Goal: Task Accomplishment & Management: Complete application form

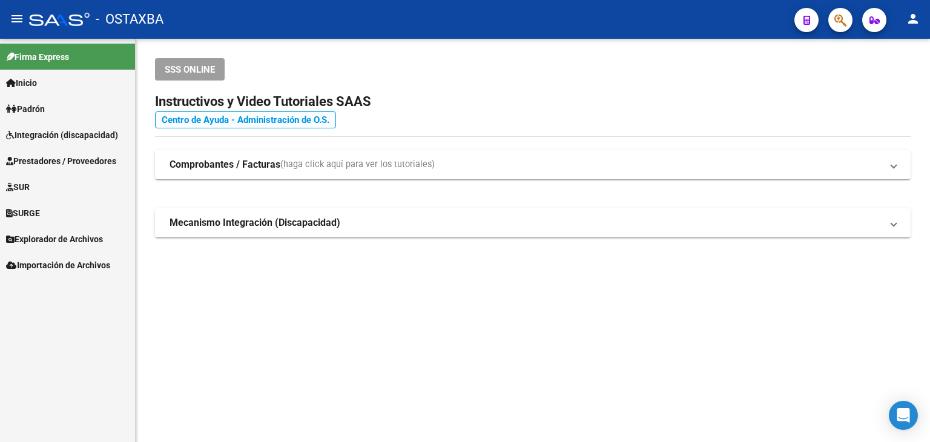
click at [254, 126] on link "Centro de Ayuda - Administración de O.S." at bounding box center [245, 119] width 181 height 17
click at [261, 231] on mat-expansion-panel-header "Mecanismo Integración (Discapacidad)" at bounding box center [532, 222] width 755 height 29
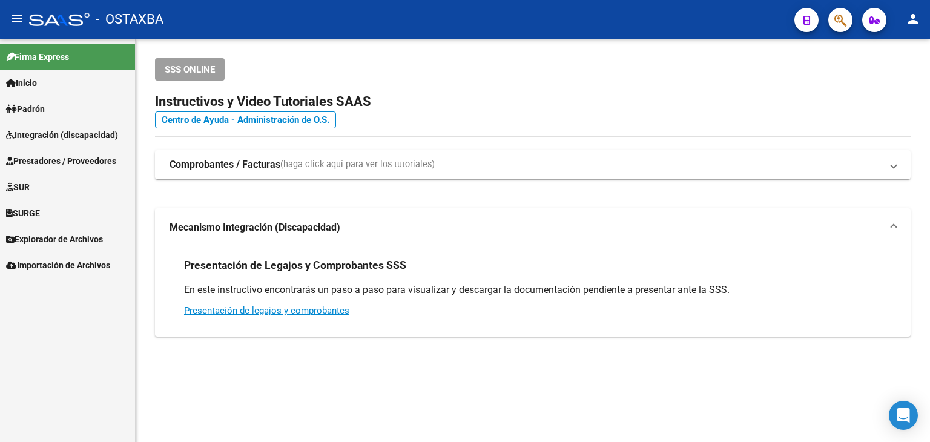
click at [68, 157] on span "Prestadores / Proveedores" at bounding box center [61, 160] width 110 height 13
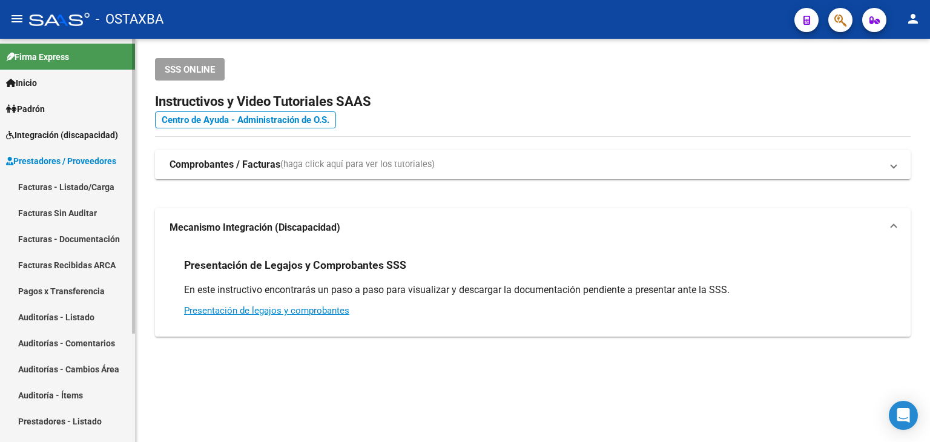
click at [75, 183] on link "Facturas - Listado/Carga" at bounding box center [67, 187] width 135 height 26
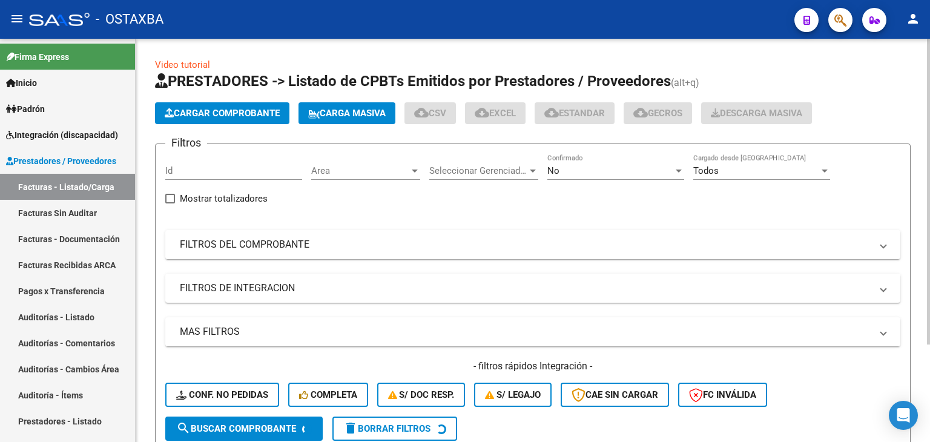
click at [199, 108] on span "Cargar Comprobante" at bounding box center [222, 113] width 115 height 11
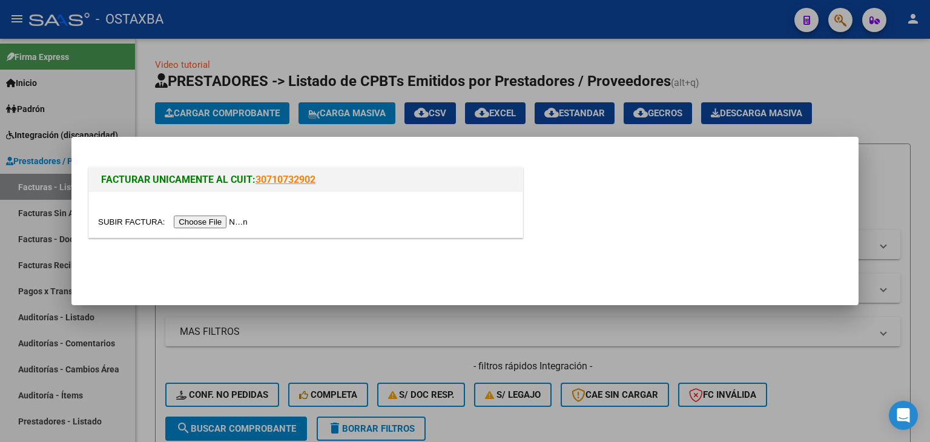
click at [240, 217] on input "file" at bounding box center [174, 221] width 153 height 13
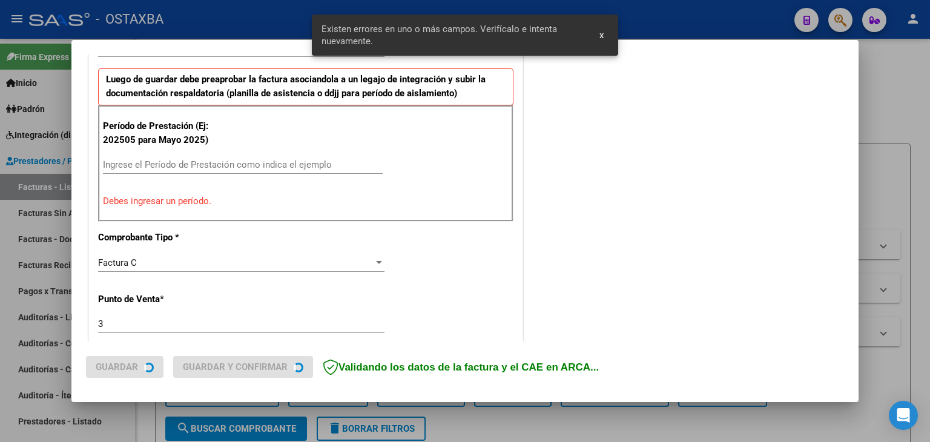
scroll to position [387, 0]
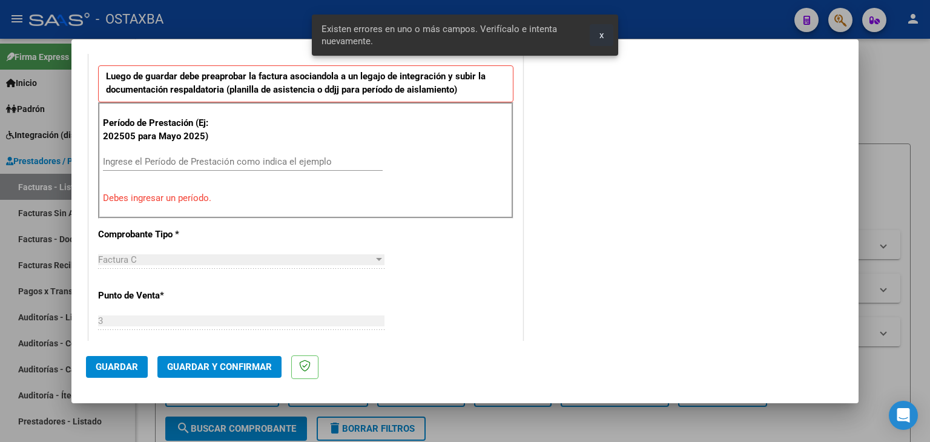
click at [595, 40] on button "x" at bounding box center [601, 35] width 24 height 22
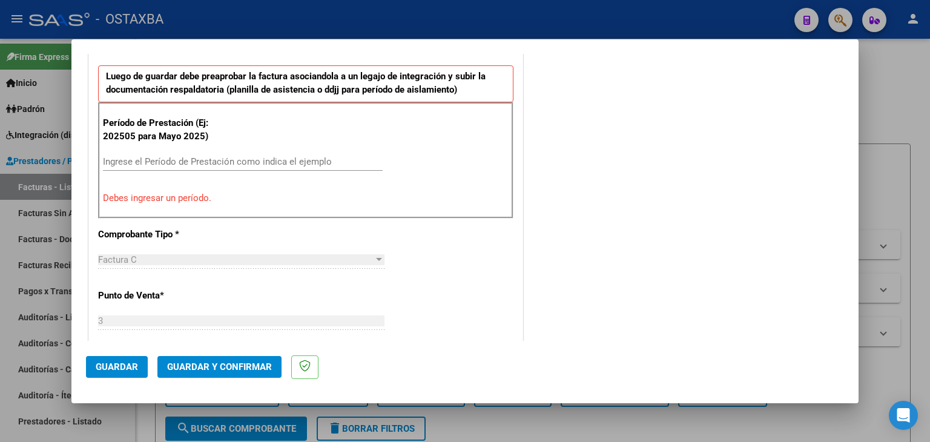
click at [259, 165] on input "Ingrese el Período de Prestación como indica el ejemplo" at bounding box center [243, 161] width 280 height 11
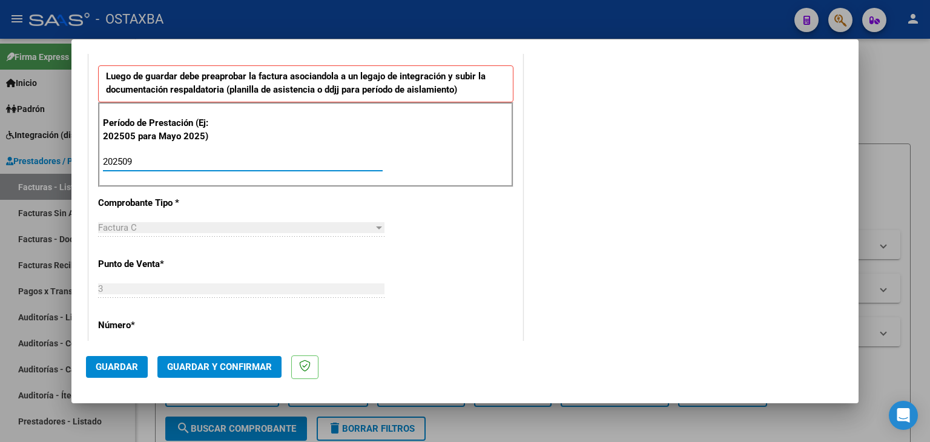
type input "202509"
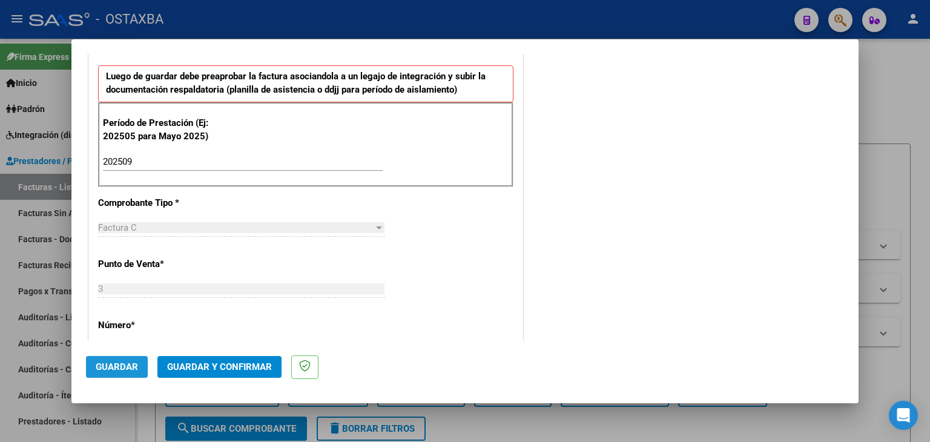
click at [121, 364] on span "Guardar" at bounding box center [117, 366] width 42 height 11
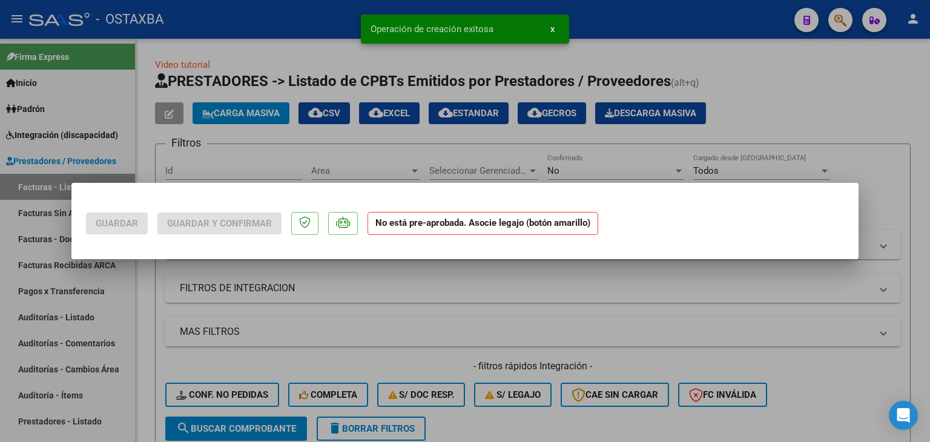
scroll to position [0, 0]
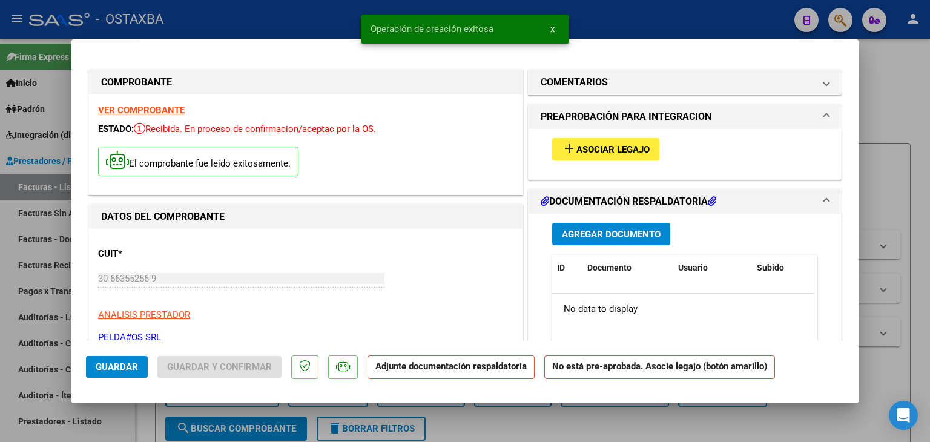
click at [606, 162] on div "add Asociar Legajo" at bounding box center [684, 149] width 283 height 41
click at [605, 151] on span "Asociar Legajo" at bounding box center [612, 149] width 73 height 11
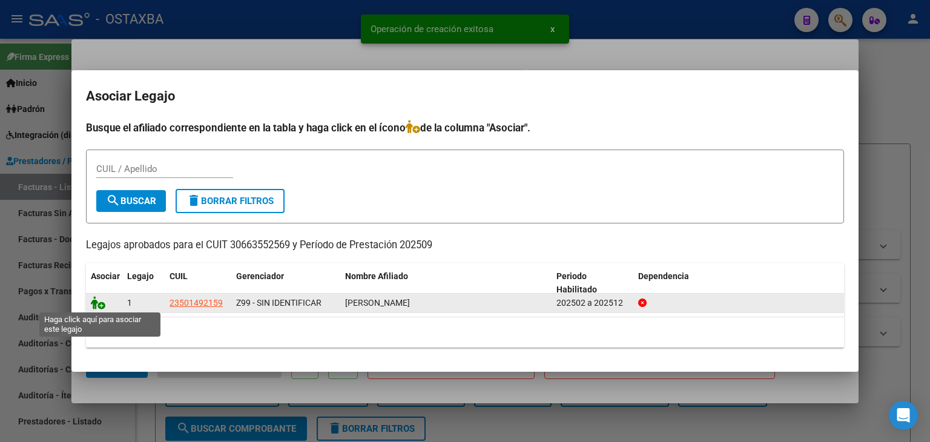
click at [100, 303] on icon at bounding box center [98, 302] width 15 height 13
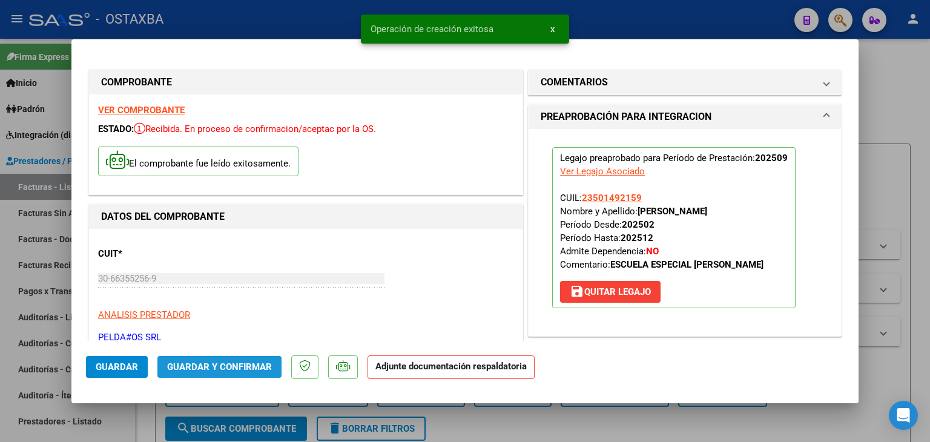
click at [248, 367] on span "Guardar y Confirmar" at bounding box center [219, 366] width 105 height 11
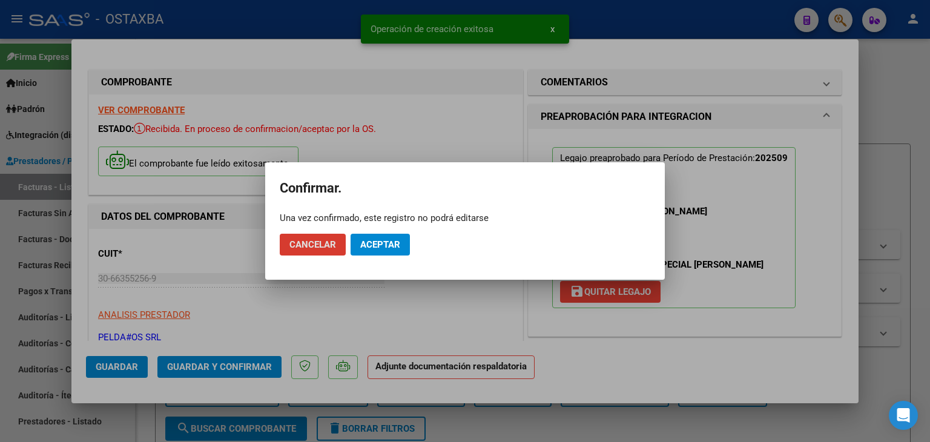
click at [404, 247] on button "Aceptar" at bounding box center [379, 245] width 59 height 22
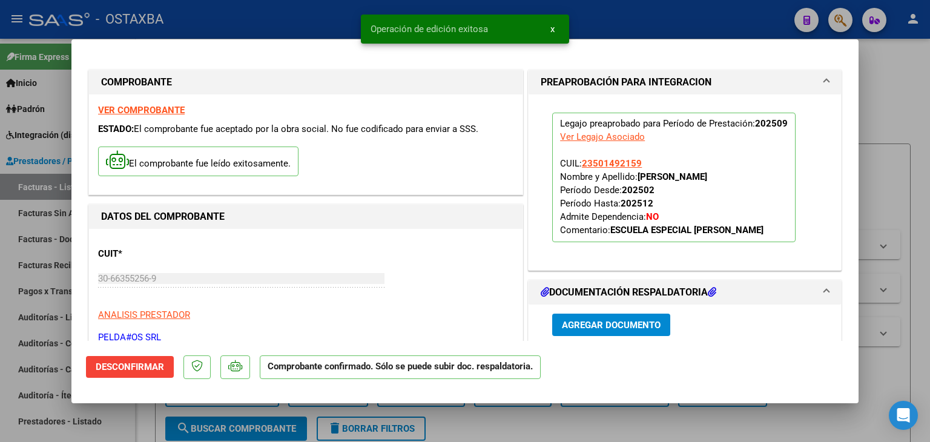
click at [905, 119] on div at bounding box center [465, 221] width 930 height 442
type input "$ 0,00"
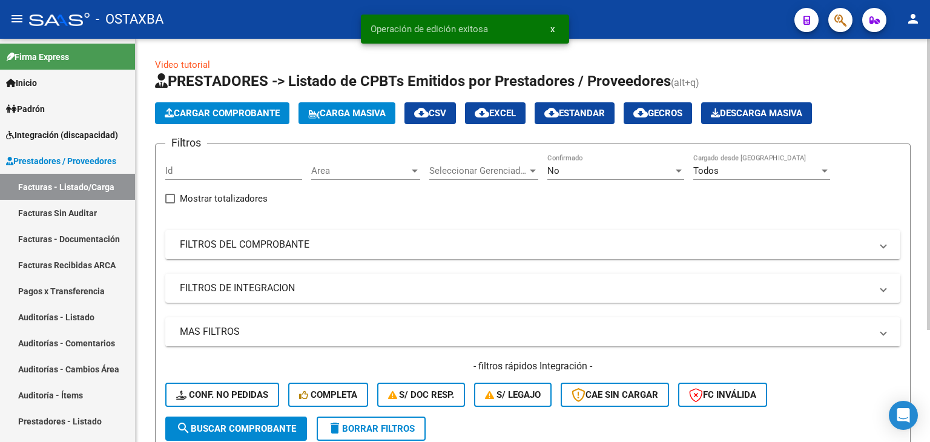
click at [391, 176] on div "Area Area" at bounding box center [365, 167] width 109 height 26
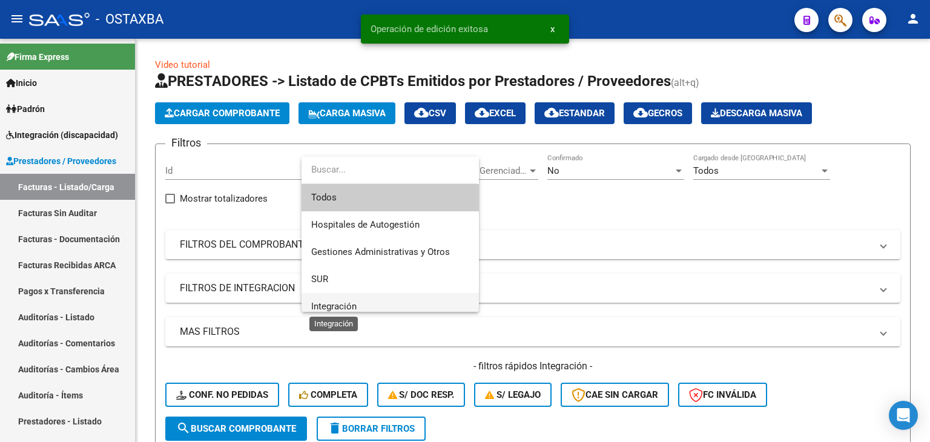
click at [332, 304] on span "Integración" at bounding box center [333, 306] width 45 height 11
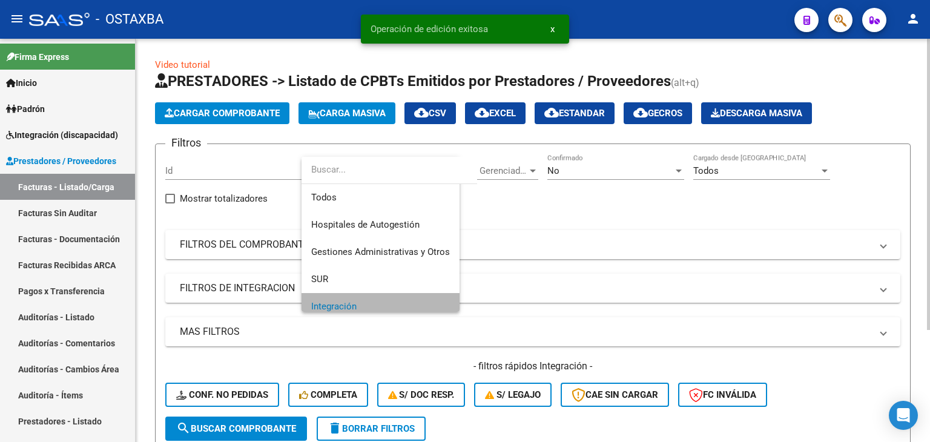
scroll to position [7, 0]
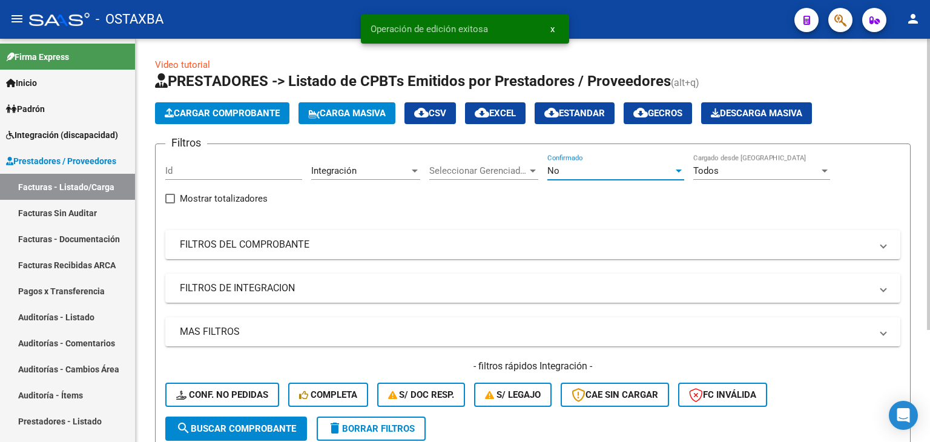
click at [553, 166] on span "No" at bounding box center [553, 170] width 12 height 11
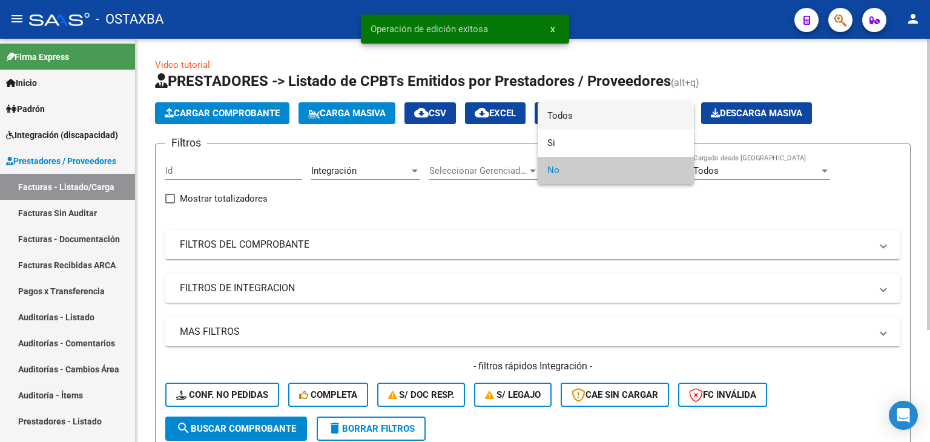
click at [570, 118] on span "Todos" at bounding box center [615, 115] width 137 height 27
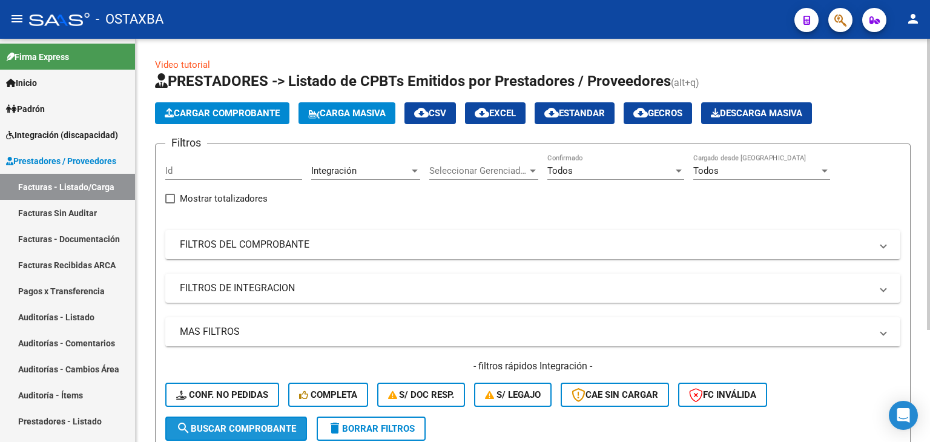
click at [263, 427] on span "search Buscar Comprobante" at bounding box center [236, 428] width 120 height 11
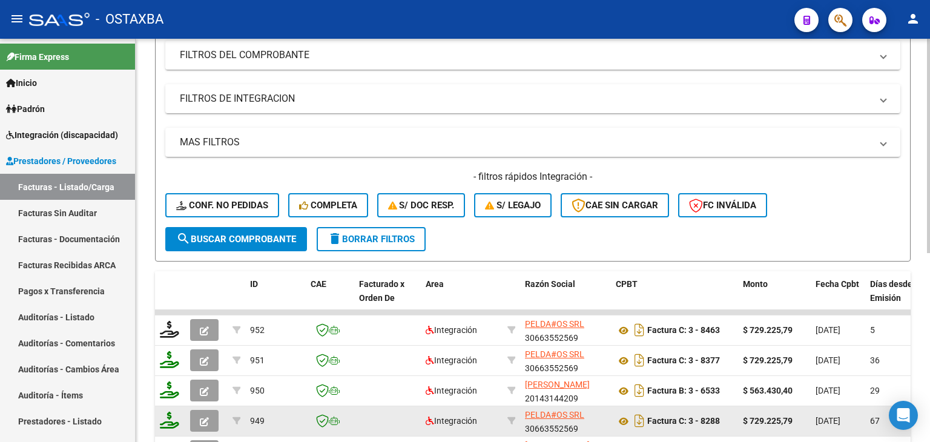
scroll to position [249, 0]
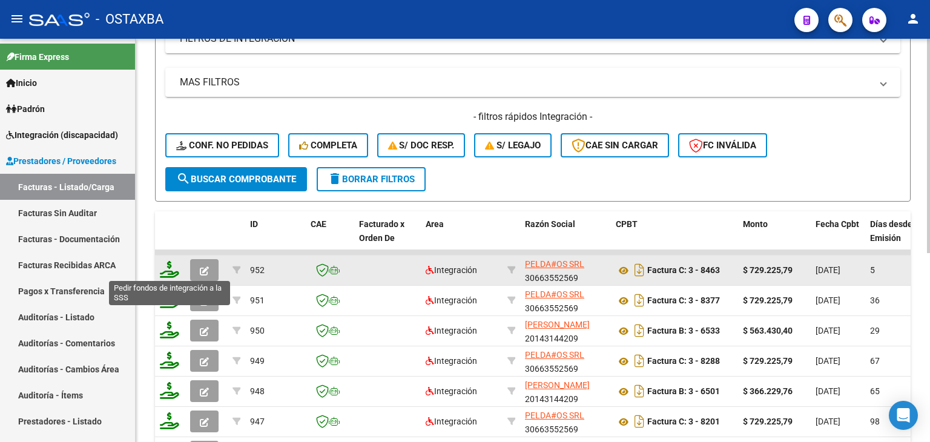
click at [169, 264] on icon at bounding box center [169, 269] width 19 height 17
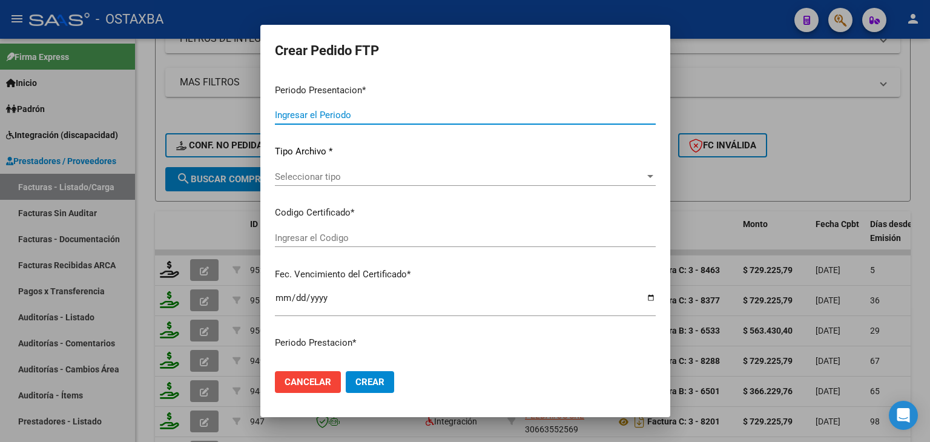
type input "202509"
type input "$ 729.225,79"
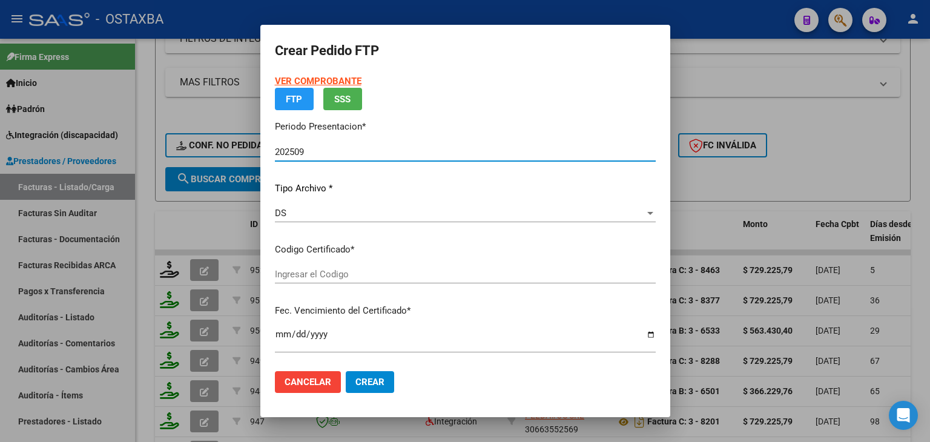
type input "ARG02000501492152025042120300421BUE437"
type input "[DATE]"
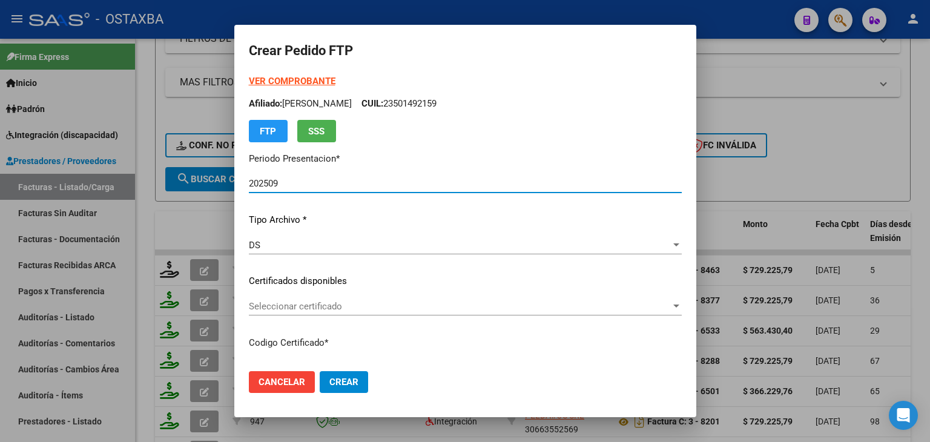
click at [295, 301] on span "Seleccionar certificado" at bounding box center [460, 306] width 422 height 11
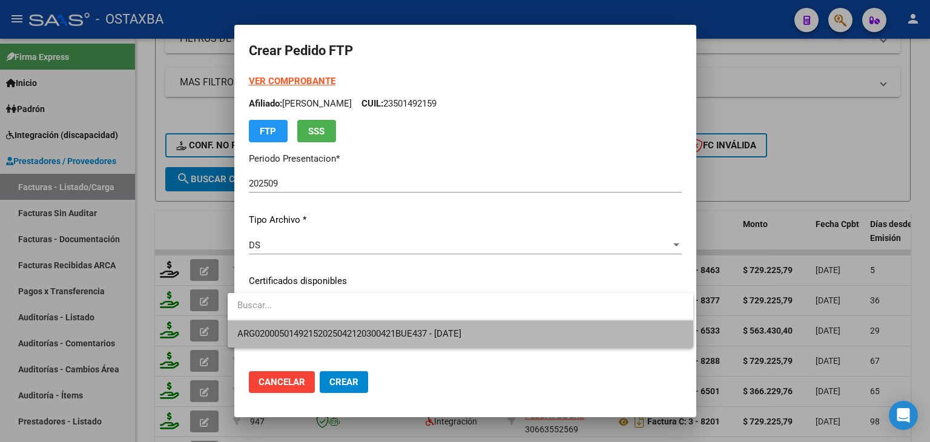
click at [302, 326] on span "ARG02000501492152025042120300421BUE437 - [DATE]" at bounding box center [460, 333] width 446 height 27
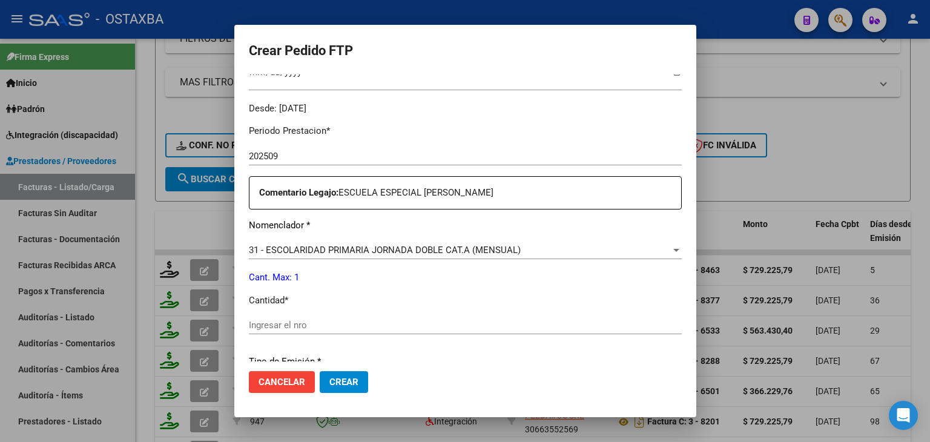
scroll to position [363, 0]
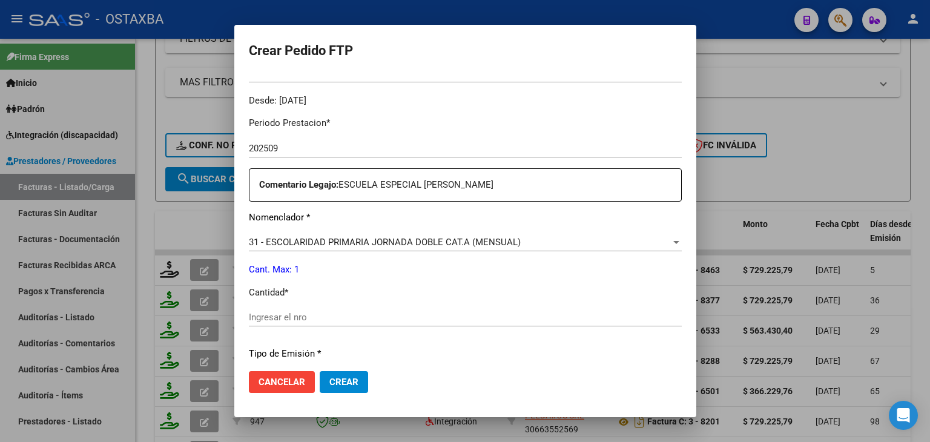
click at [289, 320] on input "Ingresar el nro" at bounding box center [465, 317] width 433 height 11
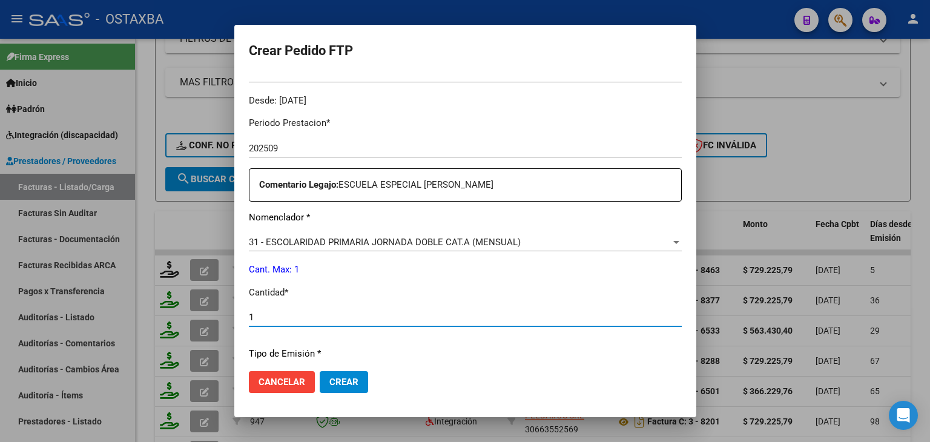
type input "1"
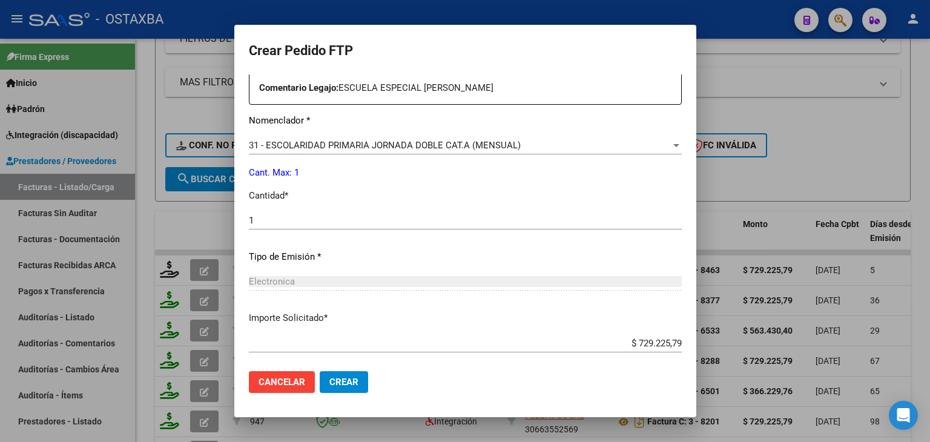
scroll to position [523, 0]
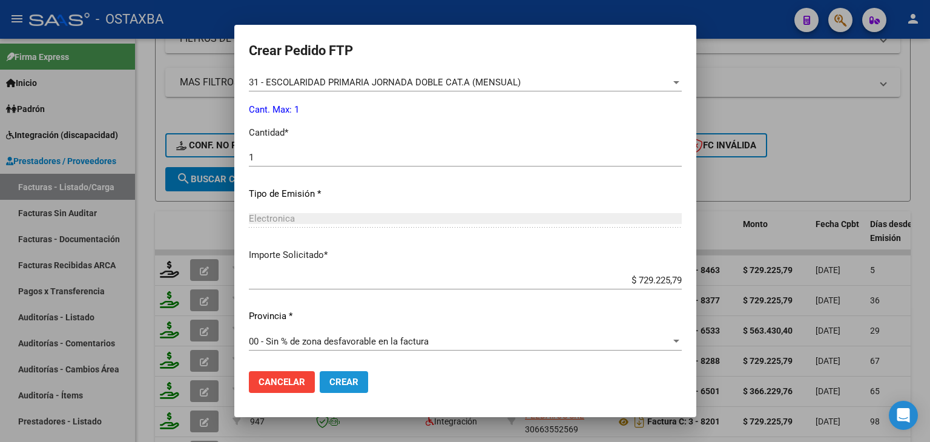
click at [329, 378] on span "Crear" at bounding box center [343, 381] width 29 height 11
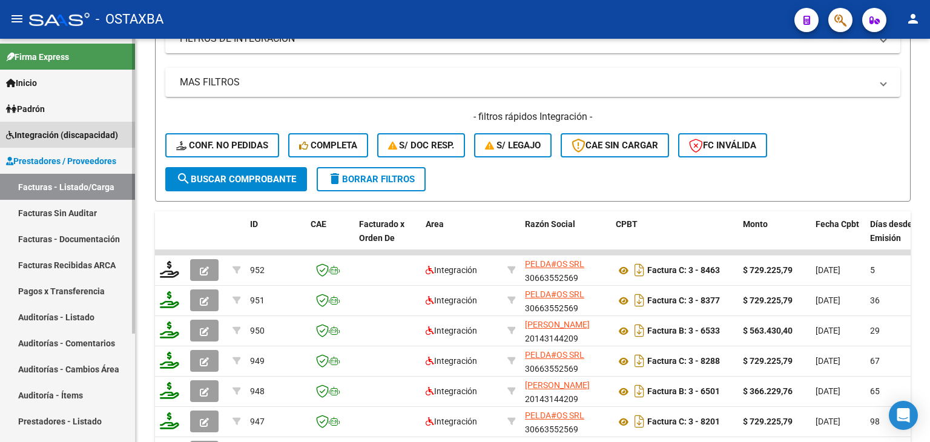
click at [76, 129] on span "Integración (discapacidad)" at bounding box center [62, 134] width 112 height 13
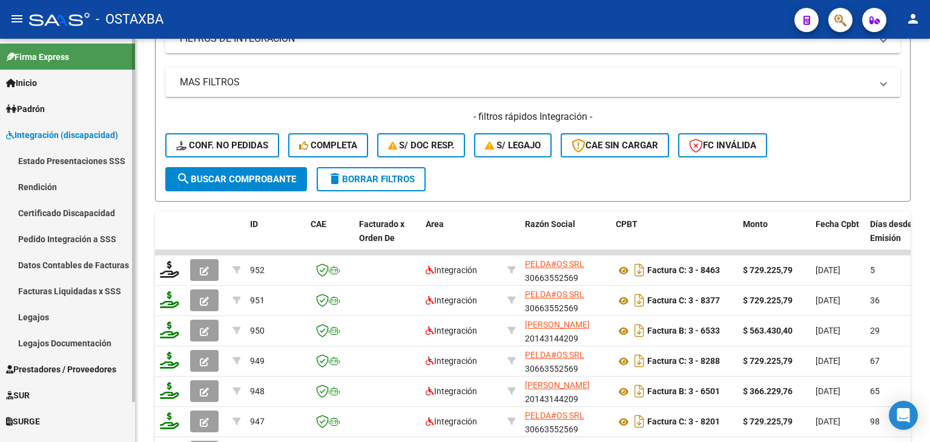
click at [36, 321] on link "Legajos" at bounding box center [67, 317] width 135 height 26
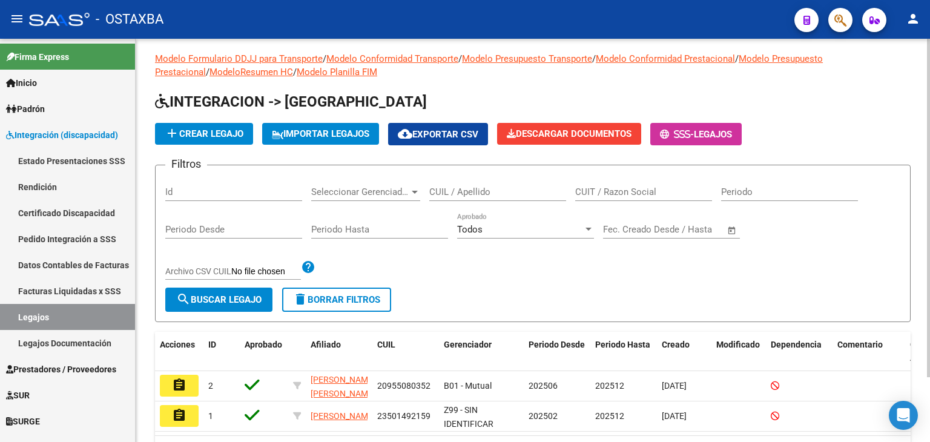
scroll to position [77, 0]
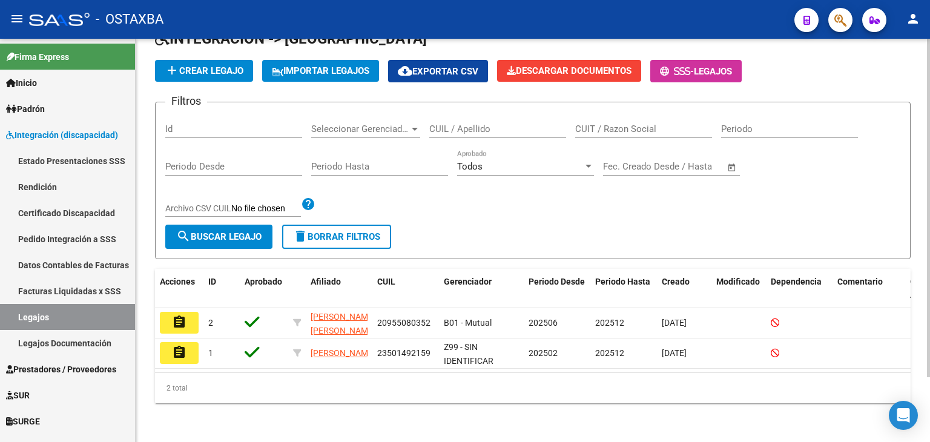
click at [505, 123] on input "CUIL / Apellido" at bounding box center [497, 128] width 137 height 11
paste input "20143144209"
type input "20143144209"
click at [213, 231] on span "search Buscar Legajo" at bounding box center [218, 236] width 85 height 11
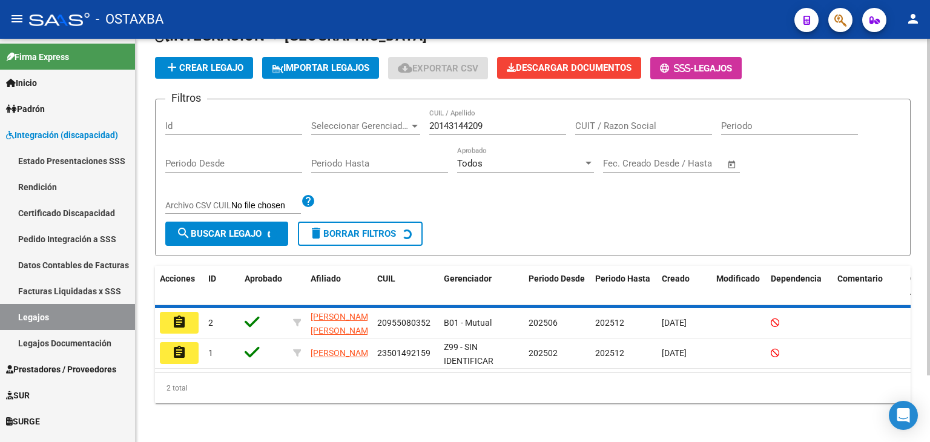
scroll to position [34, 0]
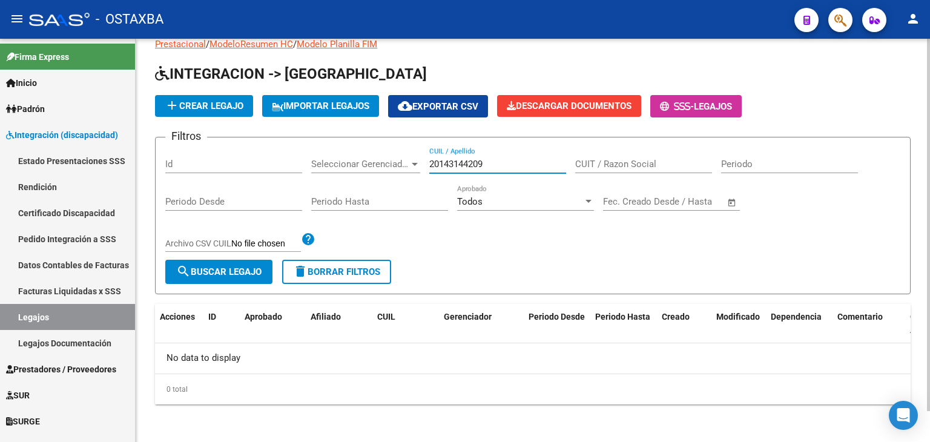
drag, startPoint x: 494, startPoint y: 166, endPoint x: 415, endPoint y: 165, distance: 78.7
click at [415, 165] on div "Filtros Id Seleccionar Gerenciador Seleccionar Gerenciador 20143144209 CUIL / A…" at bounding box center [532, 203] width 735 height 113
click at [485, 252] on div "Filtros Id Seleccionar Gerenciador Seleccionar Gerenciador CUIL / Apellido CUIT…" at bounding box center [532, 203] width 735 height 113
click at [249, 264] on button "search Buscar Legajo" at bounding box center [218, 272] width 107 height 24
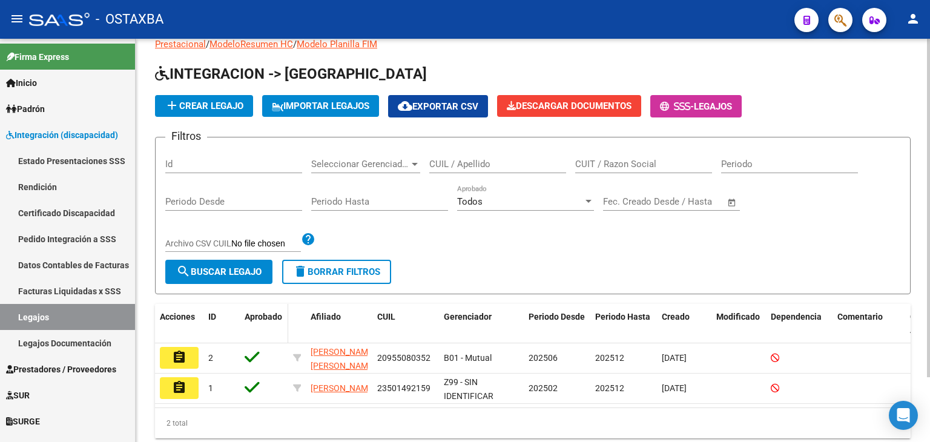
scroll to position [77, 0]
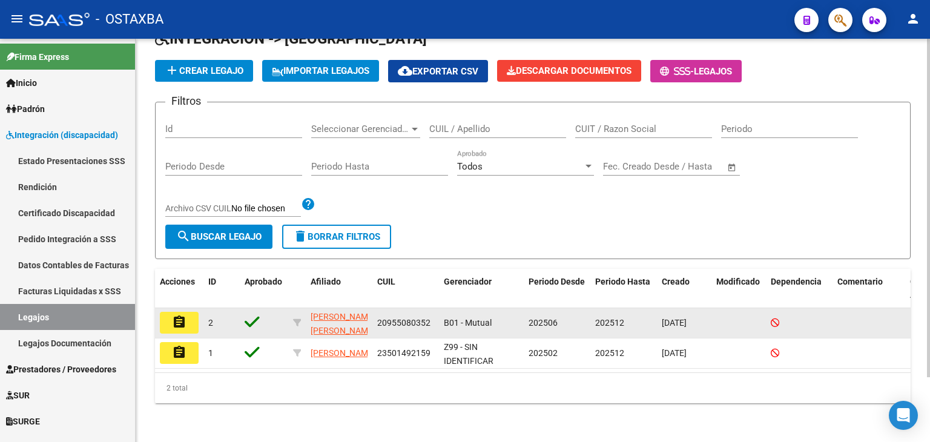
click at [176, 315] on mat-icon "assignment" at bounding box center [179, 322] width 15 height 15
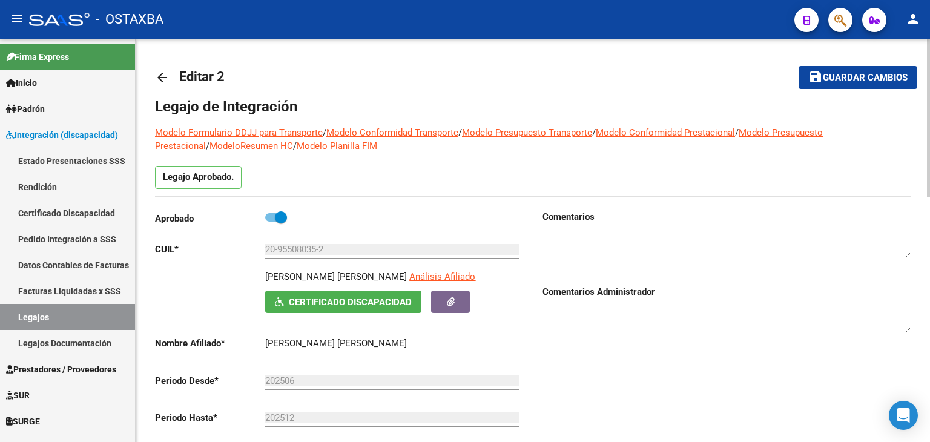
click at [170, 82] on link "arrow_back" at bounding box center [167, 77] width 24 height 28
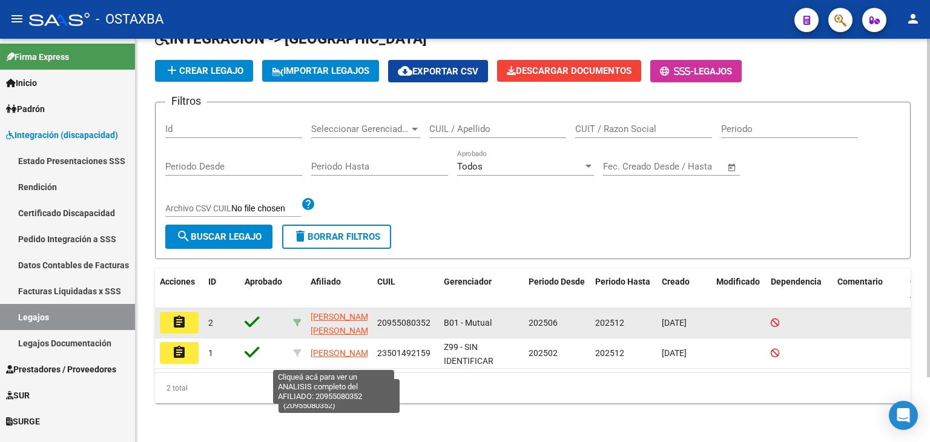
scroll to position [77, 0]
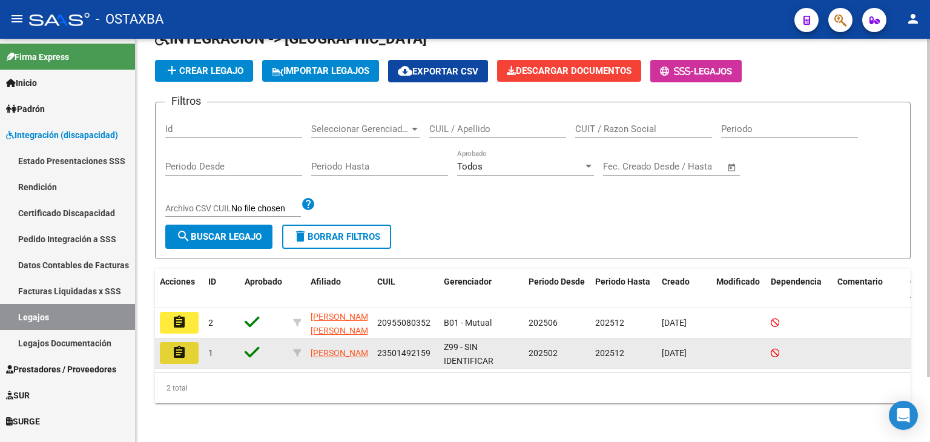
click at [180, 347] on mat-icon "assignment" at bounding box center [179, 352] width 15 height 15
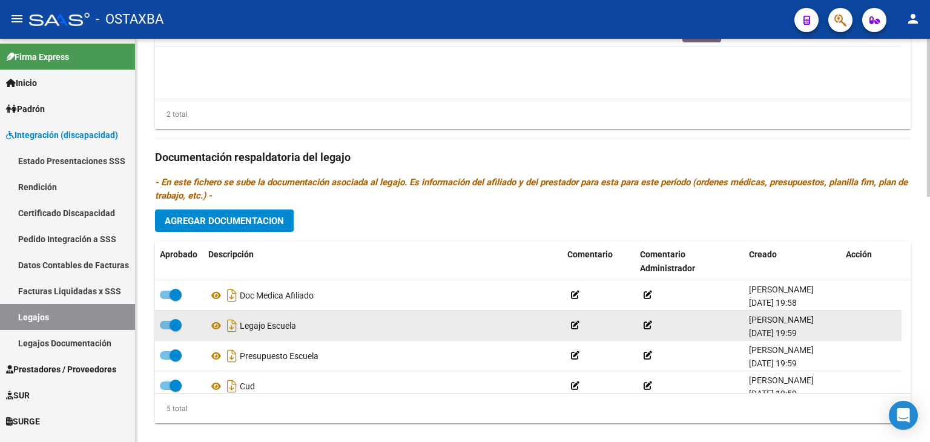
scroll to position [42, 0]
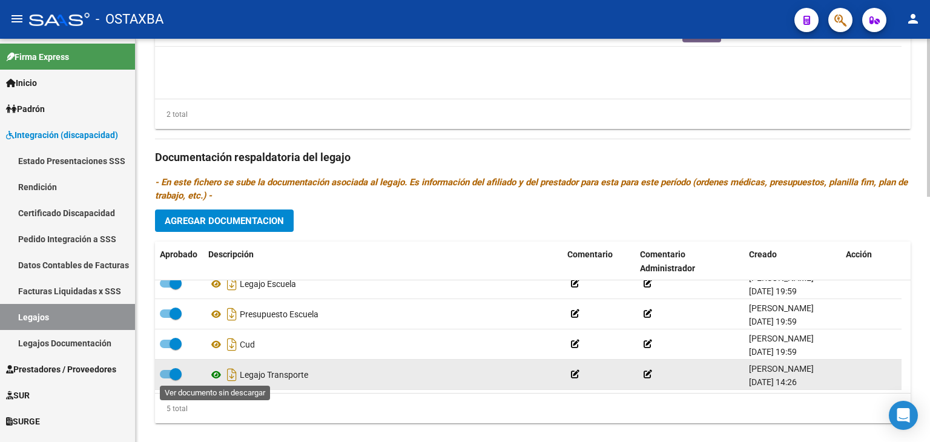
click at [217, 375] on icon at bounding box center [216, 374] width 16 height 15
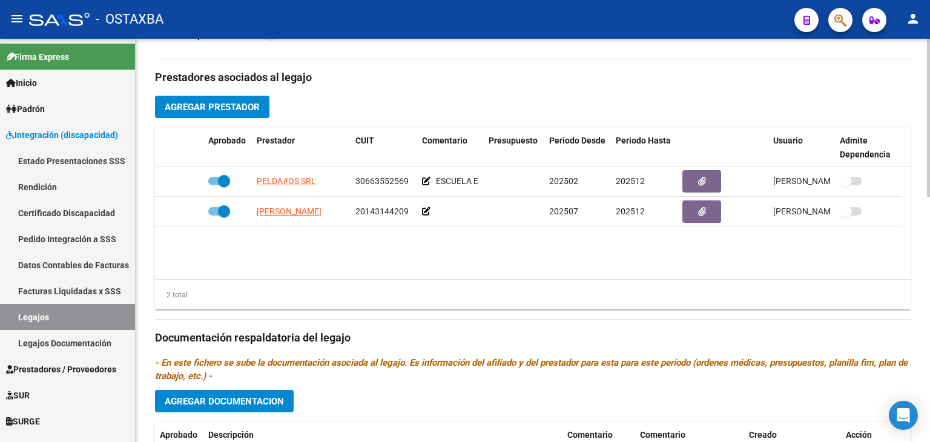
scroll to position [424, 0]
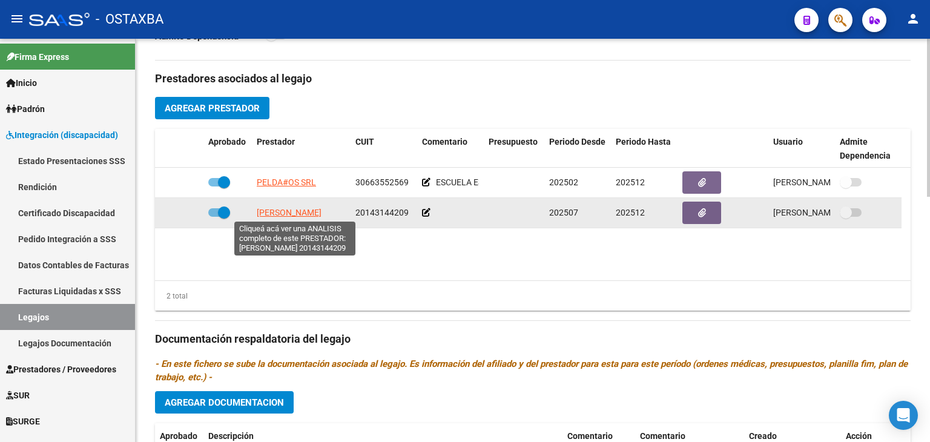
click at [288, 215] on span "[PERSON_NAME]" at bounding box center [289, 213] width 65 height 10
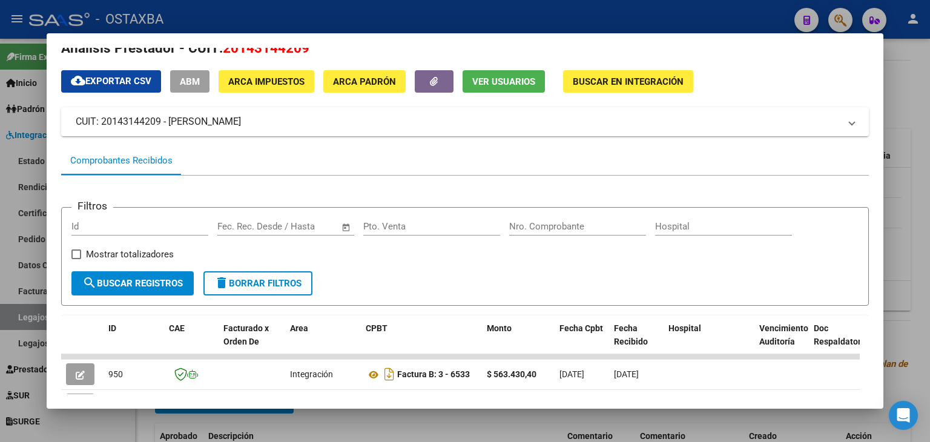
scroll to position [0, 0]
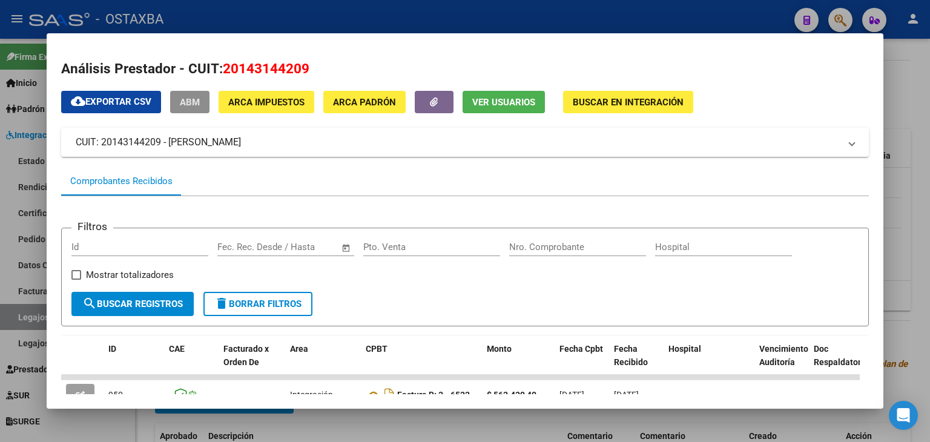
click at [180, 100] on button "ABM" at bounding box center [189, 102] width 39 height 22
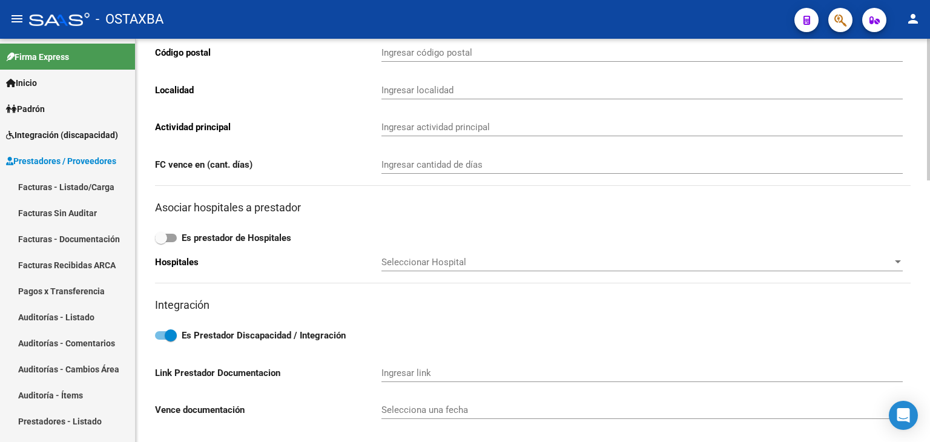
type input "[GEOGRAPHIC_DATA]"
type input "1933"
type input "1824"
type input "LANUS"
type input "492120"
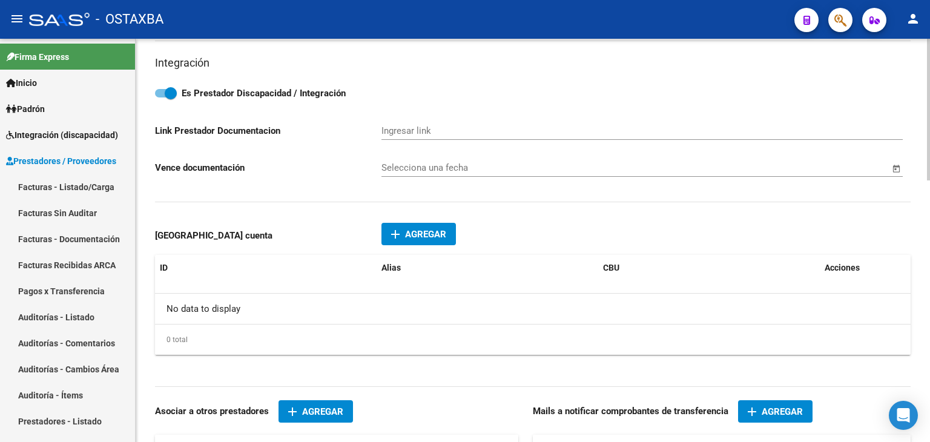
scroll to position [484, 0]
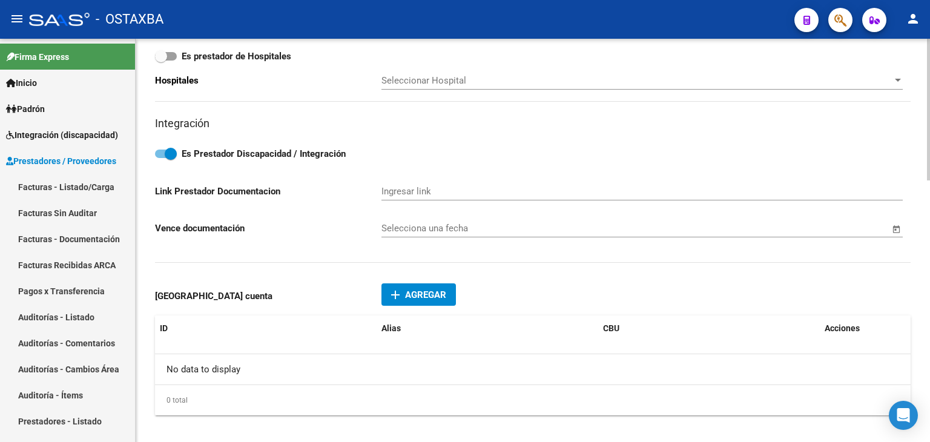
click at [438, 294] on span "Agregar" at bounding box center [425, 294] width 41 height 11
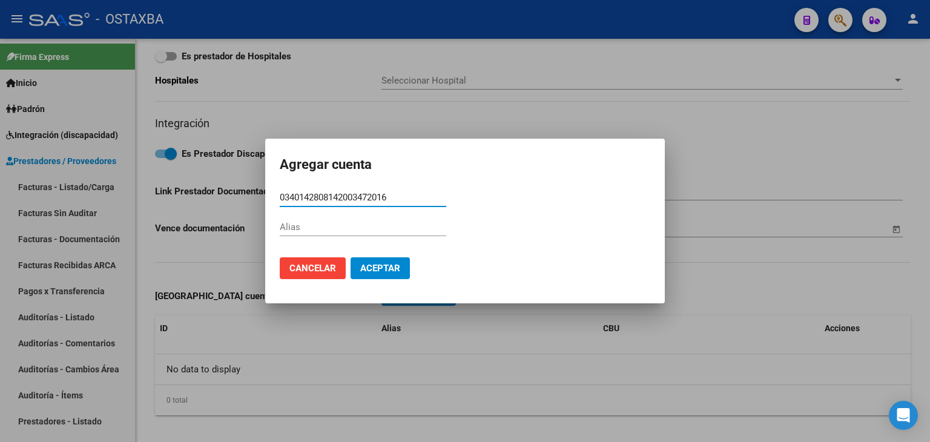
type input "0340142808142003472016"
click at [399, 269] on span "Aceptar" at bounding box center [380, 268] width 40 height 11
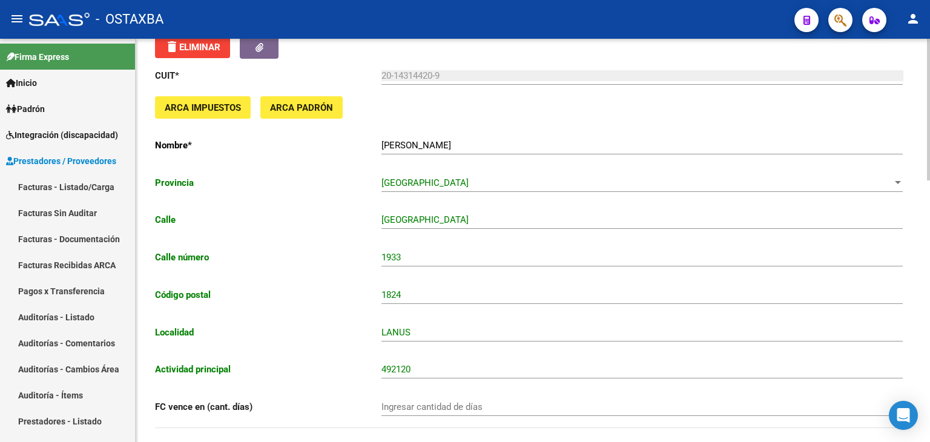
scroll to position [0, 0]
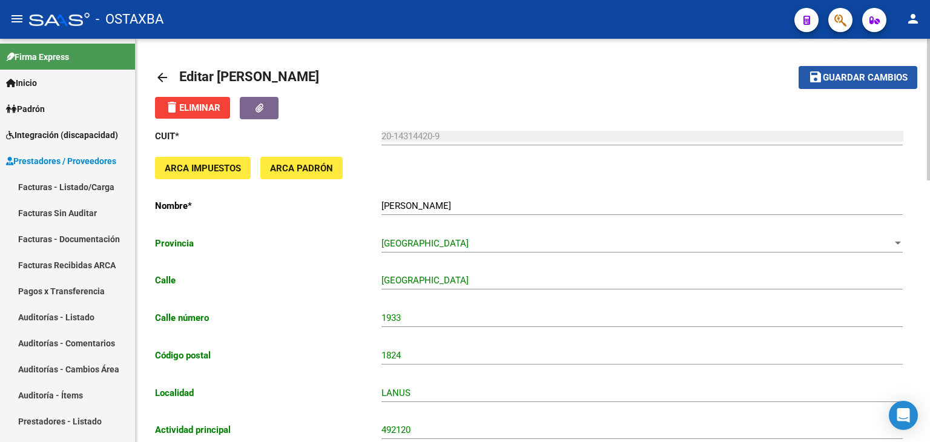
click at [867, 79] on span "Guardar cambios" at bounding box center [864, 78] width 85 height 11
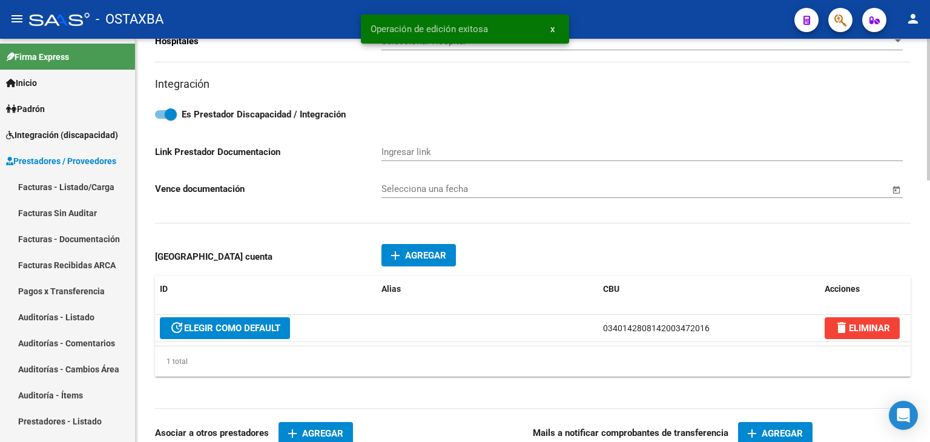
scroll to position [545, 0]
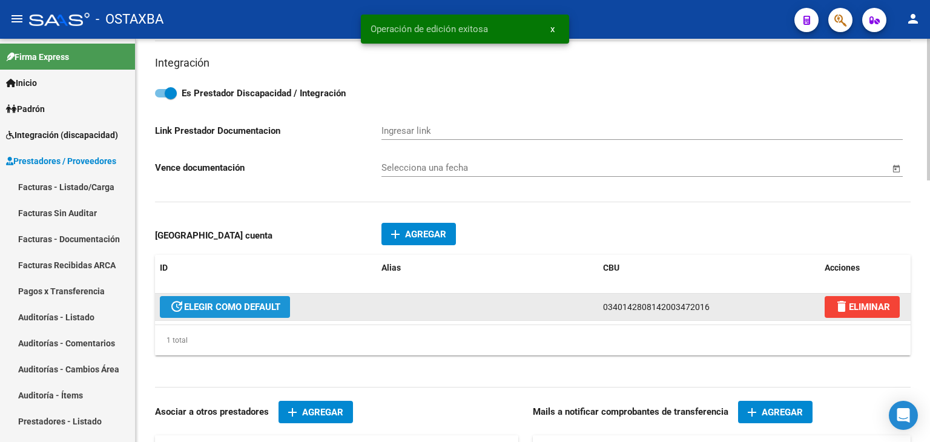
click at [268, 309] on span "update ELEGIR COMO DEFAULT" at bounding box center [224, 306] width 111 height 11
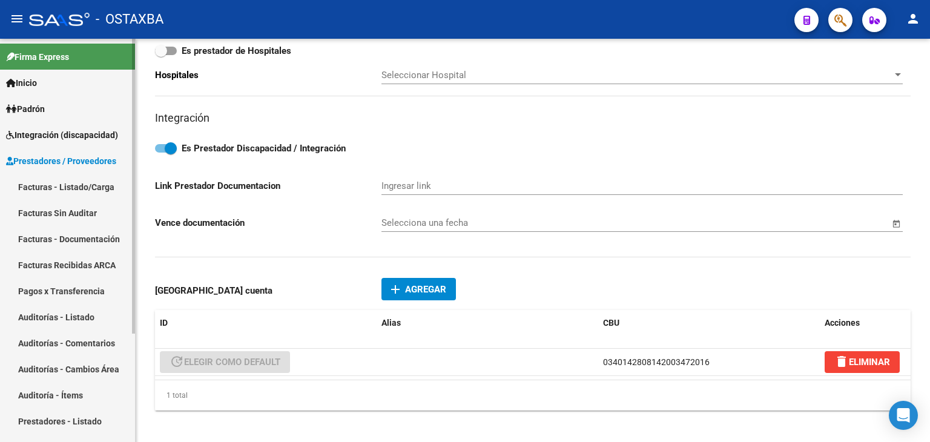
scroll to position [424, 0]
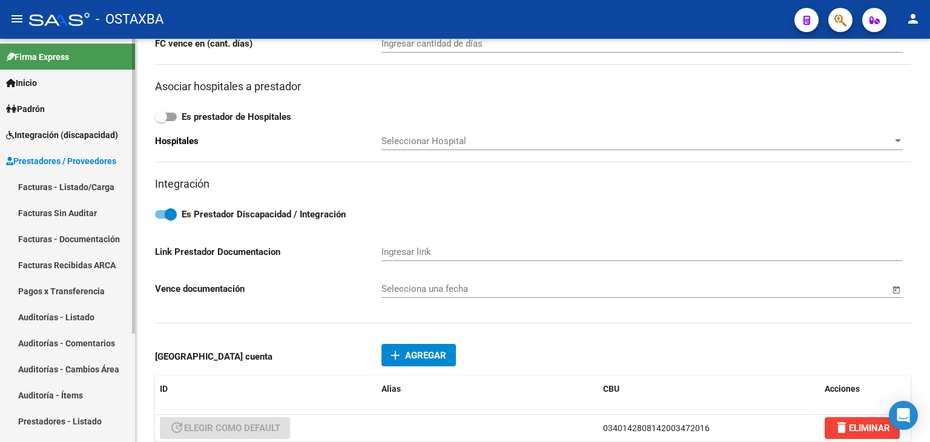
click at [70, 186] on link "Facturas - Listado/Carga" at bounding box center [67, 187] width 135 height 26
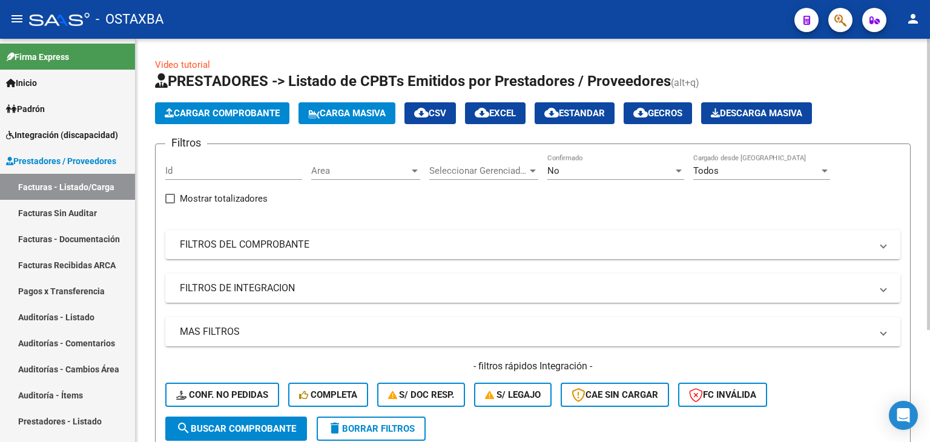
click at [244, 103] on button "Cargar Comprobante" at bounding box center [222, 113] width 134 height 22
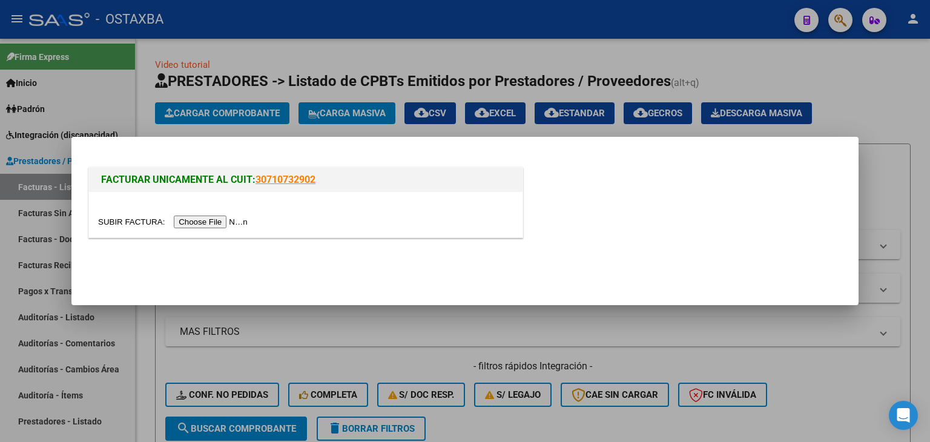
click at [205, 220] on input "file" at bounding box center [174, 221] width 153 height 13
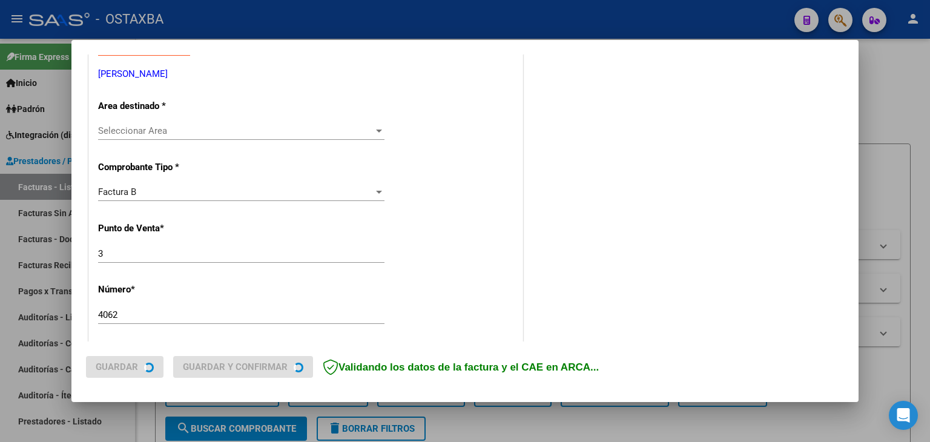
scroll to position [242, 0]
click at [196, 129] on span "Seleccionar Area" at bounding box center [235, 129] width 275 height 11
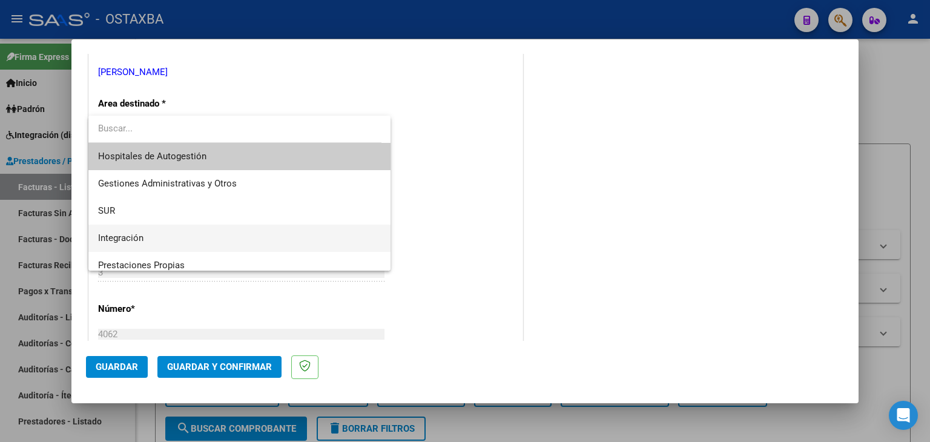
click at [165, 231] on span "Integración" at bounding box center [239, 238] width 283 height 27
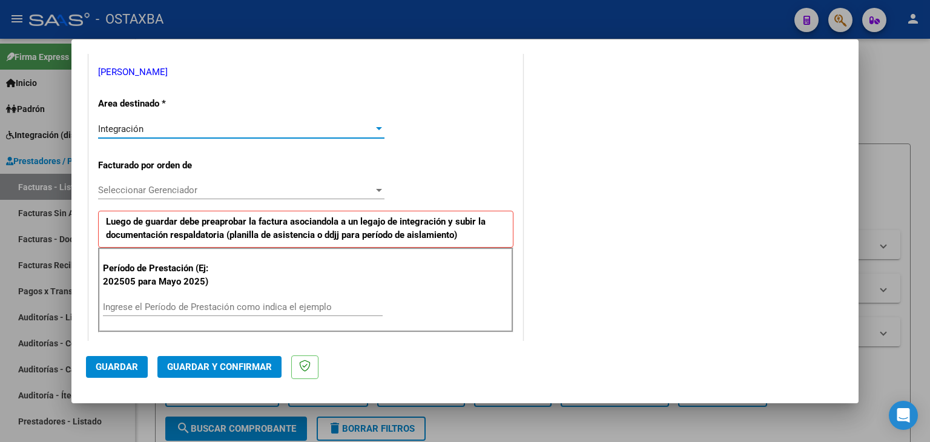
click at [223, 311] on div "Ingrese el Período de Prestación como indica el ejemplo" at bounding box center [243, 307] width 280 height 18
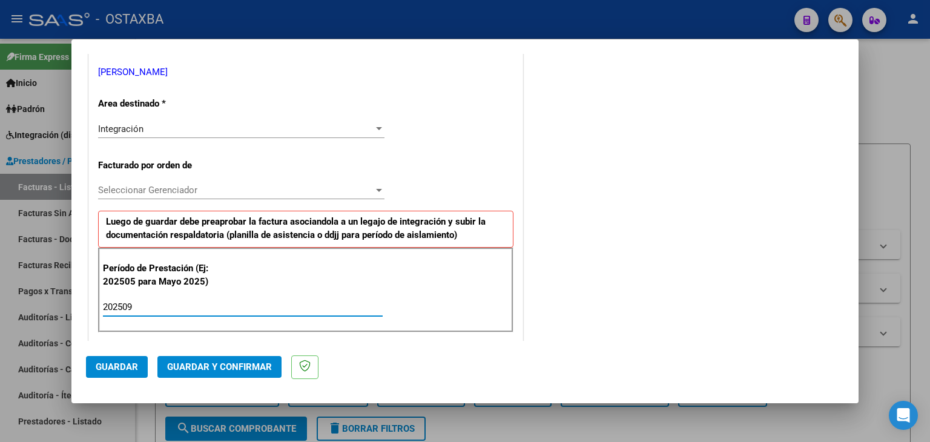
type input "202509"
click at [105, 371] on span "Guardar" at bounding box center [117, 366] width 42 height 11
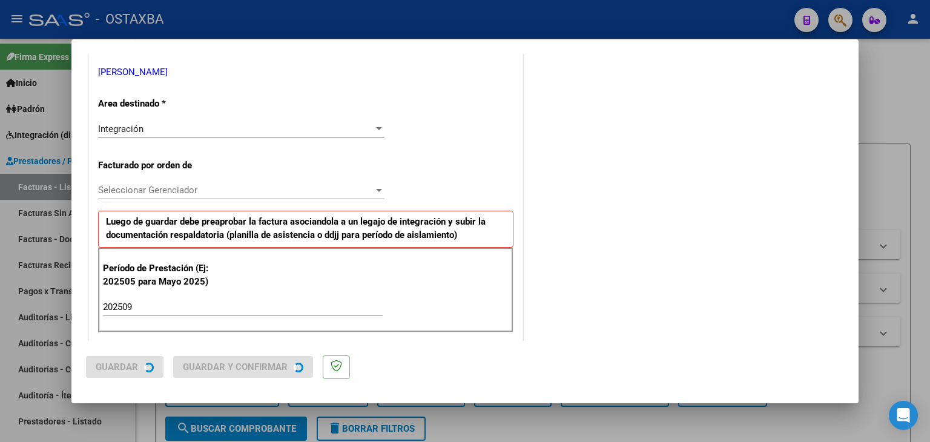
scroll to position [0, 0]
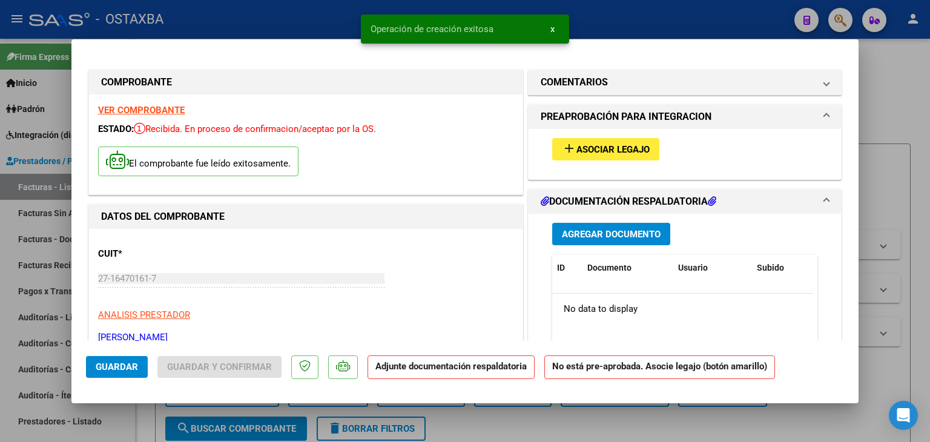
click at [634, 157] on button "add Asociar Legajo" at bounding box center [605, 149] width 107 height 22
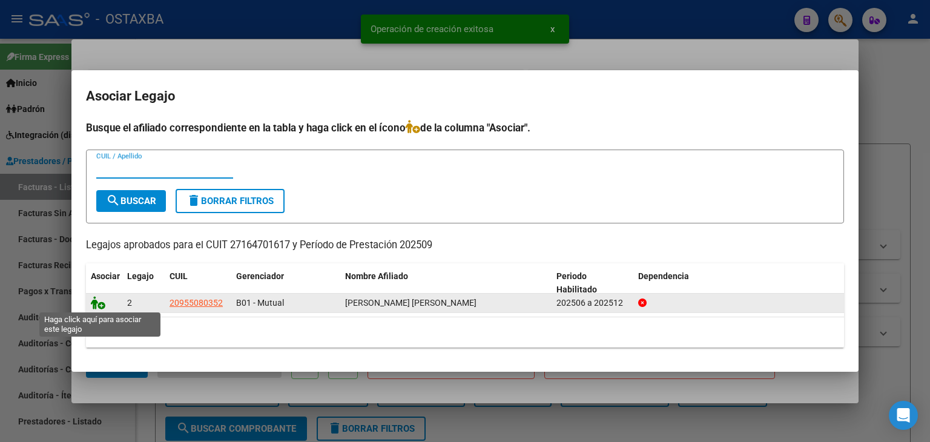
click at [101, 304] on icon at bounding box center [98, 302] width 15 height 13
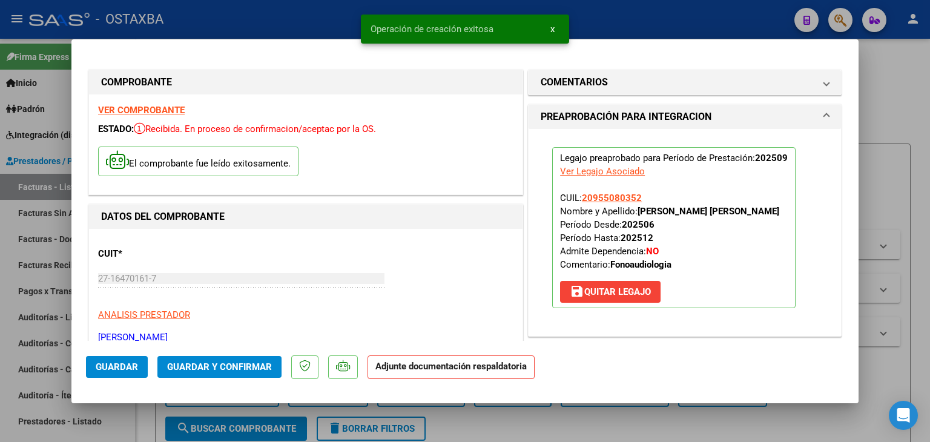
click at [216, 364] on span "Guardar y Confirmar" at bounding box center [219, 366] width 105 height 11
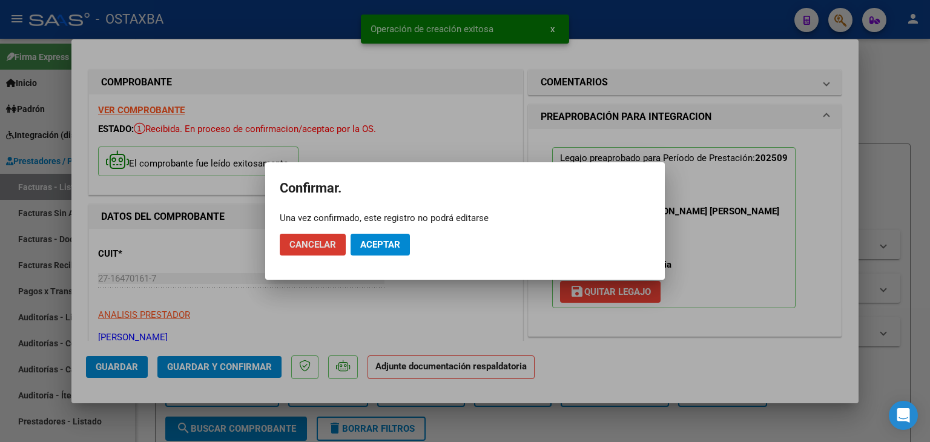
click at [387, 243] on span "Aceptar" at bounding box center [380, 244] width 40 height 11
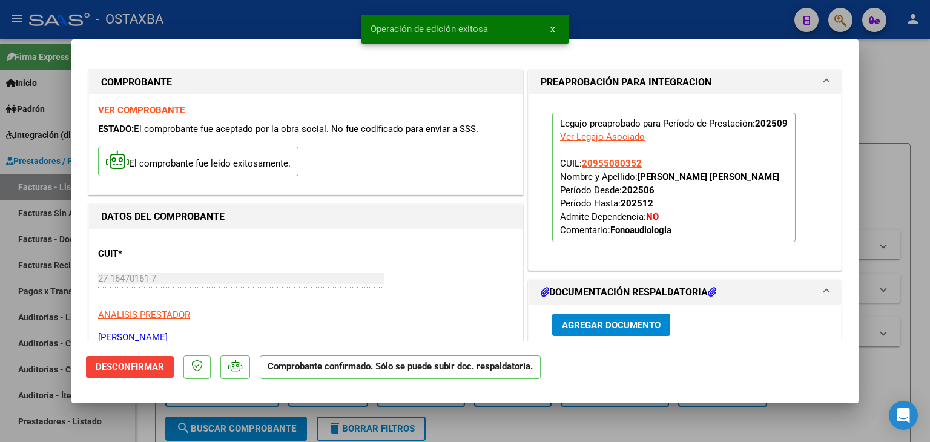
click at [897, 112] on div at bounding box center [465, 221] width 930 height 442
type input "$ 0,00"
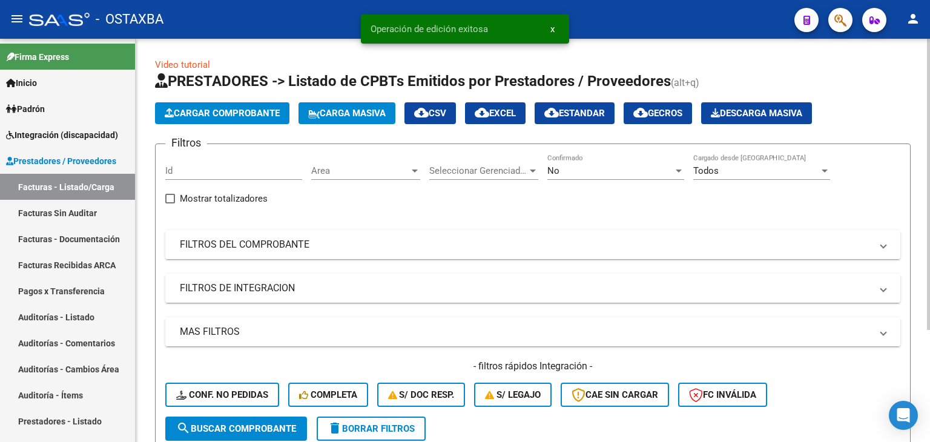
click at [335, 169] on span "Area" at bounding box center [360, 170] width 98 height 11
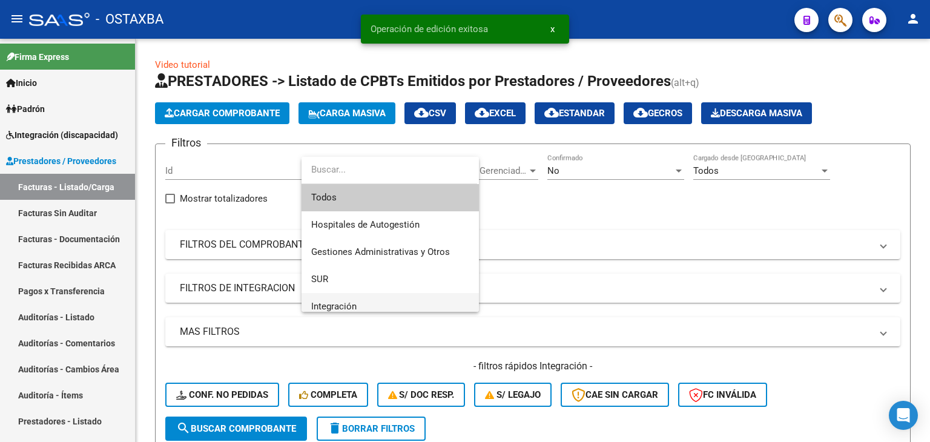
click at [329, 298] on span "Integración" at bounding box center [390, 306] width 158 height 27
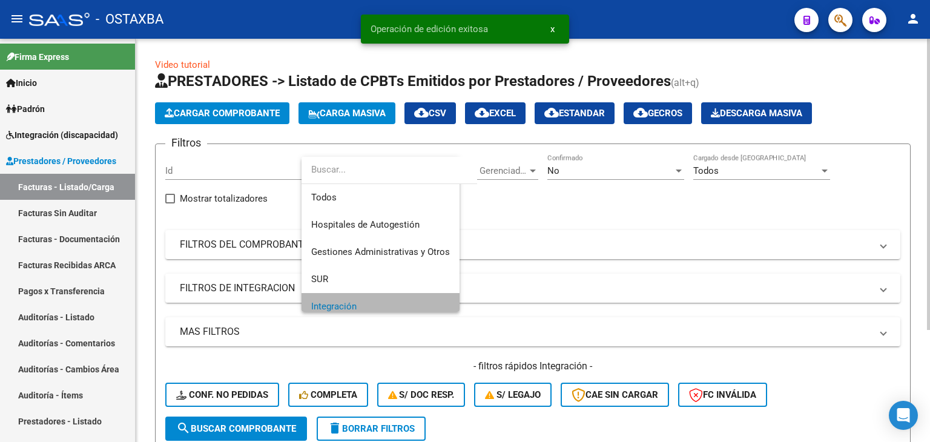
scroll to position [7, 0]
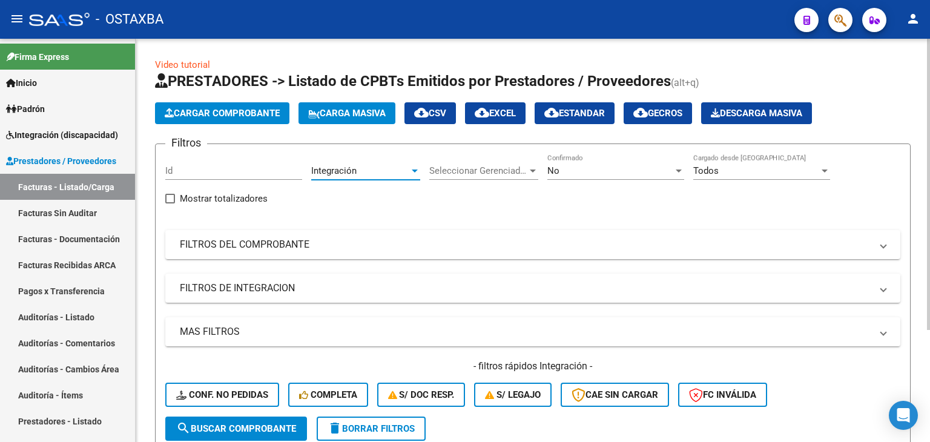
click at [574, 169] on div "No" at bounding box center [610, 170] width 126 height 11
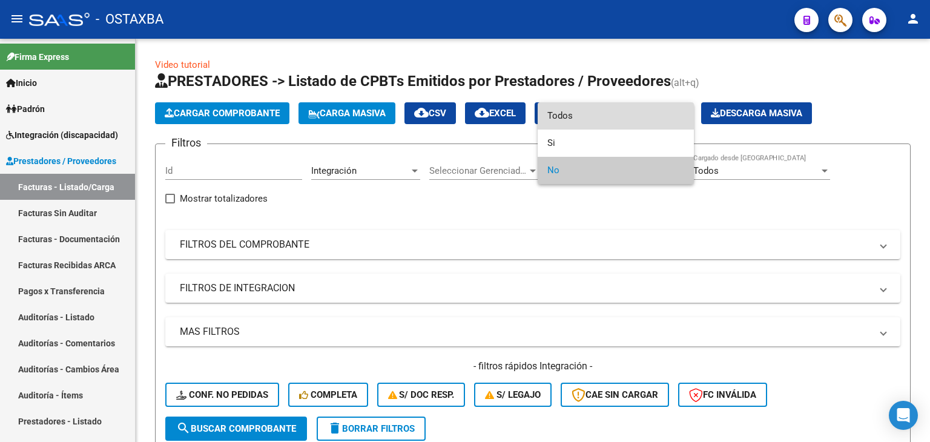
click at [574, 119] on span "Todos" at bounding box center [615, 115] width 137 height 27
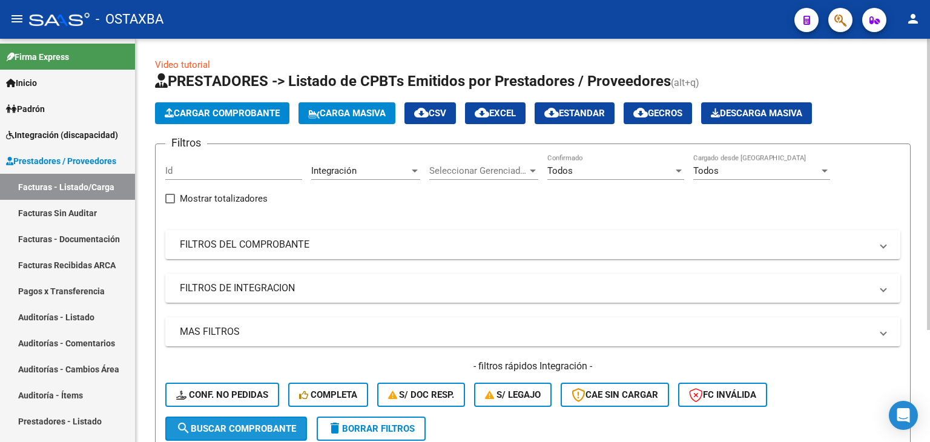
click at [246, 423] on span "search Buscar Comprobante" at bounding box center [236, 428] width 120 height 11
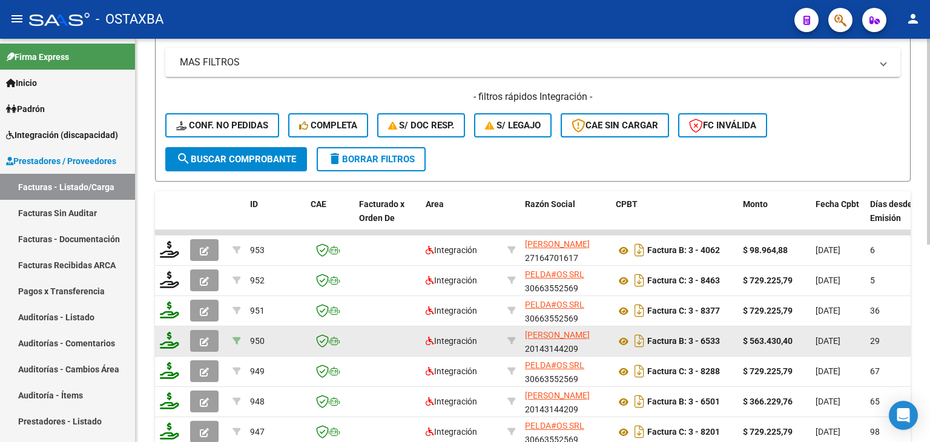
scroll to position [310, 0]
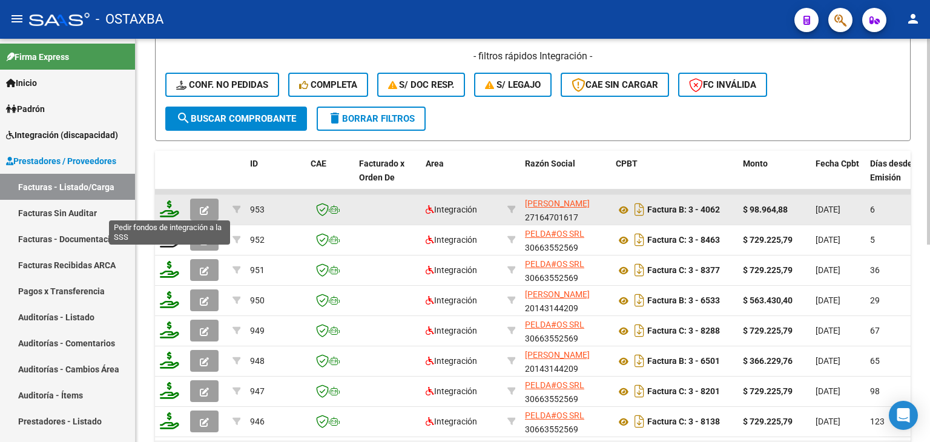
click at [170, 214] on icon at bounding box center [169, 208] width 19 height 17
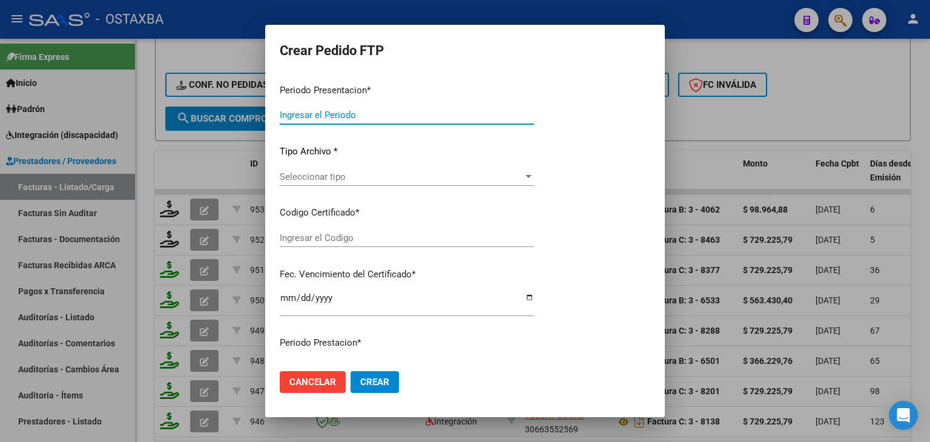
type input "202509"
type input "$ 98.964,88"
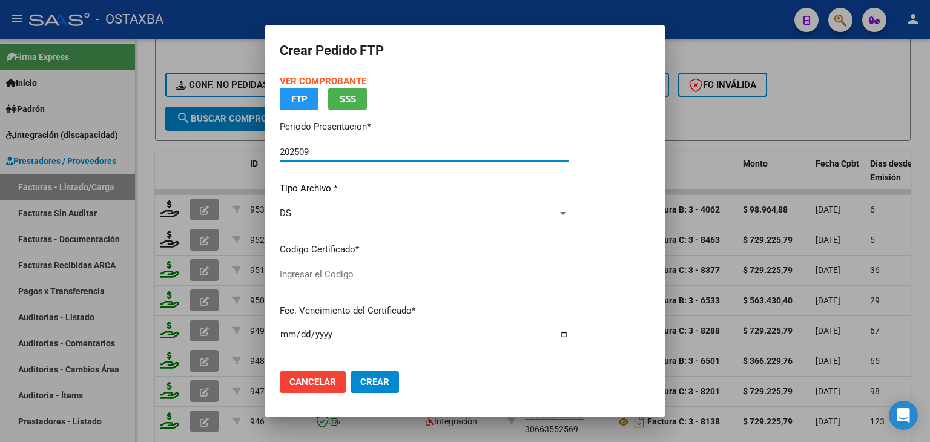
type input "BOL02000955080352021122920251229CBA536"
type input "[DATE]"
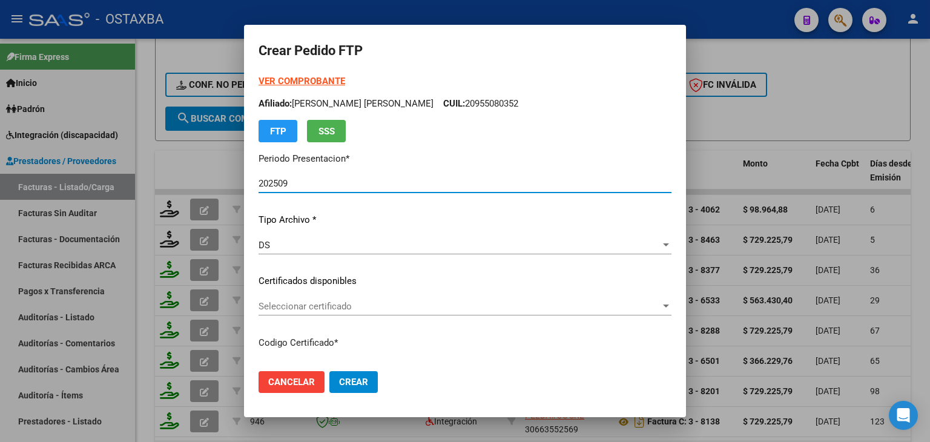
click at [308, 309] on span "Seleccionar certificado" at bounding box center [459, 306] width 402 height 11
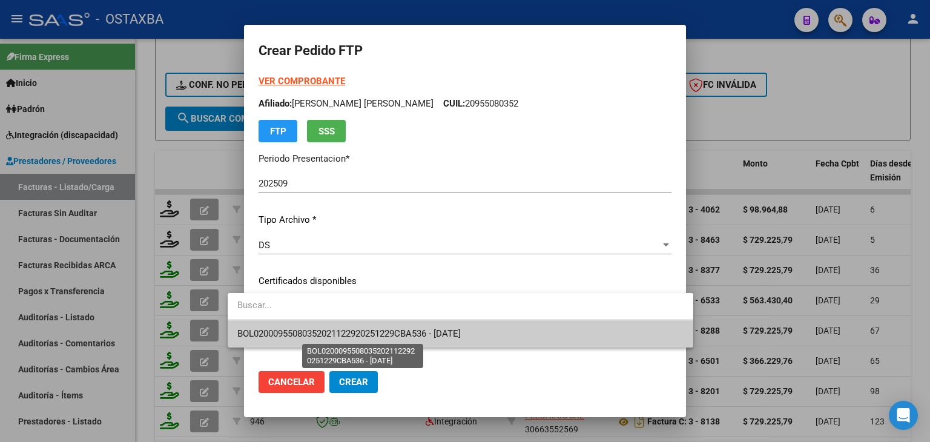
click at [315, 335] on span "BOL02000955080352021122920251229CBA536 - [DATE]" at bounding box center [348, 333] width 223 height 11
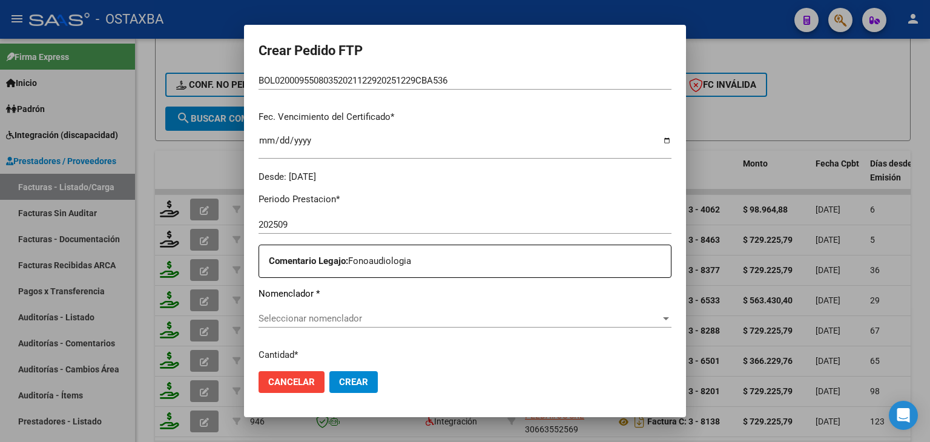
scroll to position [303, 0]
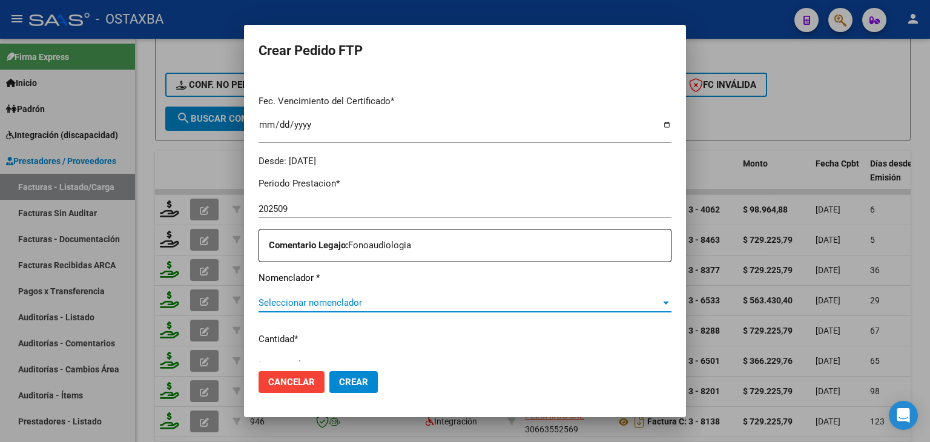
click at [314, 306] on span "Seleccionar nomenclador" at bounding box center [459, 302] width 402 height 11
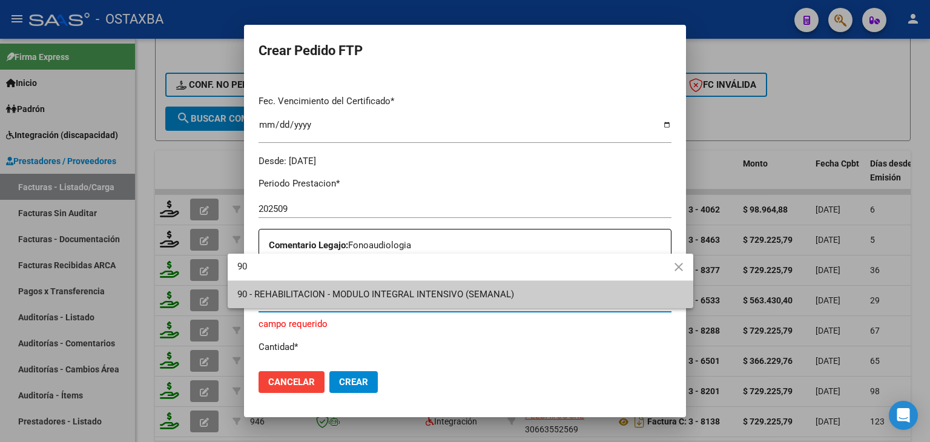
type input "90"
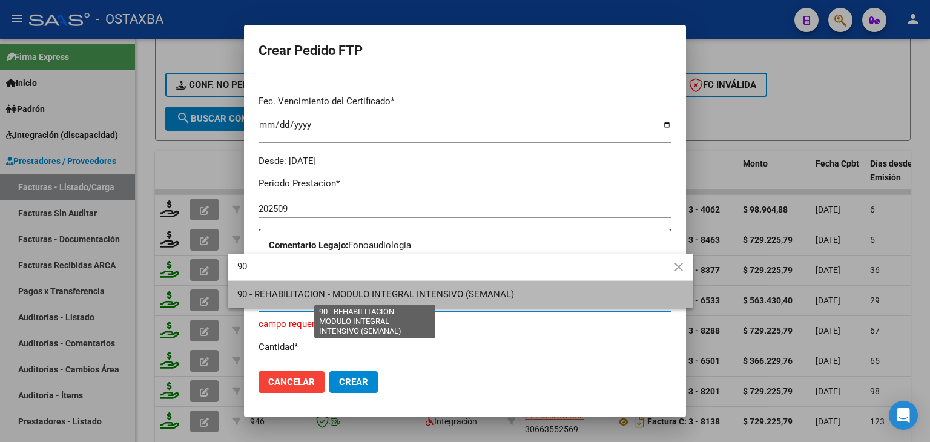
click at [336, 292] on span "90 - REHABILITACION - MODULO INTEGRAL INTENSIVO (SEMANAL)" at bounding box center [375, 294] width 277 height 11
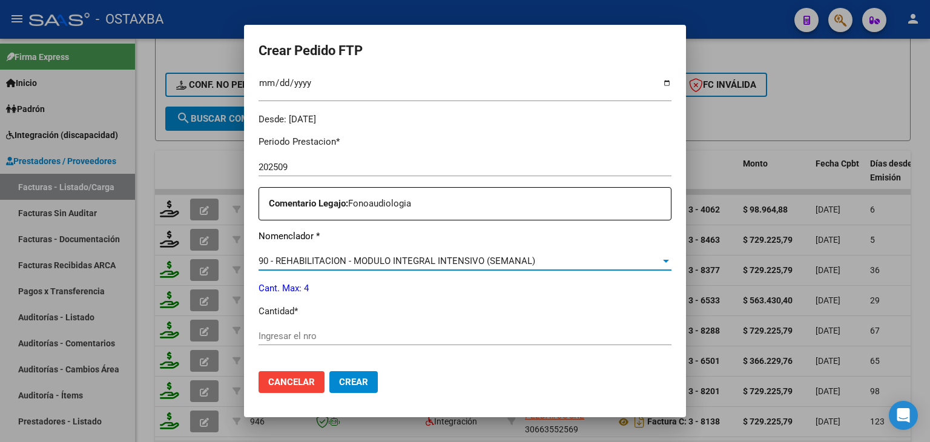
scroll to position [424, 0]
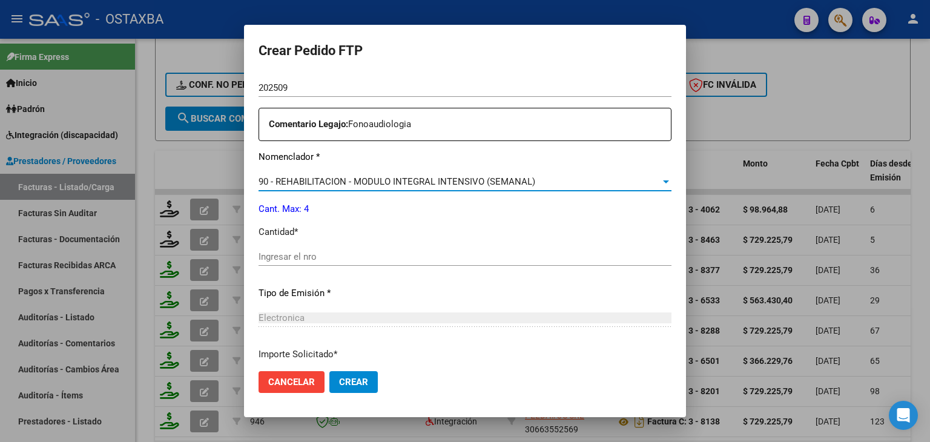
click at [289, 254] on input "Ingresar el nro" at bounding box center [464, 256] width 413 height 11
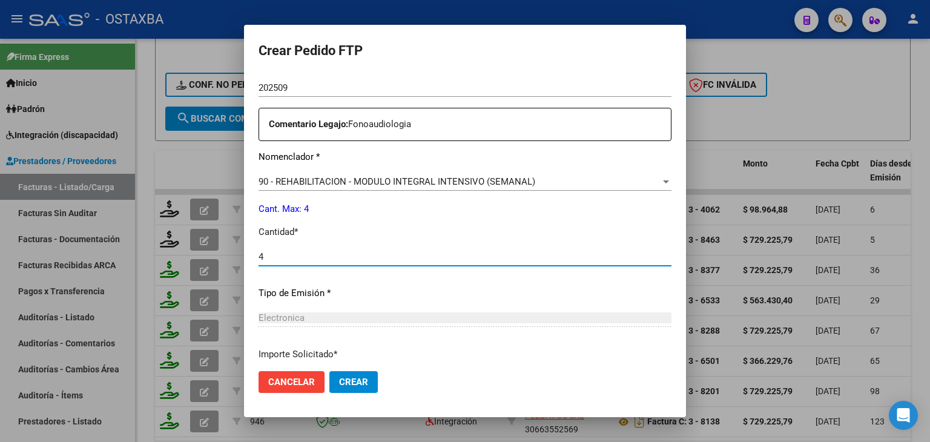
type input "4"
click at [344, 379] on span "Crear" at bounding box center [353, 381] width 29 height 11
click at [339, 384] on span "Crear" at bounding box center [353, 381] width 29 height 11
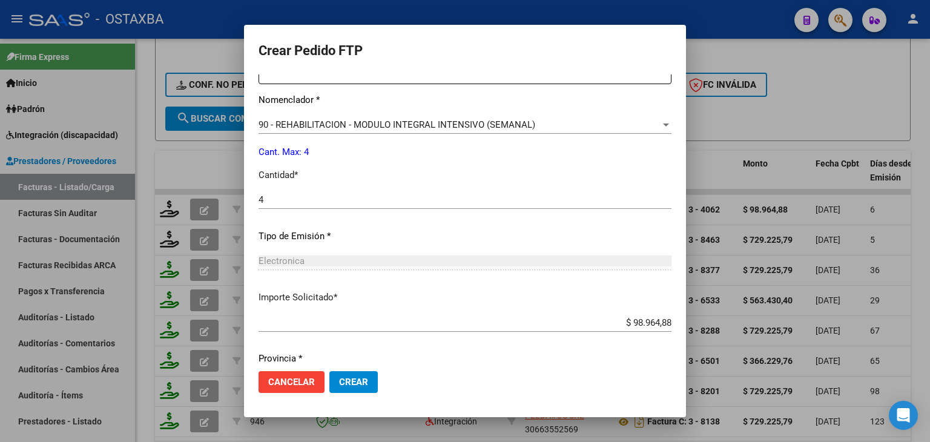
scroll to position [523, 0]
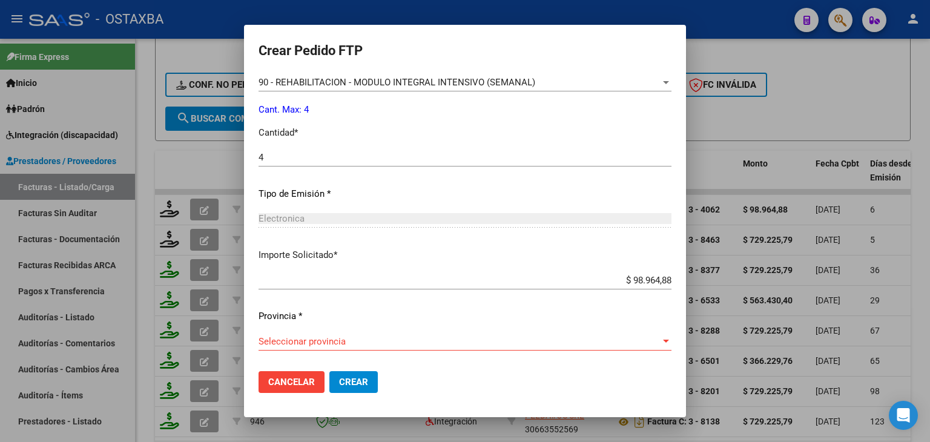
click at [284, 349] on div "Seleccionar provincia Seleccionar provincia" at bounding box center [464, 341] width 413 height 18
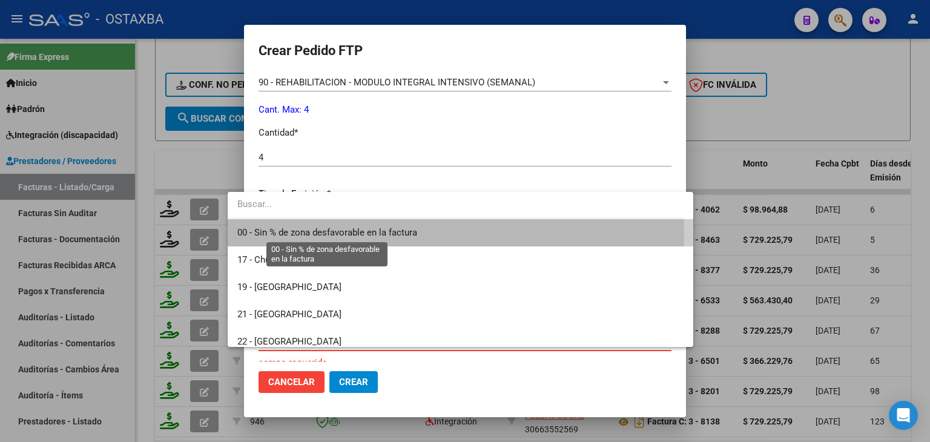
click at [299, 232] on span "00 - Sin % de zona desfavorable en la factura" at bounding box center [327, 232] width 180 height 11
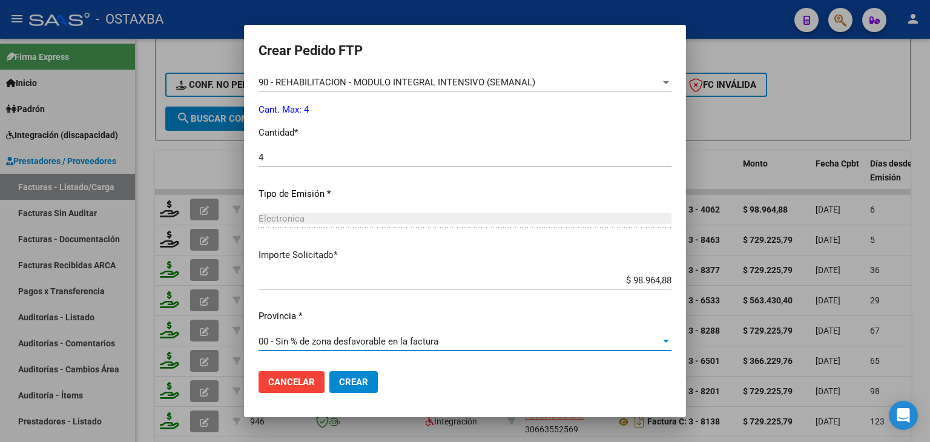
click at [342, 385] on span "Crear" at bounding box center [353, 381] width 29 height 11
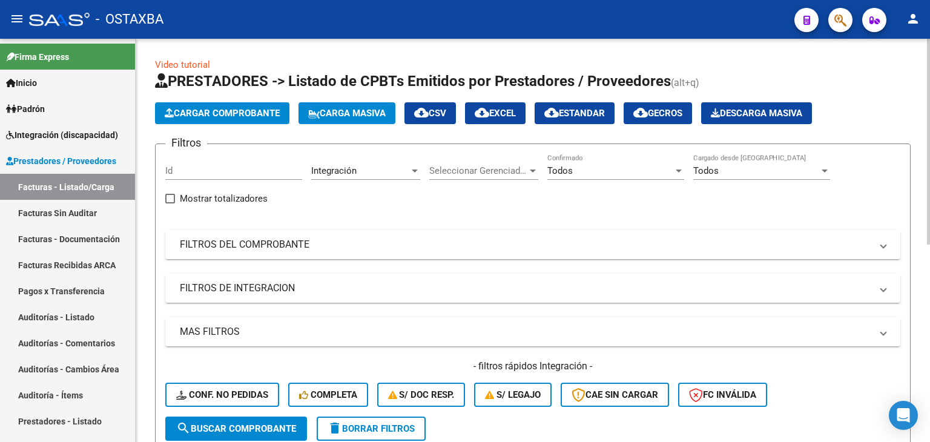
scroll to position [0, 0]
click at [218, 112] on span "Cargar Comprobante" at bounding box center [222, 113] width 115 height 11
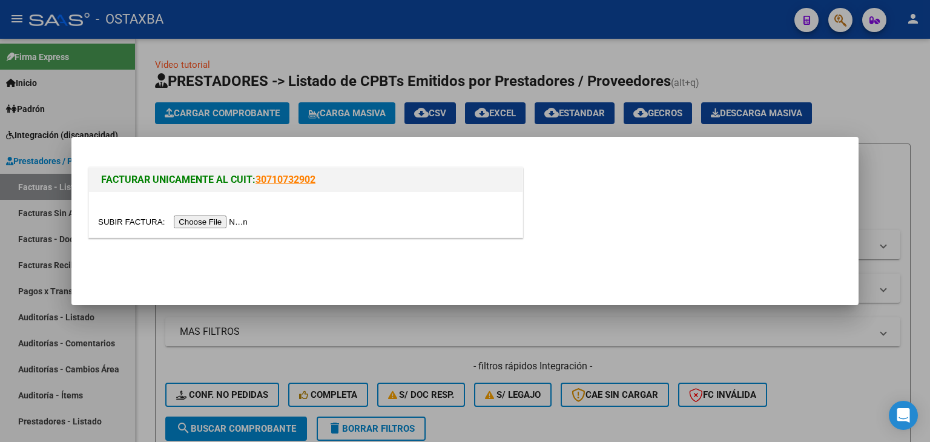
click at [206, 215] on input "file" at bounding box center [174, 221] width 153 height 13
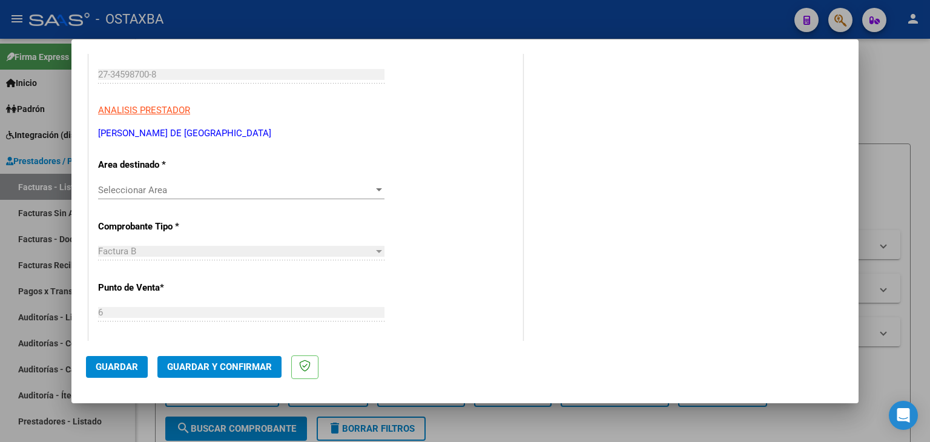
scroll to position [182, 0]
click at [132, 188] on span "Seleccionar Area" at bounding box center [235, 189] width 275 height 11
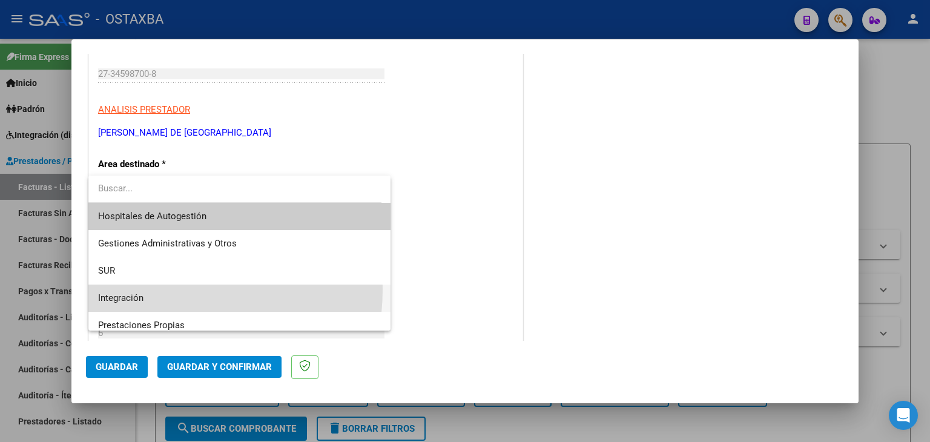
click at [137, 289] on span "Integración" at bounding box center [239, 297] width 283 height 27
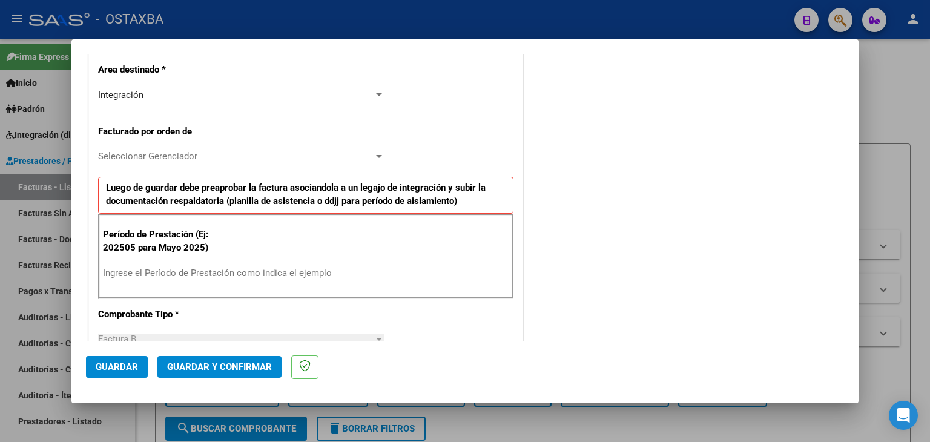
scroll to position [303, 0]
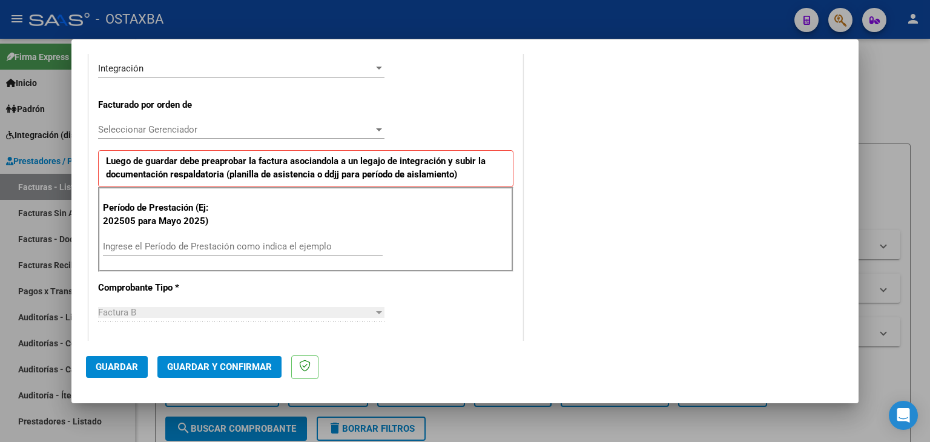
click at [184, 241] on input "Ingrese el Período de Prestación como indica el ejemplo" at bounding box center [243, 246] width 280 height 11
type input "202509"
click at [108, 366] on span "Guardar" at bounding box center [117, 366] width 42 height 11
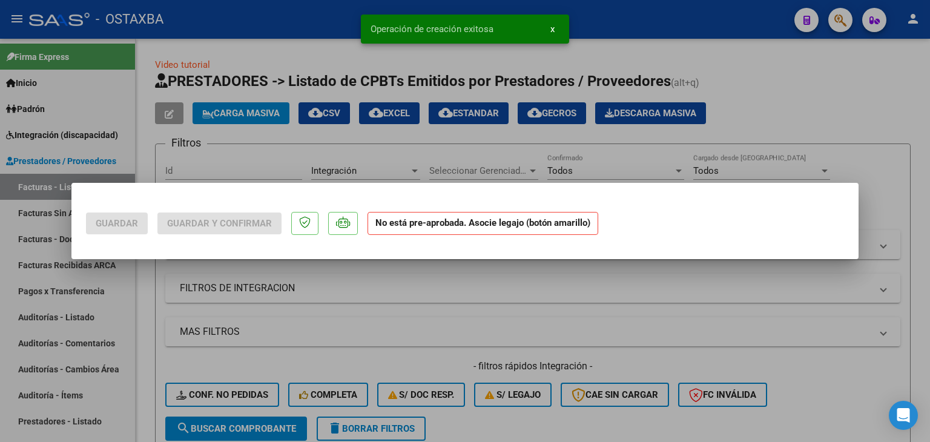
scroll to position [0, 0]
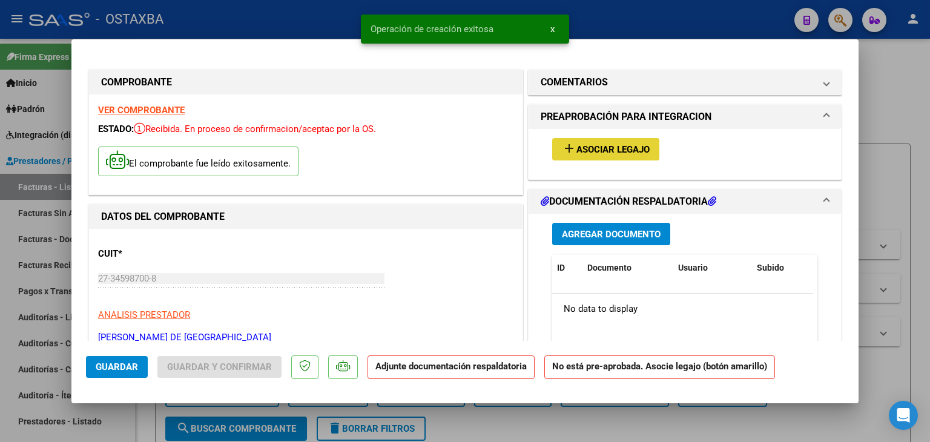
click at [629, 146] on span "Asociar Legajo" at bounding box center [612, 149] width 73 height 11
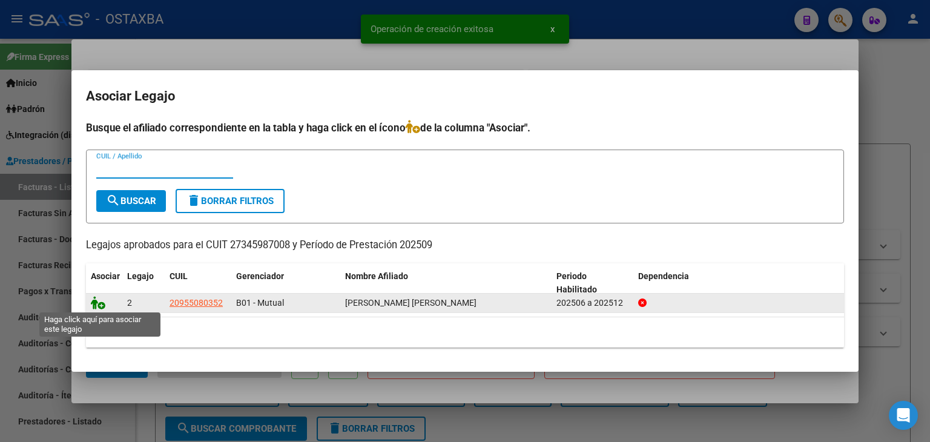
click at [99, 303] on icon at bounding box center [98, 302] width 15 height 13
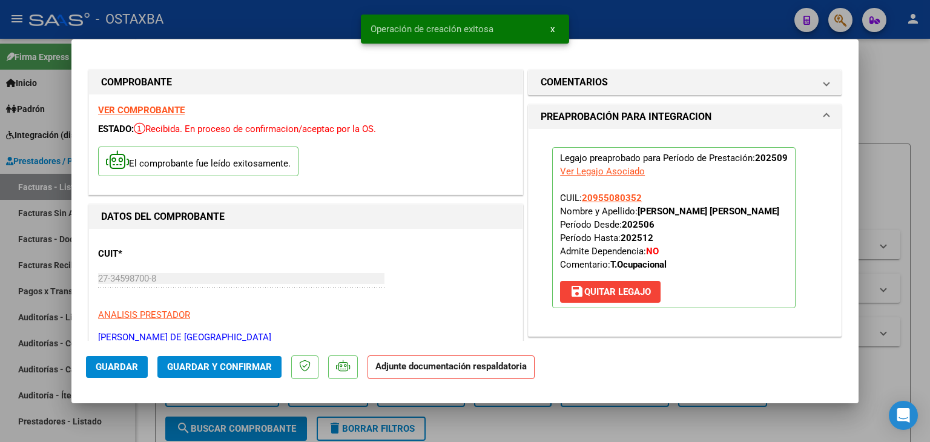
click at [247, 367] on span "Guardar y Confirmar" at bounding box center [219, 366] width 105 height 11
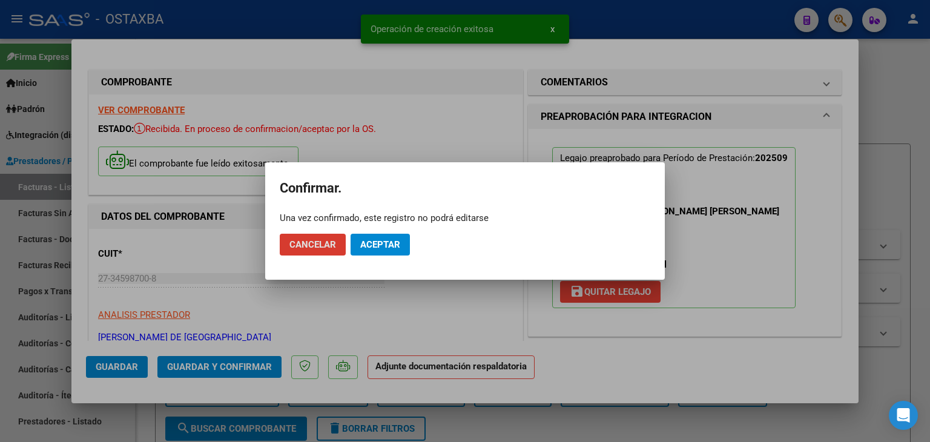
click at [393, 245] on span "Aceptar" at bounding box center [380, 244] width 40 height 11
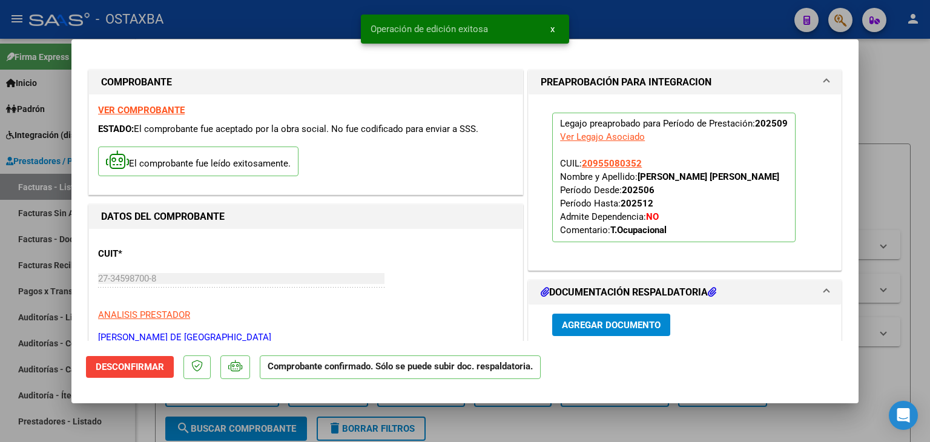
click at [881, 160] on div at bounding box center [465, 221] width 930 height 442
type input "$ 0,00"
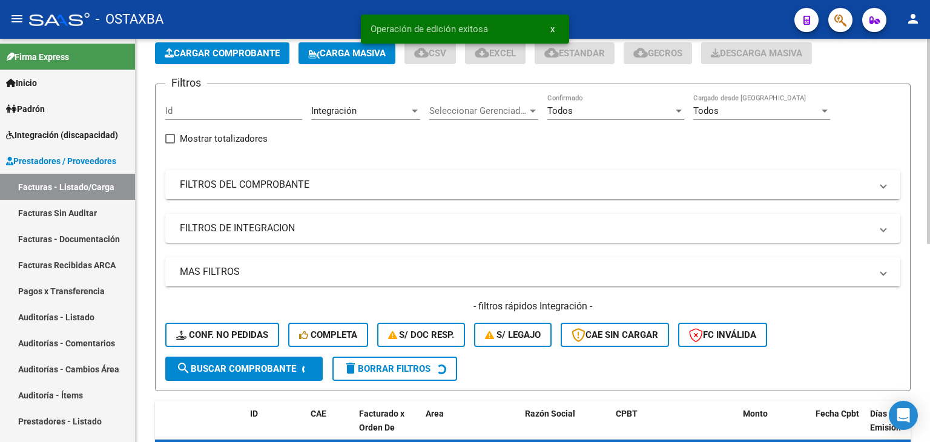
scroll to position [242, 0]
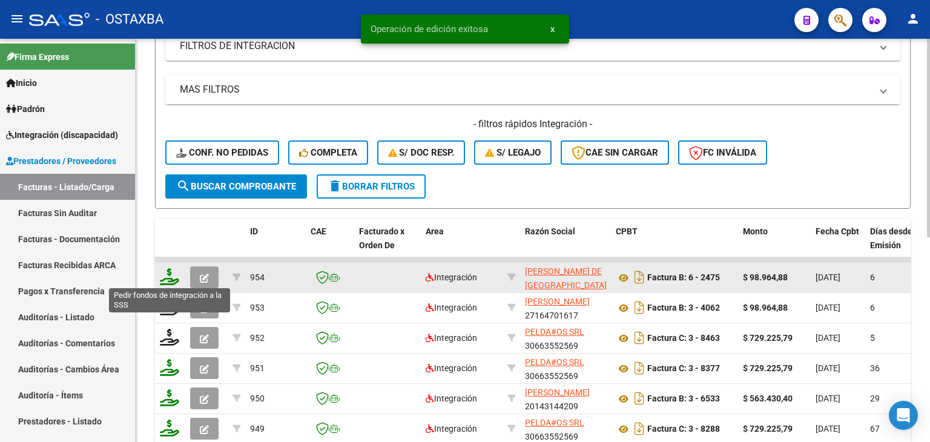
click at [176, 281] on icon at bounding box center [169, 276] width 19 height 17
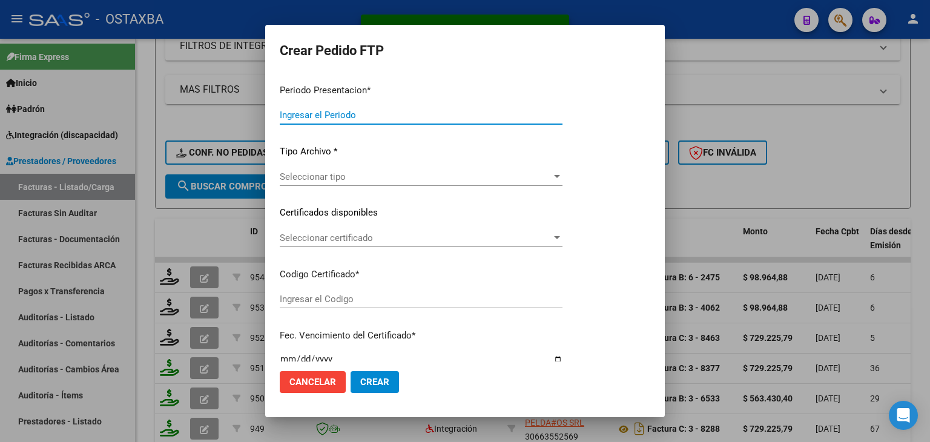
type input "202509"
type input "$ 98.964,88"
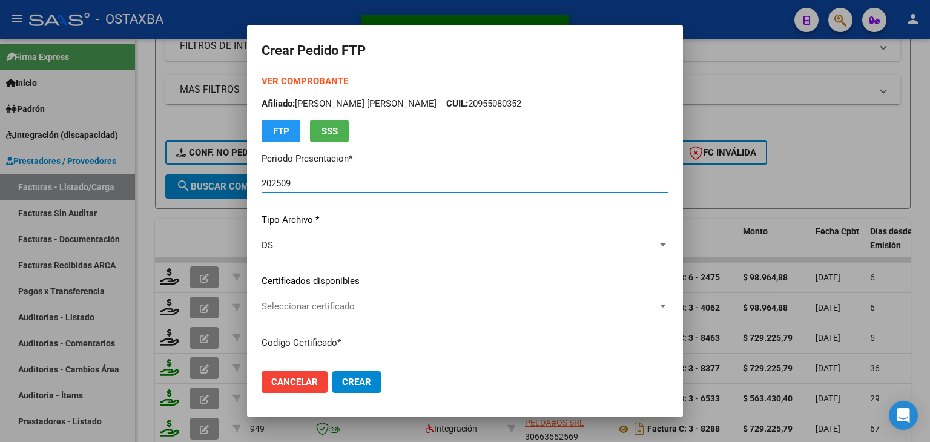
type input "BOL02000955080352021122920251229CBA536"
type input "[DATE]"
click at [297, 305] on span "Seleccionar certificado" at bounding box center [459, 306] width 396 height 11
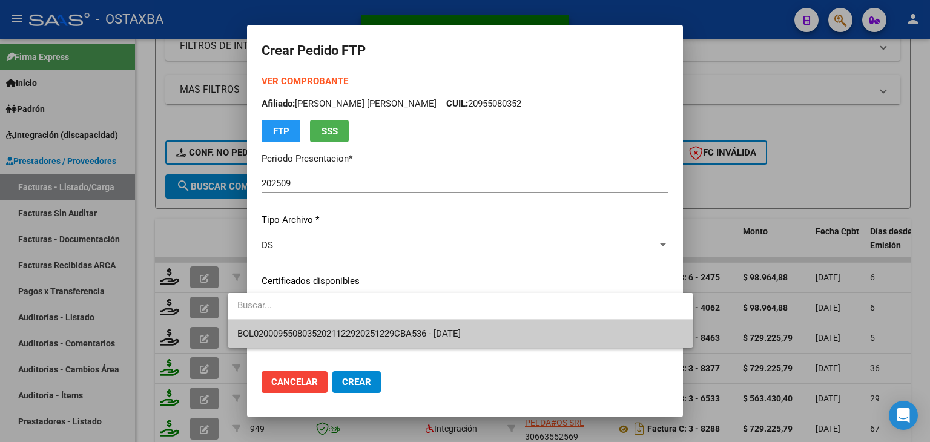
click at [306, 323] on span "BOL02000955080352021122920251229CBA536 - [DATE]" at bounding box center [460, 333] width 446 height 27
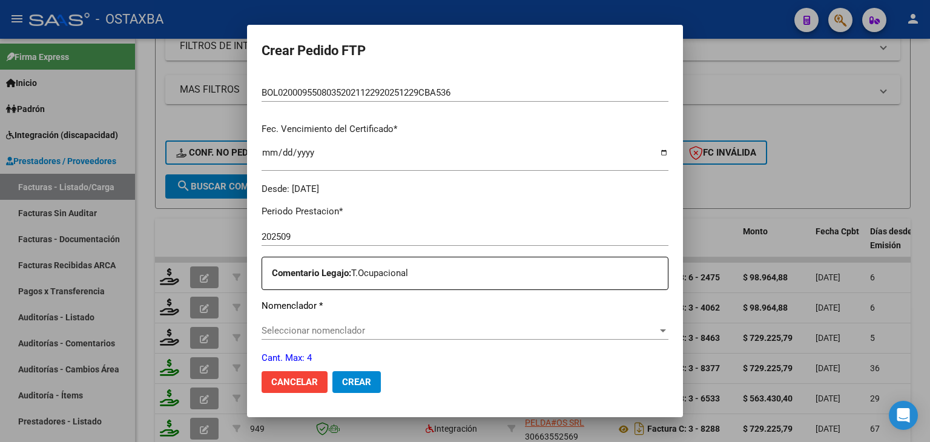
scroll to position [303, 0]
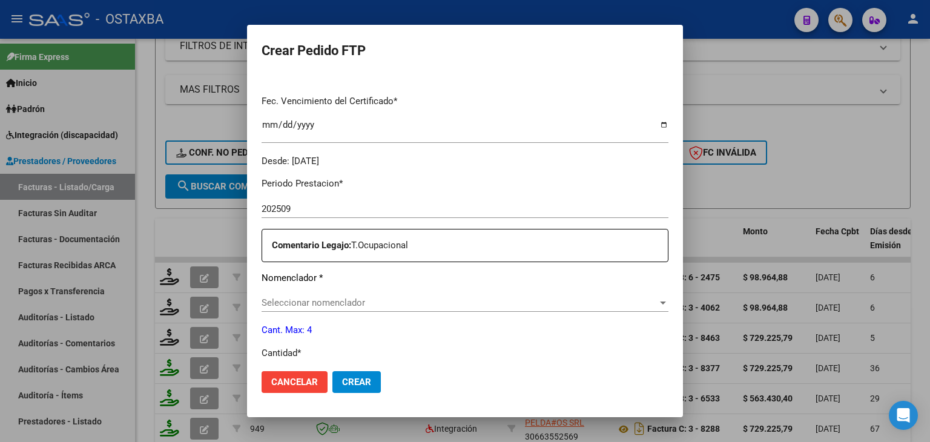
click at [274, 299] on span "Seleccionar nomenclador" at bounding box center [459, 302] width 396 height 11
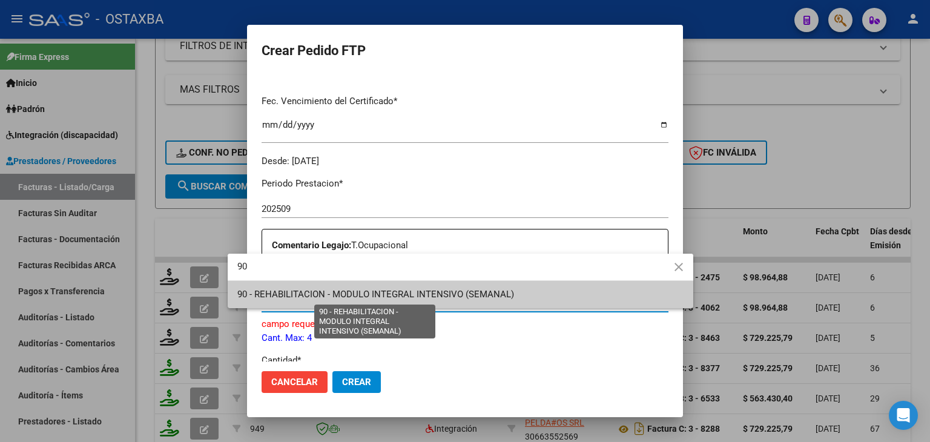
type input "90"
click at [274, 300] on span "90 - REHABILITACION - MODULO INTEGRAL INTENSIVO (SEMANAL)" at bounding box center [460, 294] width 446 height 27
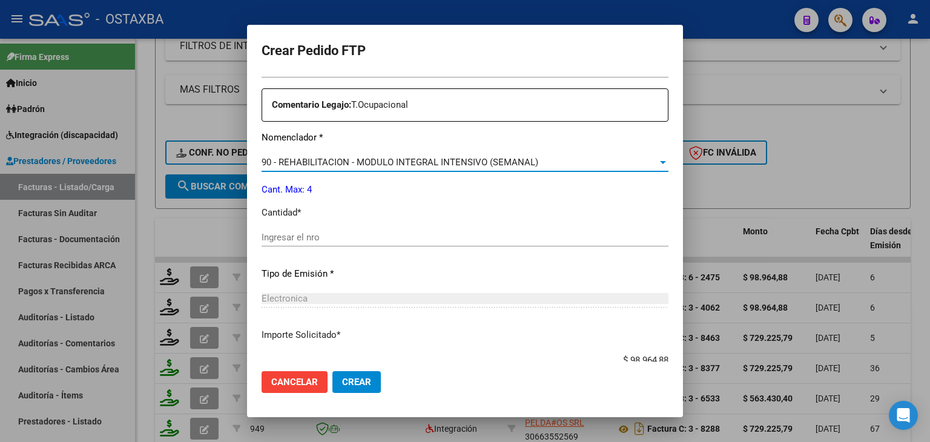
scroll to position [484, 0]
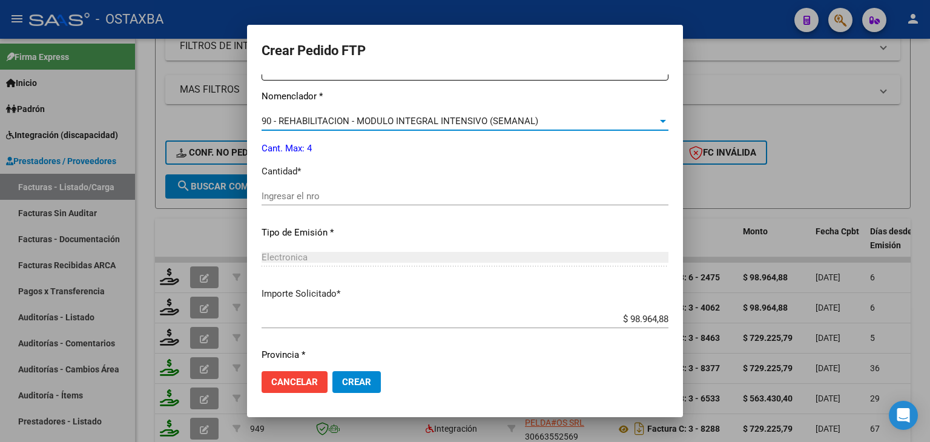
click at [283, 197] on input "Ingresar el nro" at bounding box center [464, 196] width 407 height 11
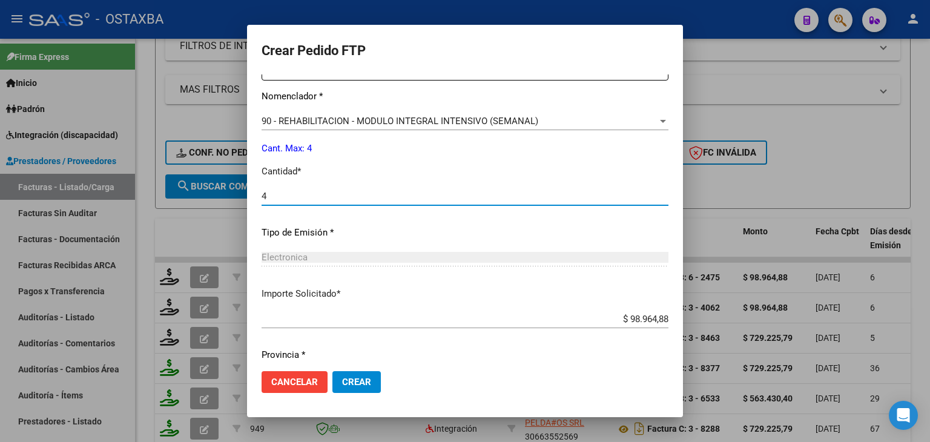
type input "4"
click at [329, 280] on div "Periodo Prestacion * 202509 Ingresar el Periodo Prestacion Comentario Legajo: T…" at bounding box center [464, 193] width 407 height 415
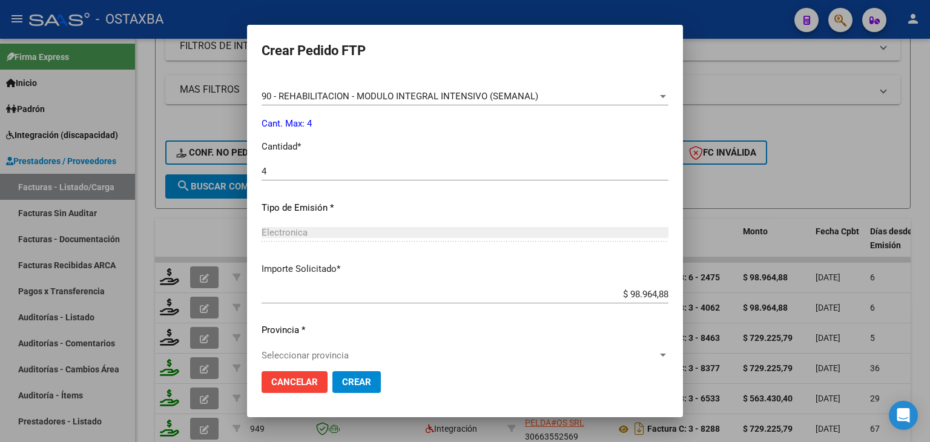
scroll to position [523, 0]
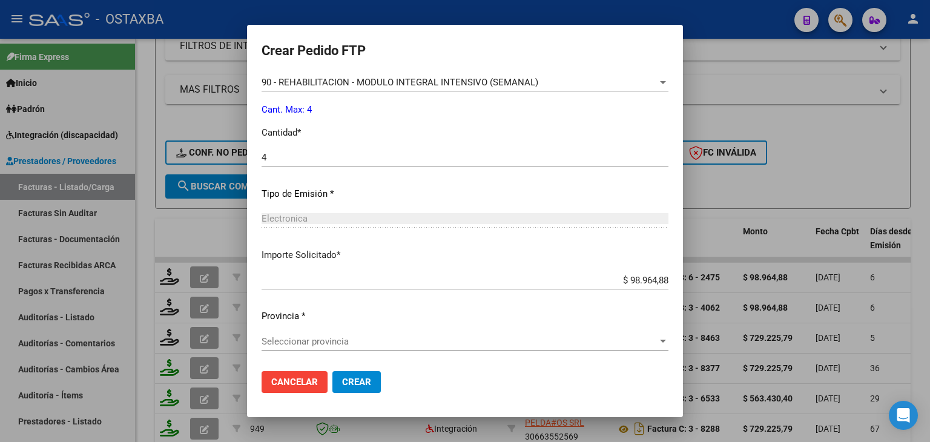
click at [266, 340] on span "Seleccionar provincia" at bounding box center [459, 341] width 396 height 11
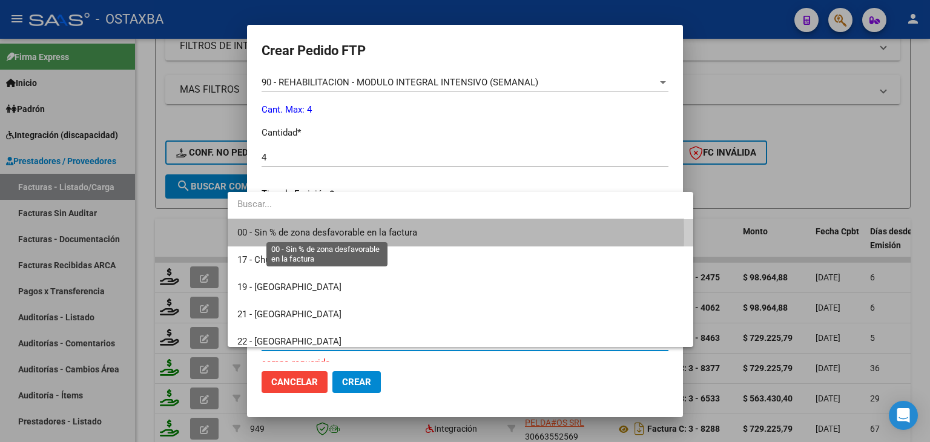
click at [287, 235] on span "00 - Sin % de zona desfavorable en la factura" at bounding box center [327, 232] width 180 height 11
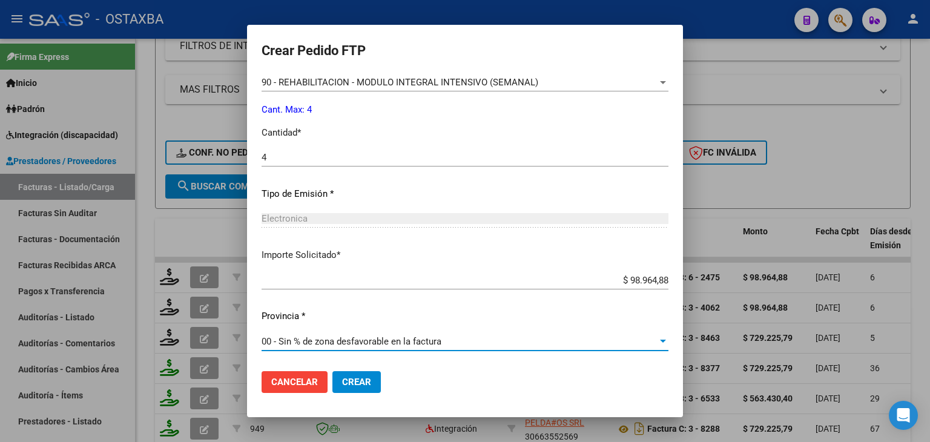
click at [342, 381] on span "Crear" at bounding box center [356, 381] width 29 height 11
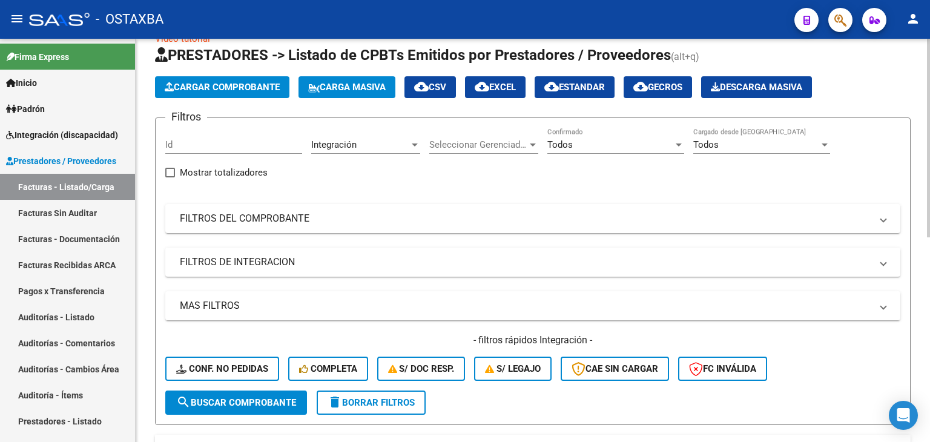
scroll to position [0, 0]
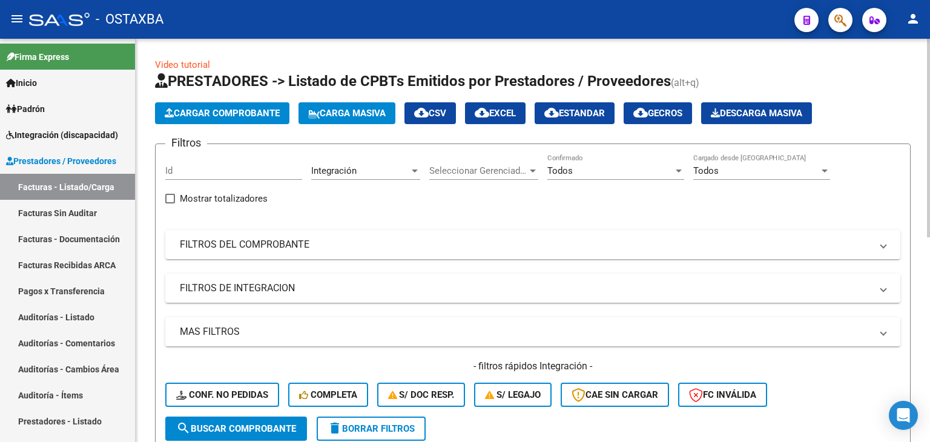
click at [206, 114] on span "Cargar Comprobante" at bounding box center [222, 113] width 115 height 11
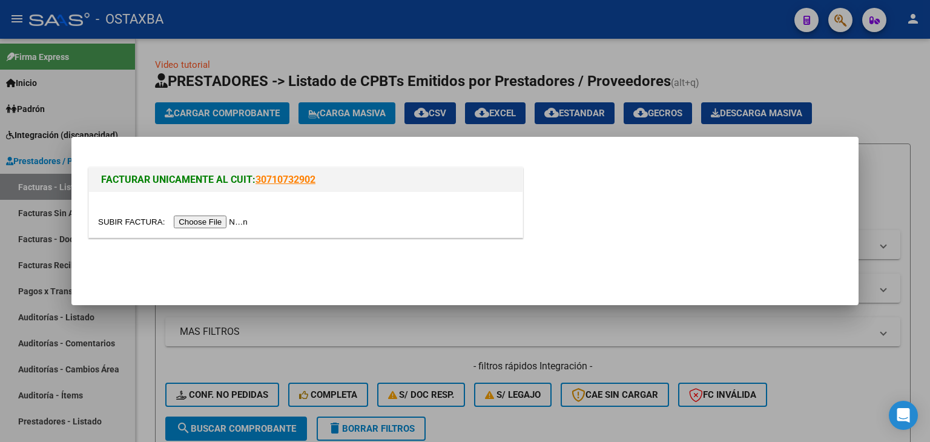
click at [223, 215] on div at bounding box center [305, 222] width 415 height 14
click at [224, 221] on input "file" at bounding box center [174, 221] width 153 height 13
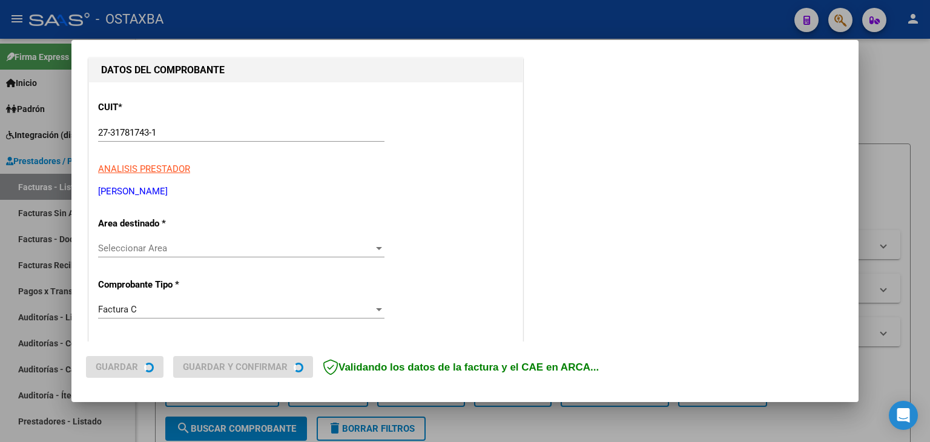
scroll to position [182, 0]
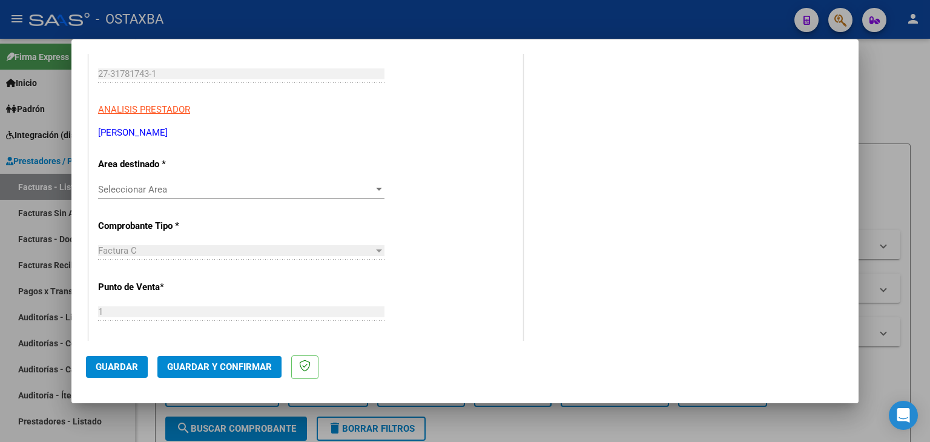
click at [171, 188] on span "Seleccionar Area" at bounding box center [235, 189] width 275 height 11
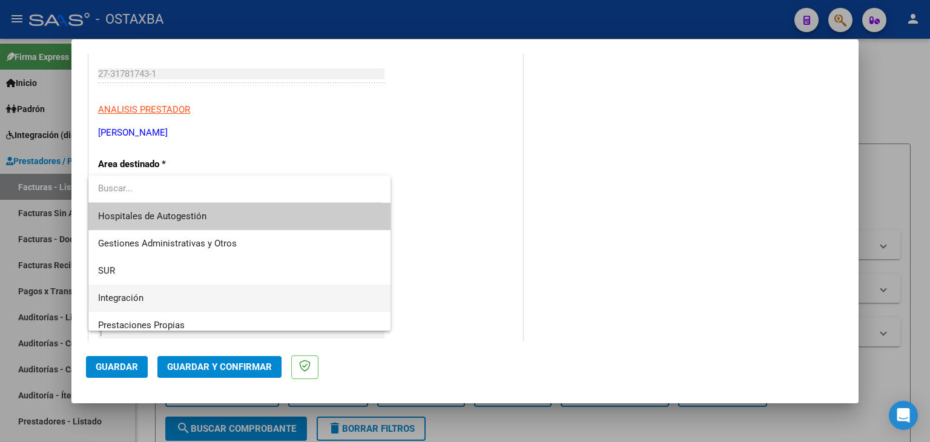
click at [154, 294] on span "Integración" at bounding box center [239, 297] width 283 height 27
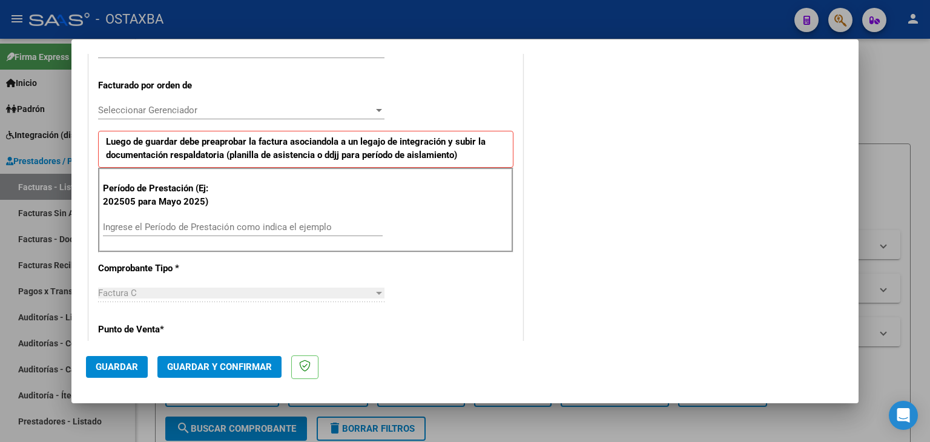
scroll to position [363, 0]
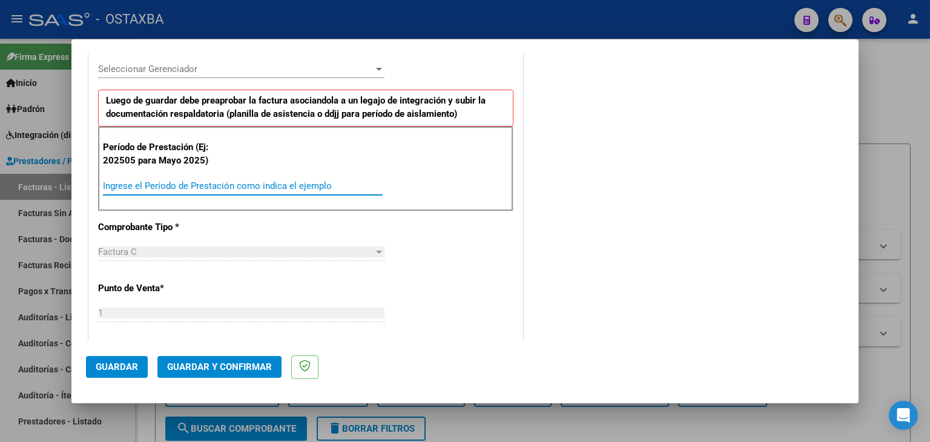
click at [206, 180] on input "Ingrese el Período de Prestación como indica el ejemplo" at bounding box center [243, 185] width 280 height 11
type input "202509"
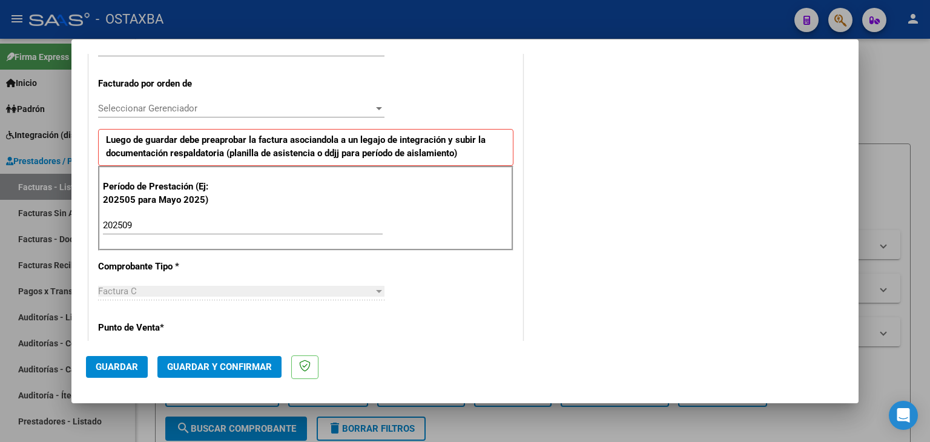
scroll to position [303, 0]
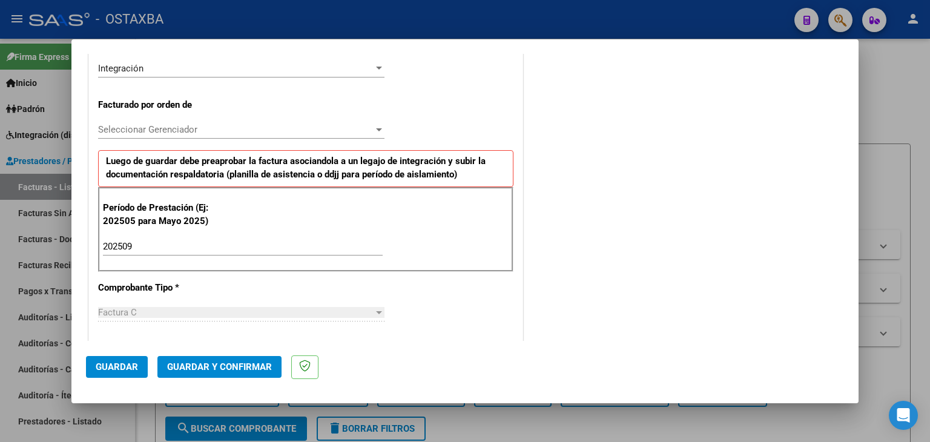
click at [111, 364] on span "Guardar" at bounding box center [117, 366] width 42 height 11
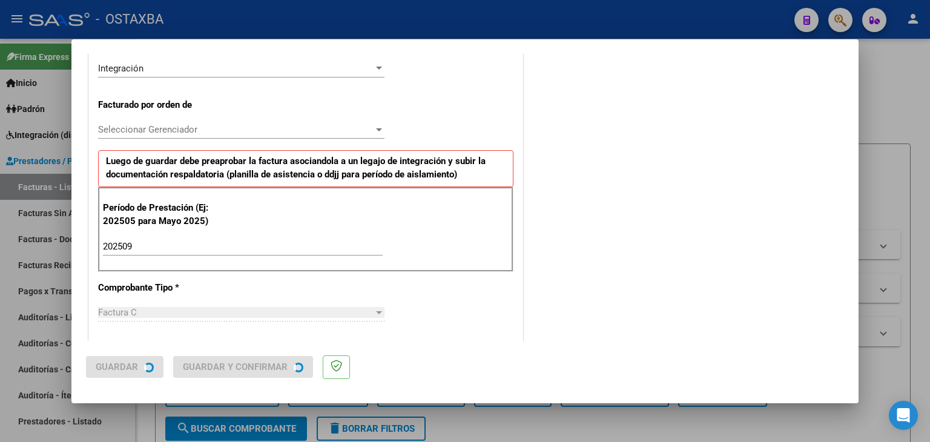
scroll to position [0, 0]
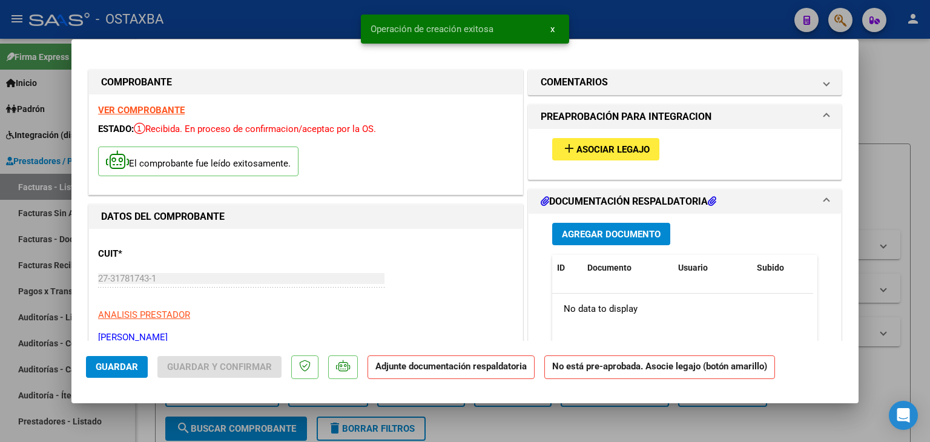
click at [638, 150] on span "Asociar Legajo" at bounding box center [612, 149] width 73 height 11
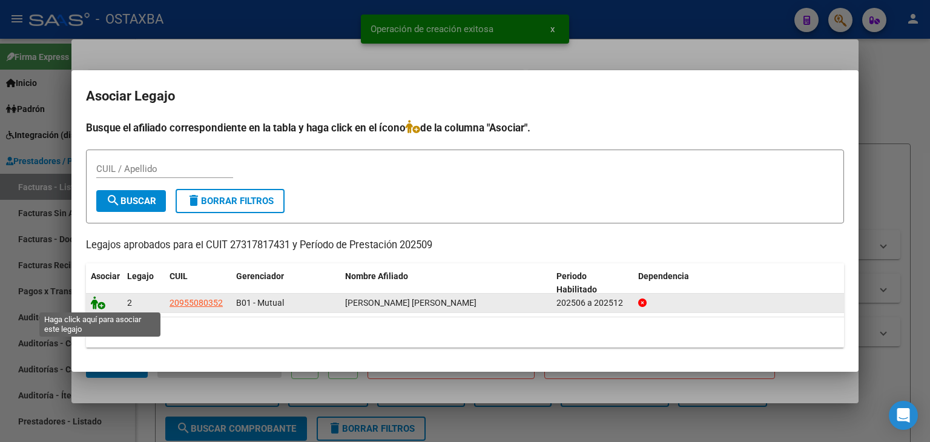
click at [102, 304] on icon at bounding box center [98, 302] width 15 height 13
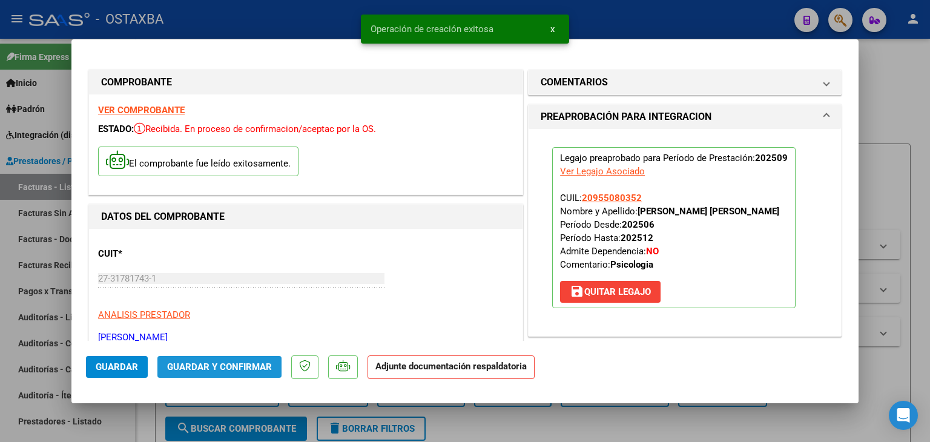
click at [250, 370] on span "Guardar y Confirmar" at bounding box center [219, 366] width 105 height 11
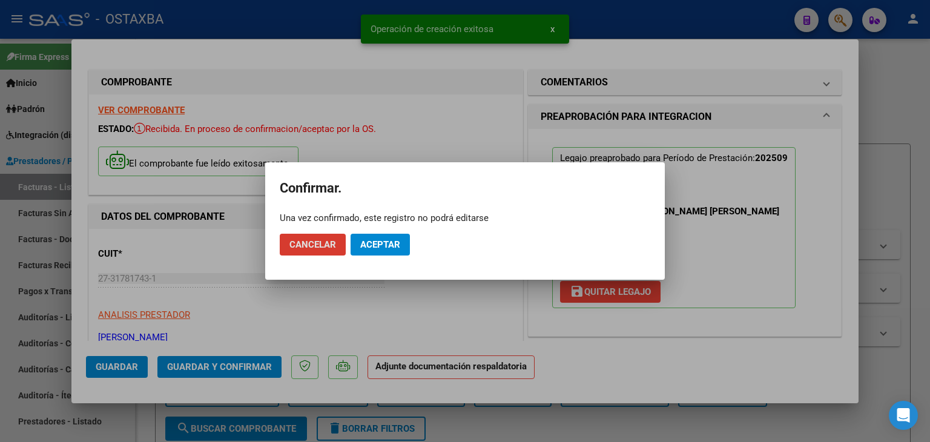
click at [385, 239] on span "Aceptar" at bounding box center [380, 244] width 40 height 11
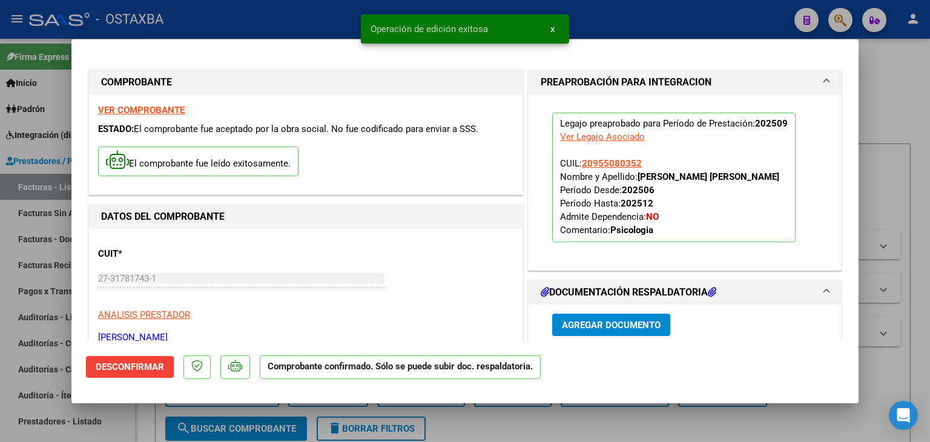
click at [905, 112] on div at bounding box center [465, 221] width 930 height 442
type input "$ 0,00"
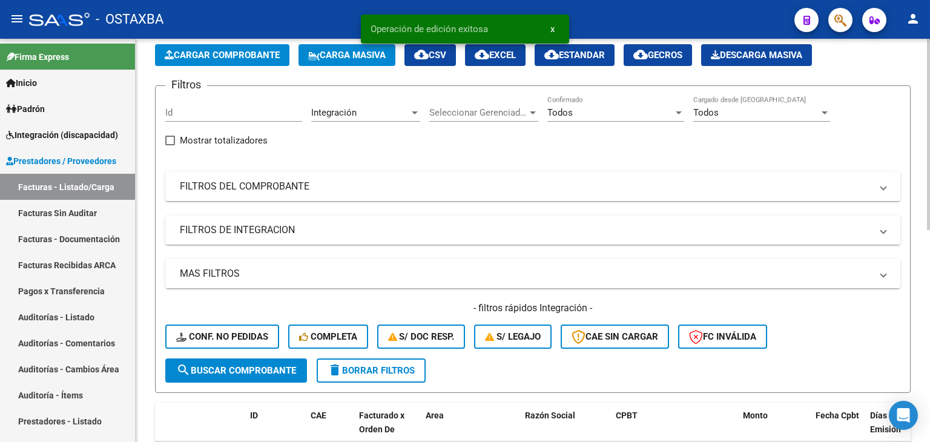
scroll to position [242, 0]
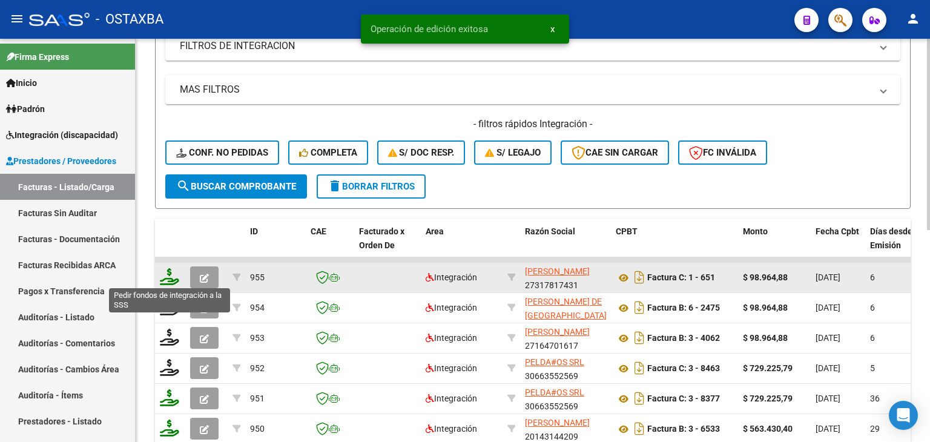
click at [168, 280] on icon at bounding box center [169, 276] width 19 height 17
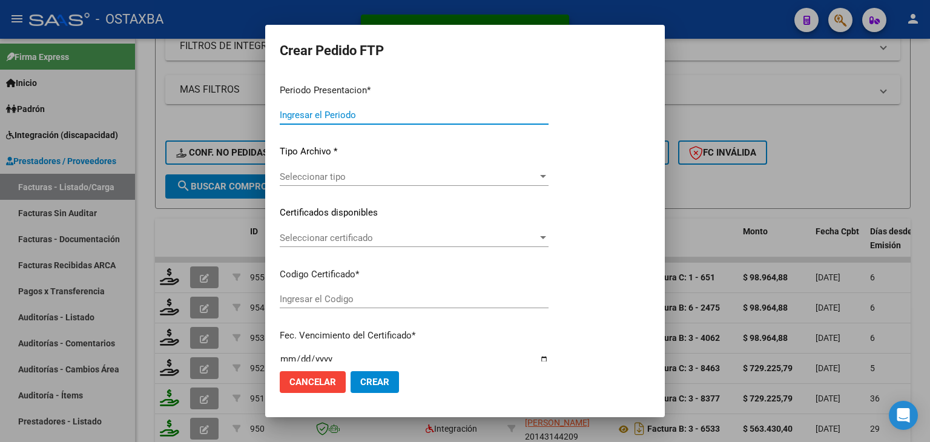
type input "202509"
type input "$ 98.964,88"
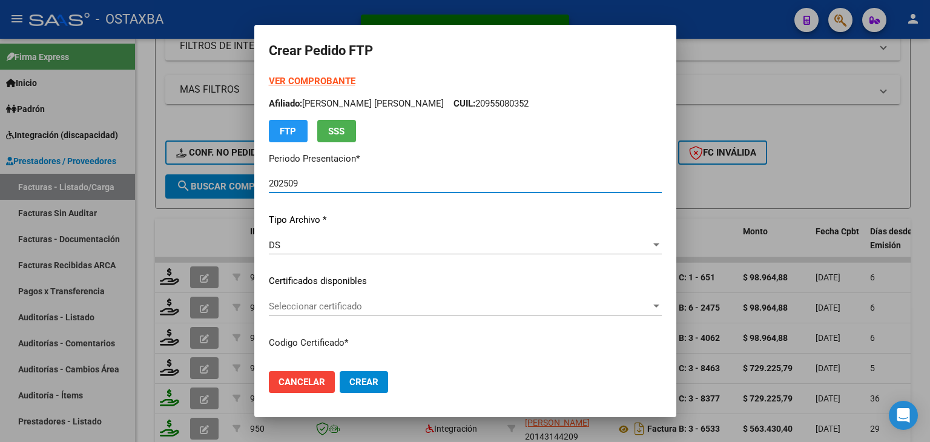
type input "BOL02000955080352021122920251229CBA536"
type input "[DATE]"
click at [298, 249] on div "DS" at bounding box center [460, 245] width 382 height 11
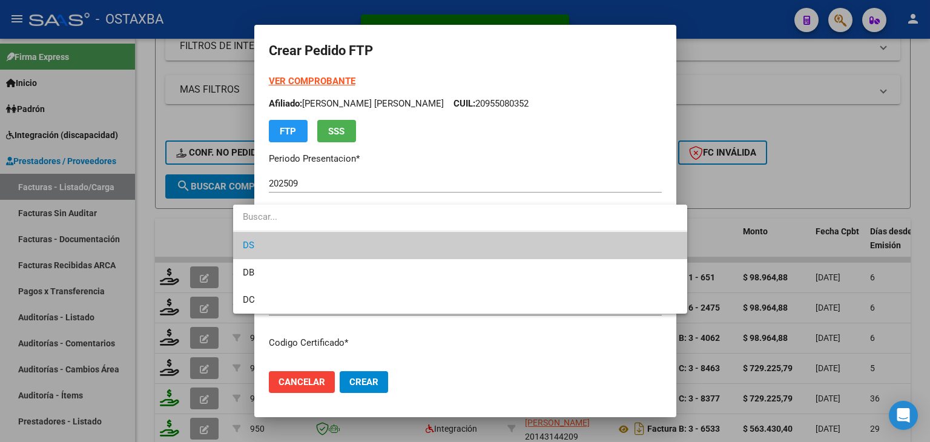
click at [290, 337] on div at bounding box center [465, 221] width 930 height 442
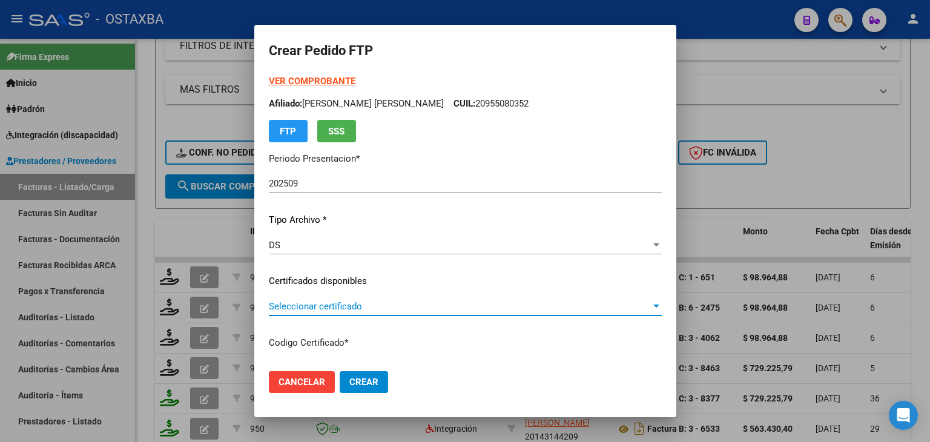
click at [306, 311] on span "Seleccionar certificado" at bounding box center [460, 306] width 382 height 11
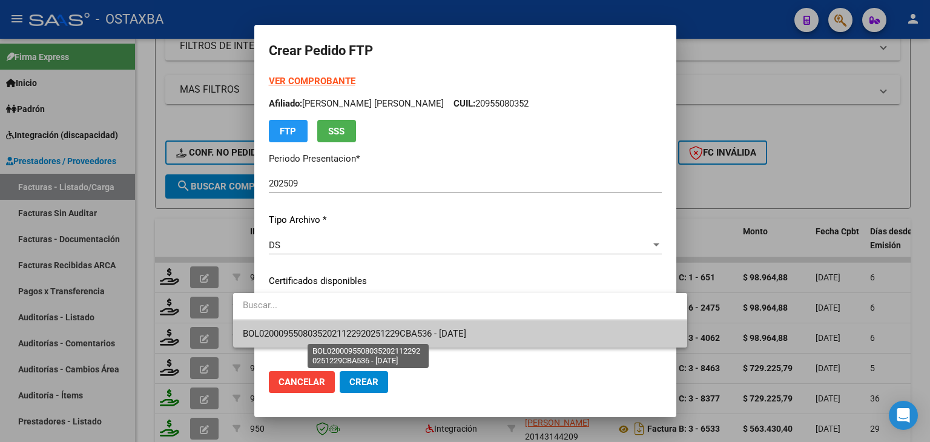
click at [310, 330] on span "BOL02000955080352021122920251229CBA536 - [DATE]" at bounding box center [354, 333] width 223 height 11
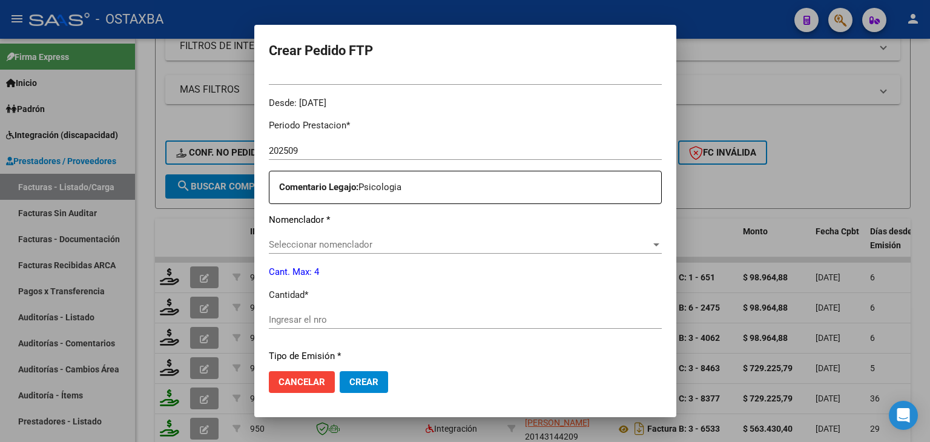
scroll to position [363, 0]
click at [300, 248] on div "Seleccionar nomenclador Seleccionar nomenclador" at bounding box center [465, 242] width 393 height 18
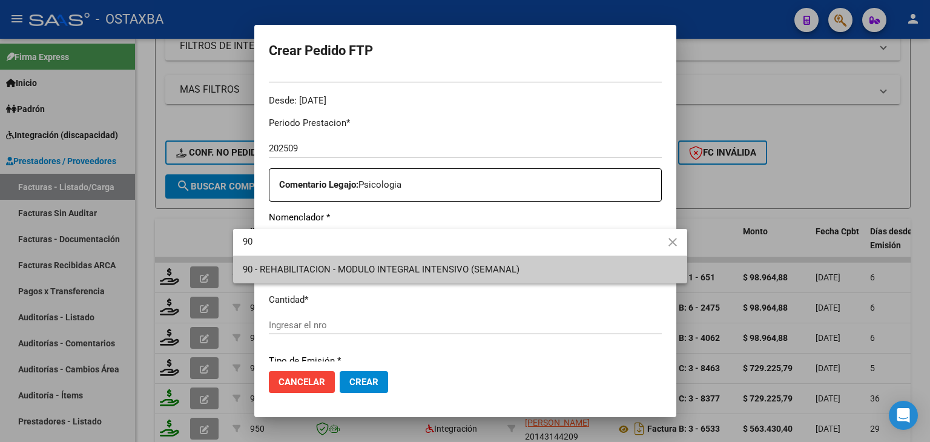
type input "90"
click at [284, 270] on span "90 - REHABILITACION - MODULO INTEGRAL INTENSIVO (SEMANAL)" at bounding box center [381, 269] width 277 height 11
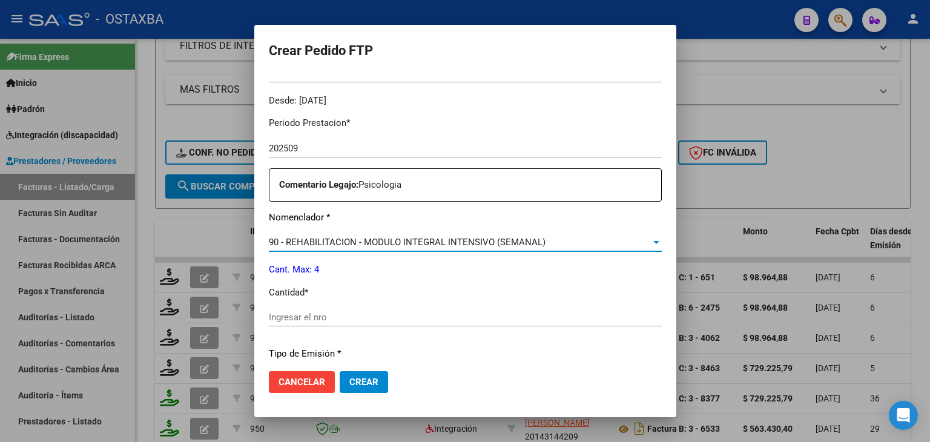
click at [269, 326] on div "Ingresar el nro" at bounding box center [465, 323] width 393 height 30
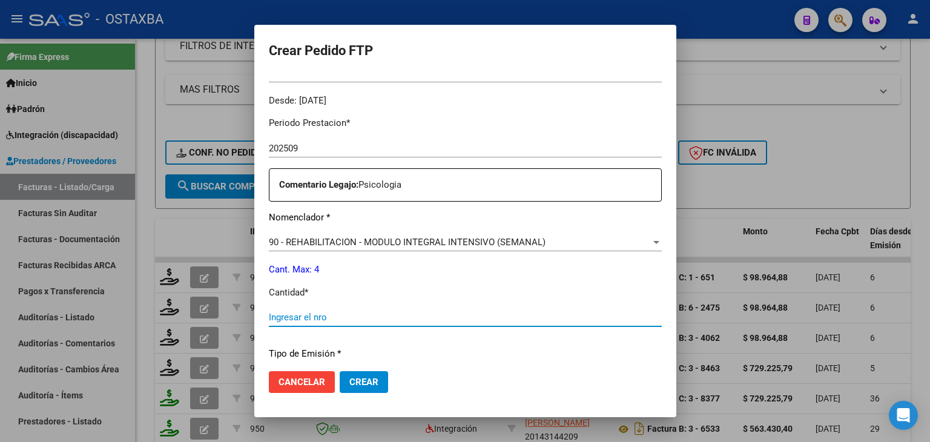
click at [269, 320] on input "Ingresar el nro" at bounding box center [465, 317] width 393 height 11
type input "4"
click at [381, 344] on div "Periodo Prestacion * 202509 Ingresar el Periodo Prestacion Comentario Legajo: P…" at bounding box center [465, 314] width 393 height 415
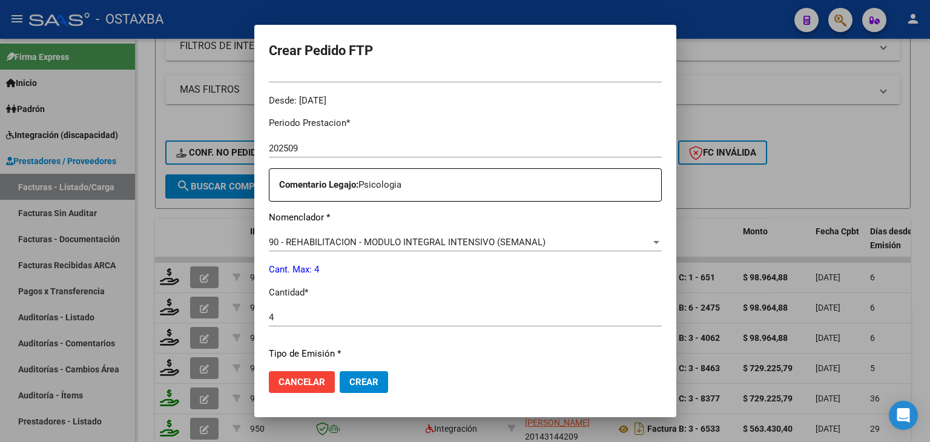
scroll to position [523, 0]
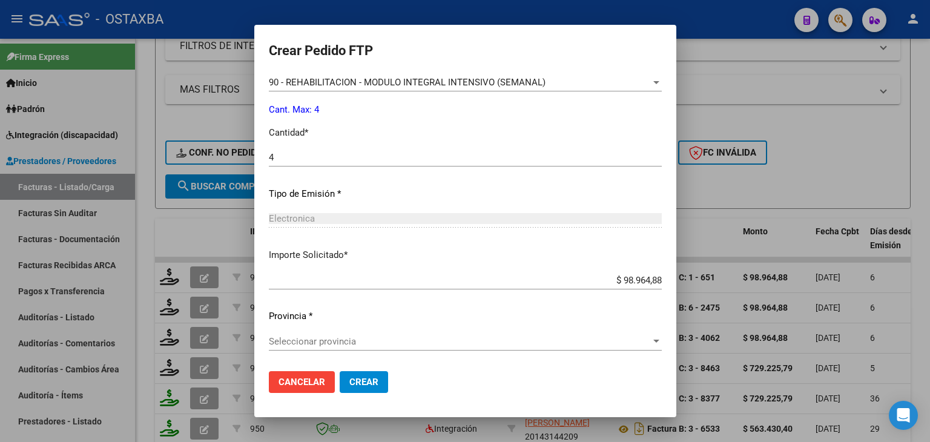
click at [375, 340] on span "Seleccionar provincia" at bounding box center [460, 341] width 382 height 11
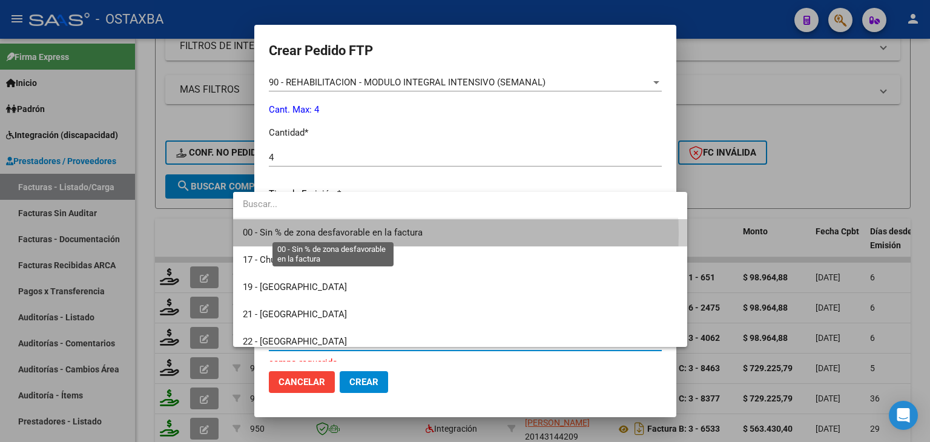
click at [370, 233] on span "00 - Sin % de zona desfavorable en la factura" at bounding box center [333, 232] width 180 height 11
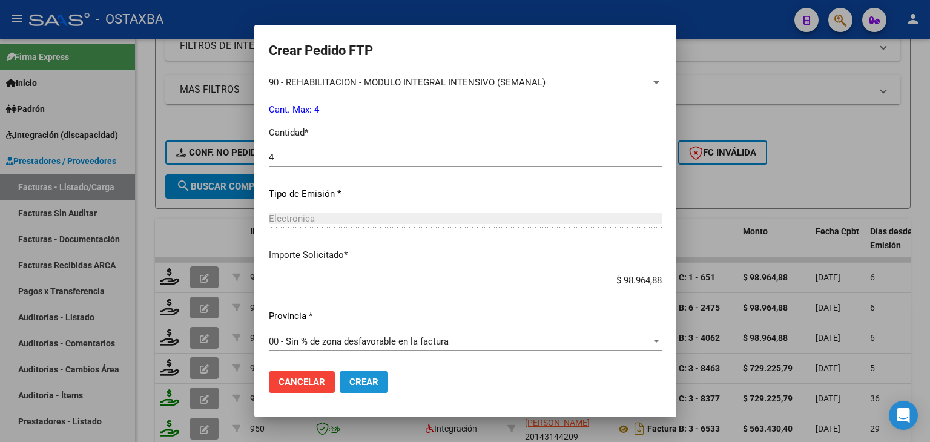
click at [349, 383] on span "Crear" at bounding box center [363, 381] width 29 height 11
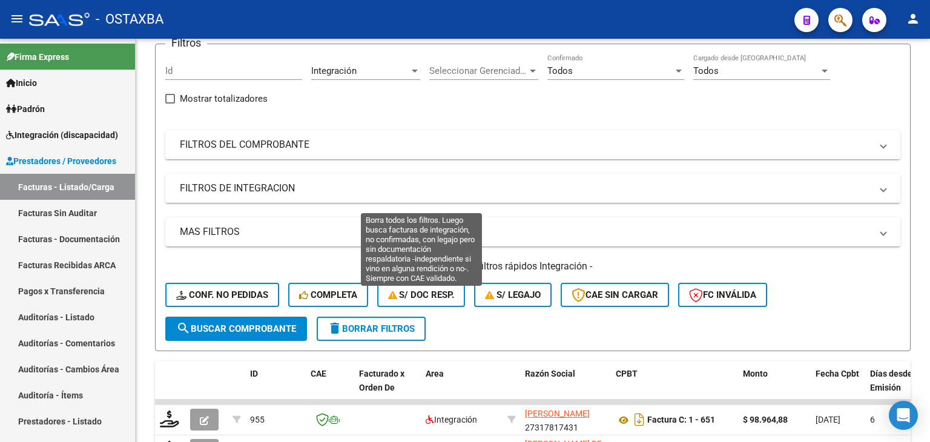
scroll to position [61, 0]
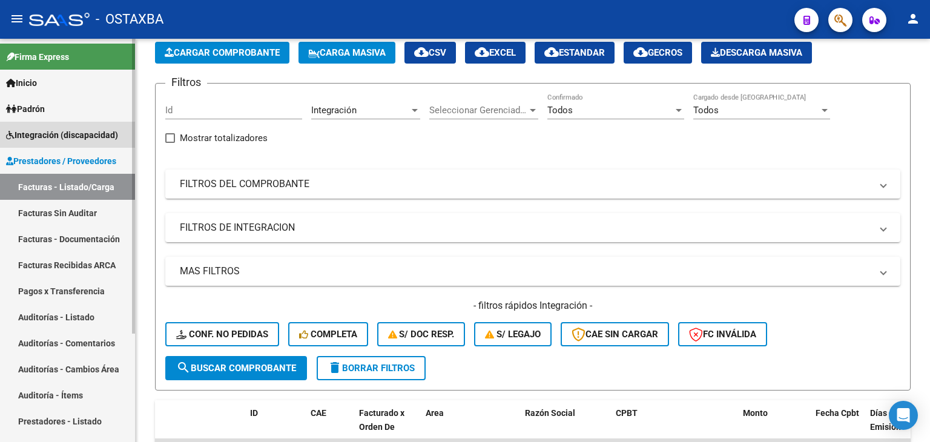
click at [67, 144] on link "Integración (discapacidad)" at bounding box center [67, 135] width 135 height 26
click at [73, 131] on span "Integración (discapacidad)" at bounding box center [62, 134] width 112 height 13
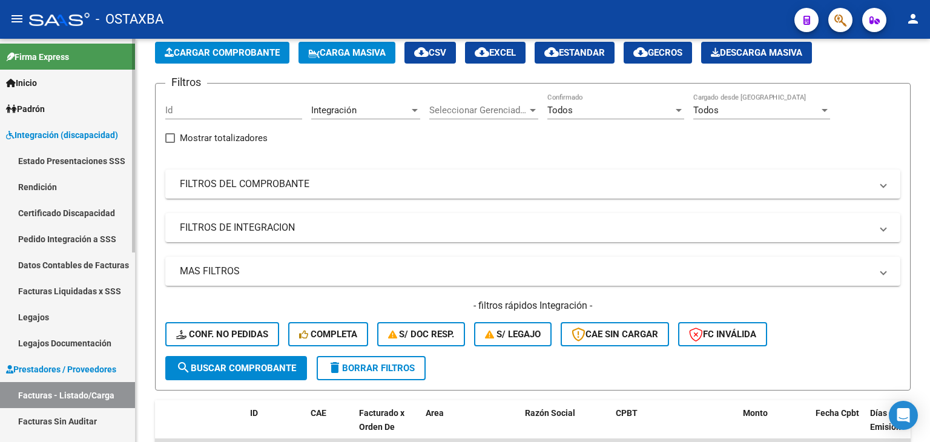
click at [62, 162] on link "Estado Presentaciones SSS" at bounding box center [67, 161] width 135 height 26
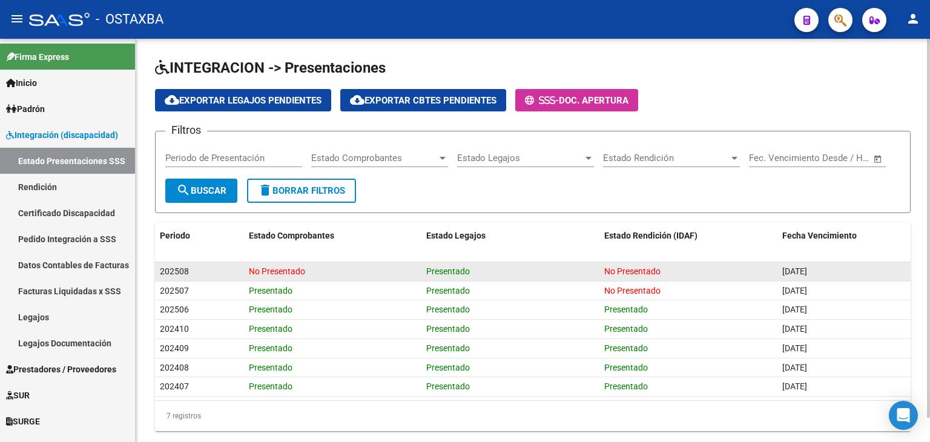
drag, startPoint x: 244, startPoint y: 271, endPoint x: 315, endPoint y: 272, distance: 70.2
click at [315, 272] on datatable-body-cell "No Presentado" at bounding box center [333, 271] width 178 height 19
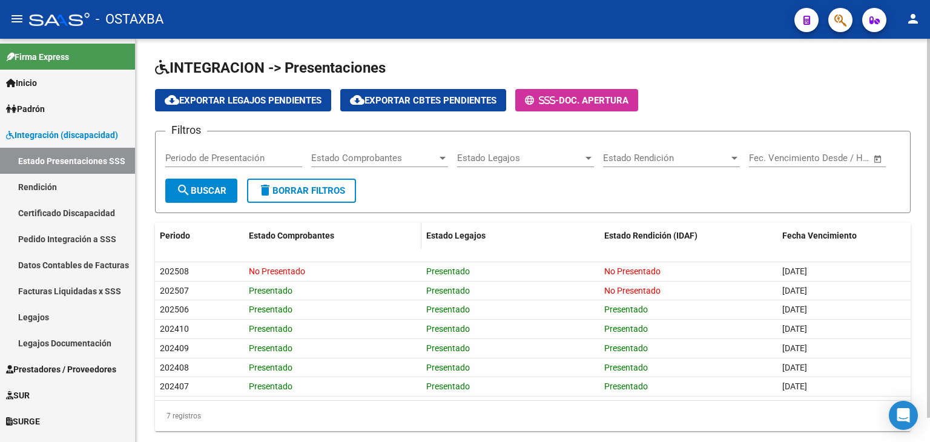
click at [397, 236] on div "Estado Comprobantes" at bounding box center [333, 236] width 168 height 14
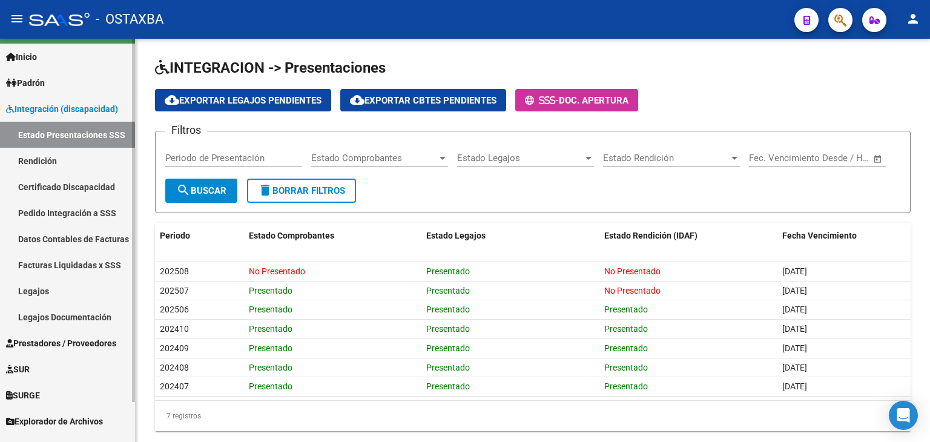
scroll to position [44, 0]
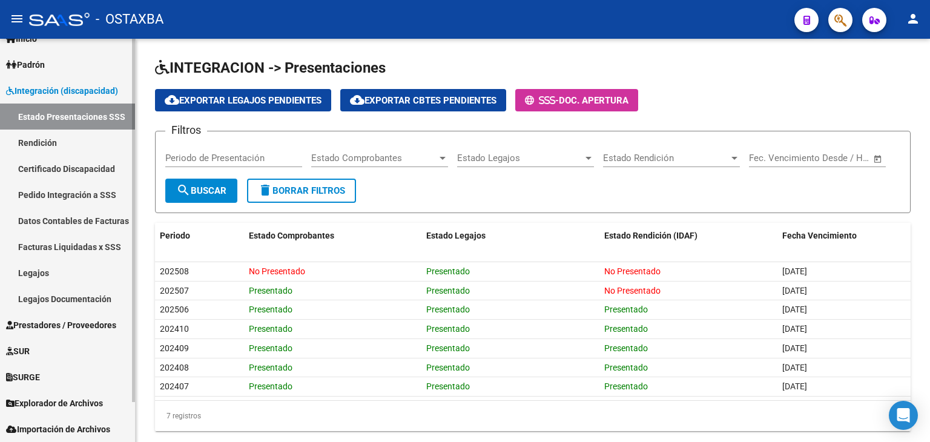
click at [65, 398] on span "Explorador de Archivos" at bounding box center [54, 402] width 97 height 13
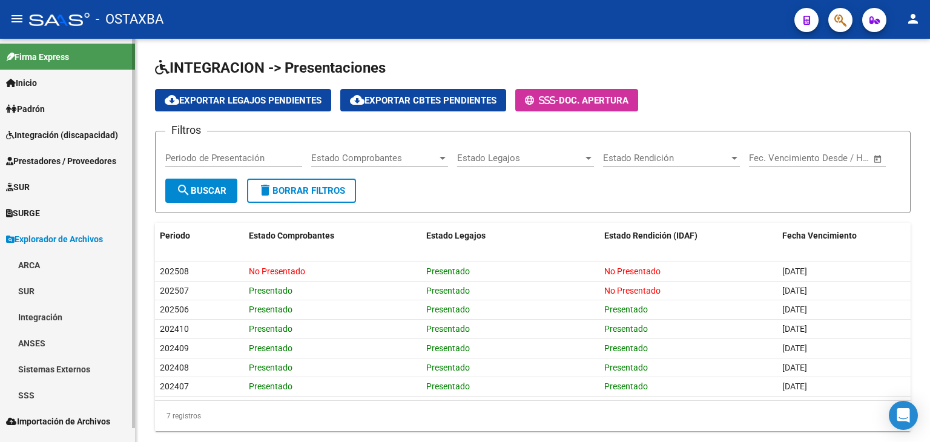
scroll to position [0, 0]
click at [48, 401] on link "SSS" at bounding box center [67, 395] width 135 height 26
click at [50, 315] on link "Integración" at bounding box center [67, 317] width 135 height 26
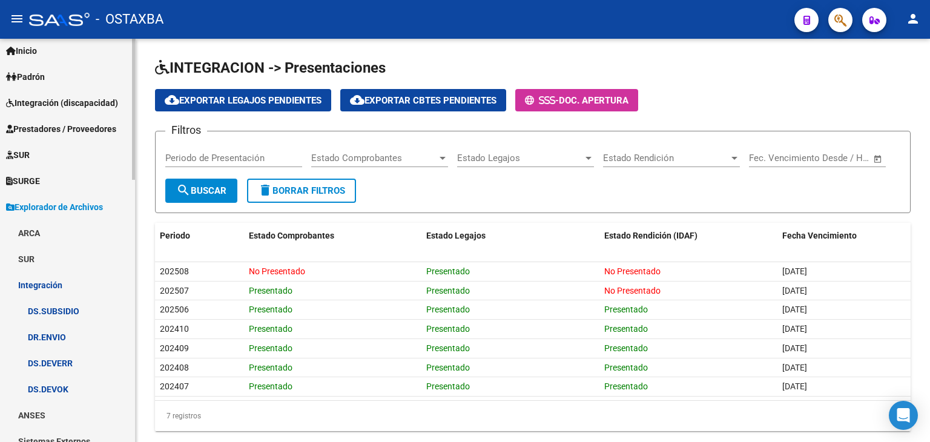
scroll to position [61, 0]
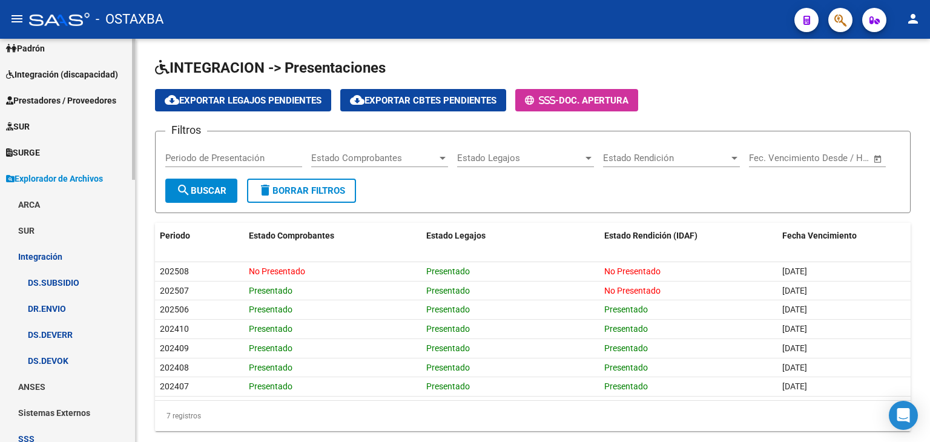
click at [84, 306] on link "DR.ENVIO" at bounding box center [67, 308] width 135 height 26
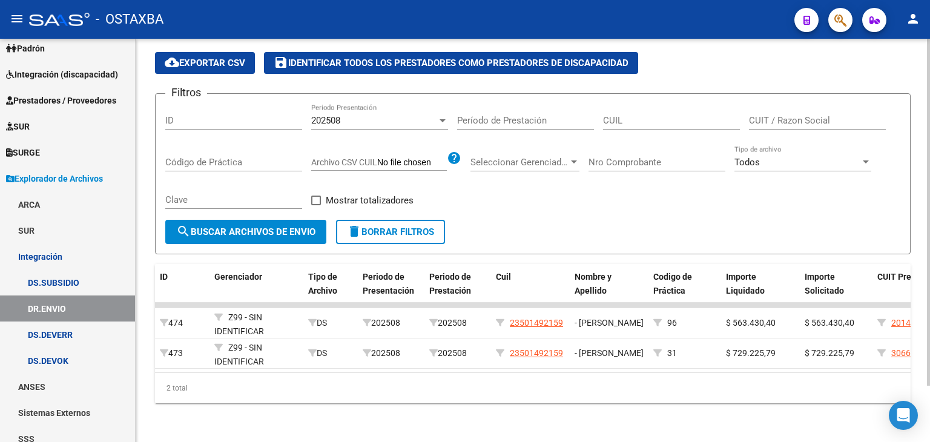
scroll to position [5, 0]
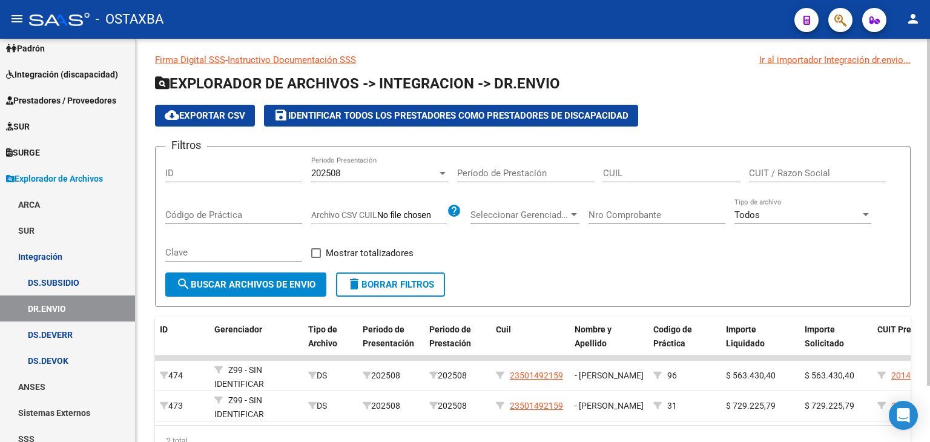
click at [205, 113] on span "cloud_download Exportar CSV" at bounding box center [205, 115] width 80 height 11
click at [490, 263] on div "Filtros ID 202508 Periodo Presentación Período de Prestación CUIL CUIT / Razon …" at bounding box center [532, 214] width 735 height 116
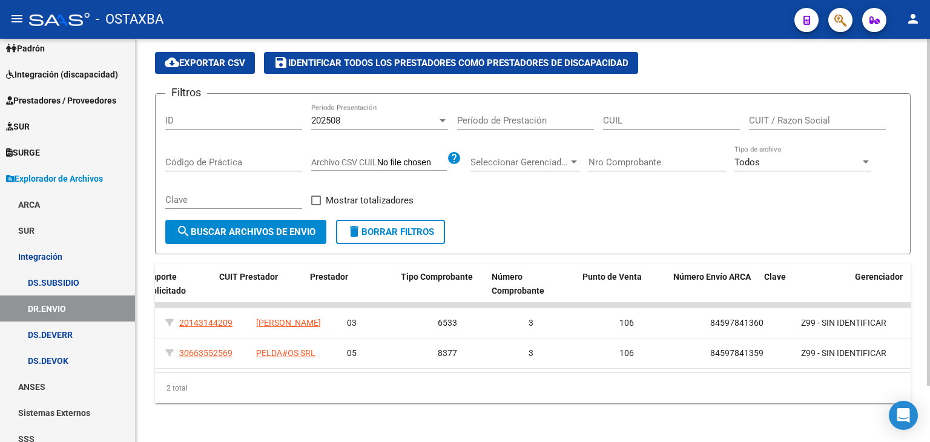
scroll to position [0, 0]
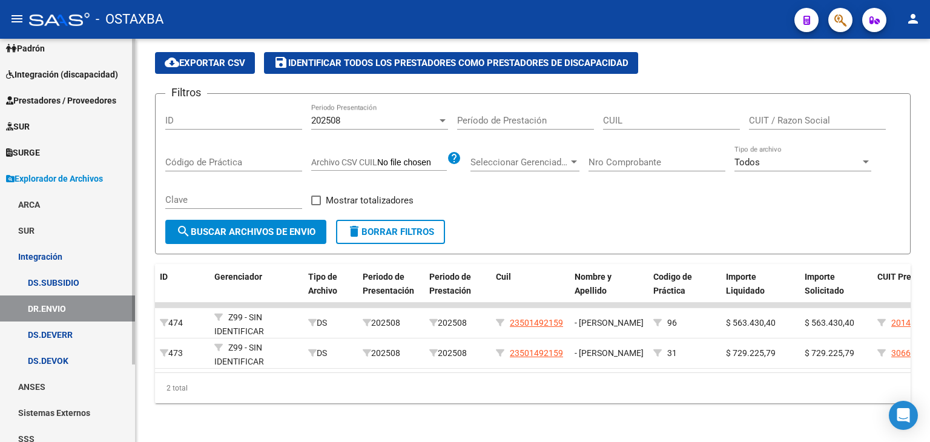
click at [68, 332] on link "DS.DEVERR" at bounding box center [67, 334] width 135 height 26
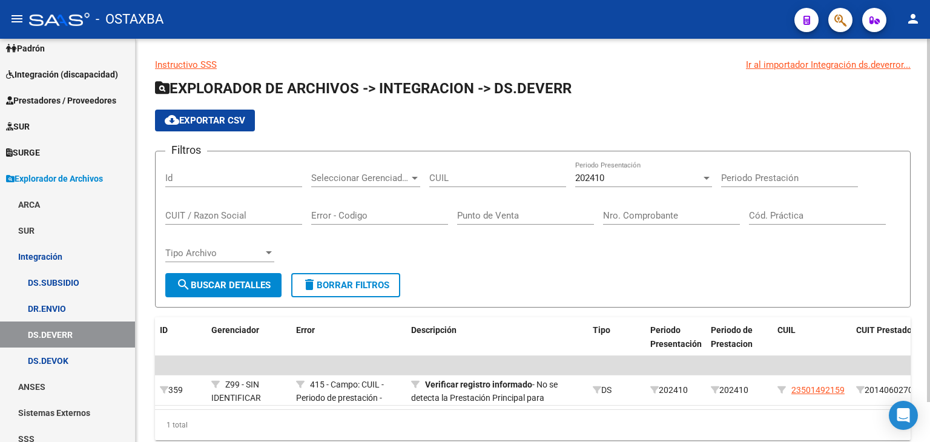
click at [629, 170] on div "202410 Periodo Presentación" at bounding box center [643, 174] width 137 height 26
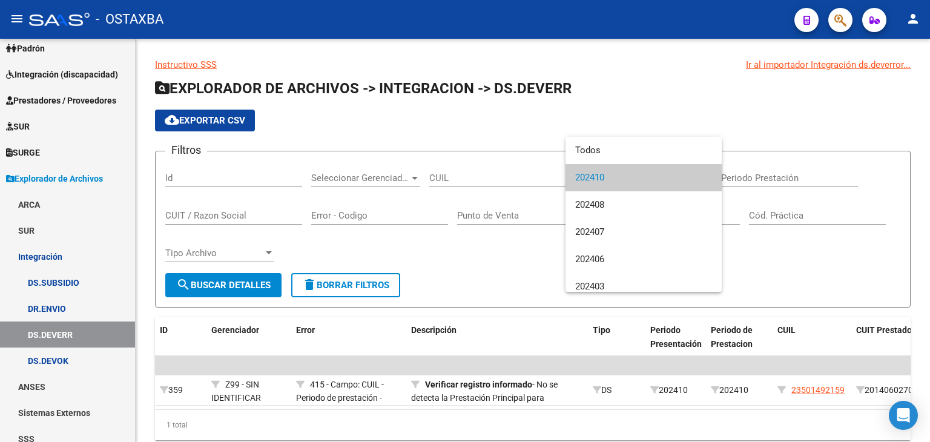
drag, startPoint x: 546, startPoint y: 240, endPoint x: 530, endPoint y: 248, distance: 17.9
click at [546, 240] on div at bounding box center [465, 221] width 930 height 442
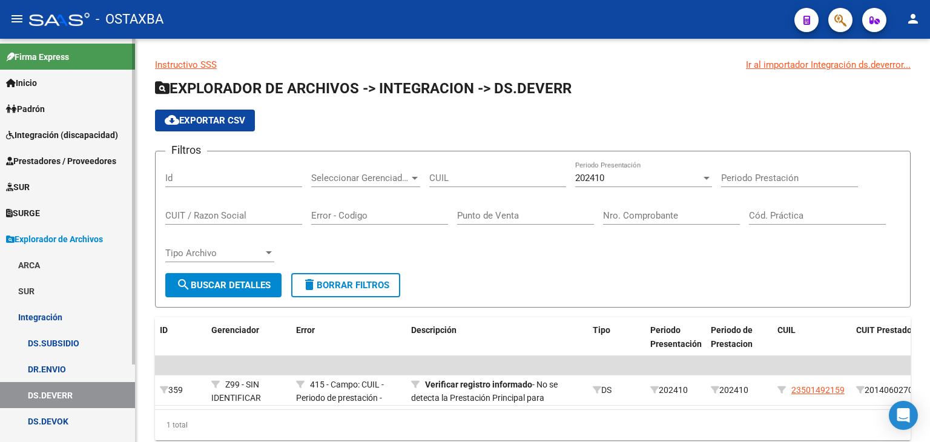
click at [51, 165] on span "Prestadores / Proveedores" at bounding box center [61, 160] width 110 height 13
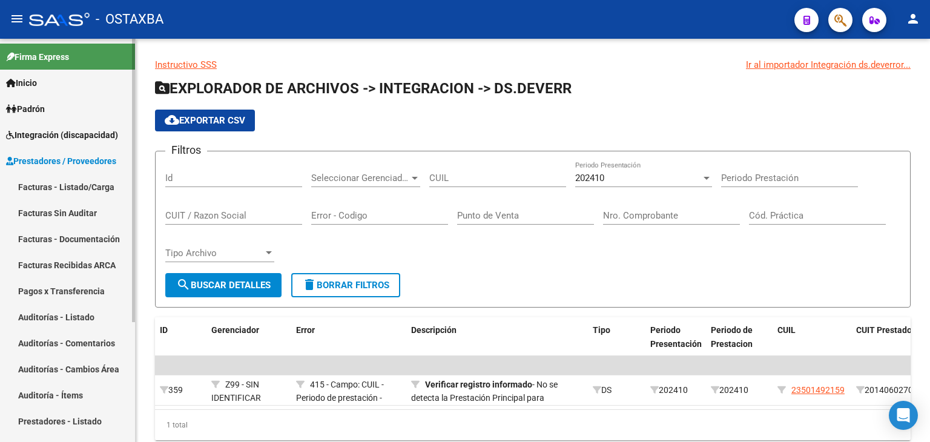
click at [51, 187] on link "Facturas - Listado/Carga" at bounding box center [67, 187] width 135 height 26
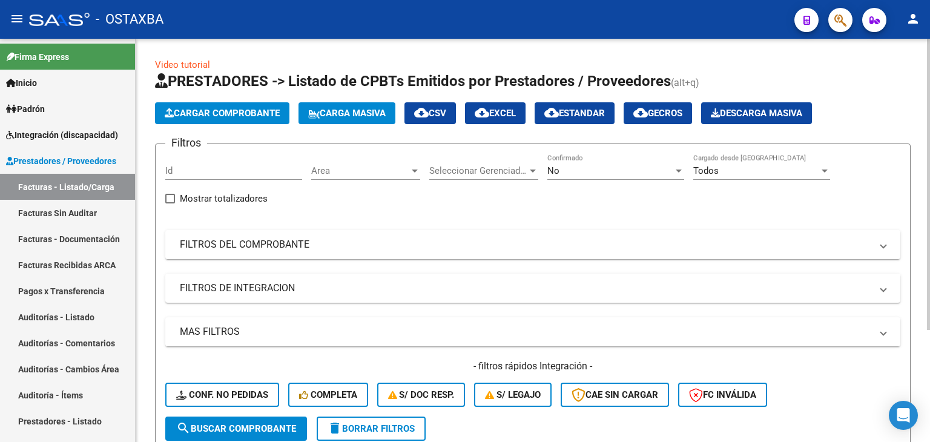
click at [341, 168] on span "Area" at bounding box center [360, 170] width 98 height 11
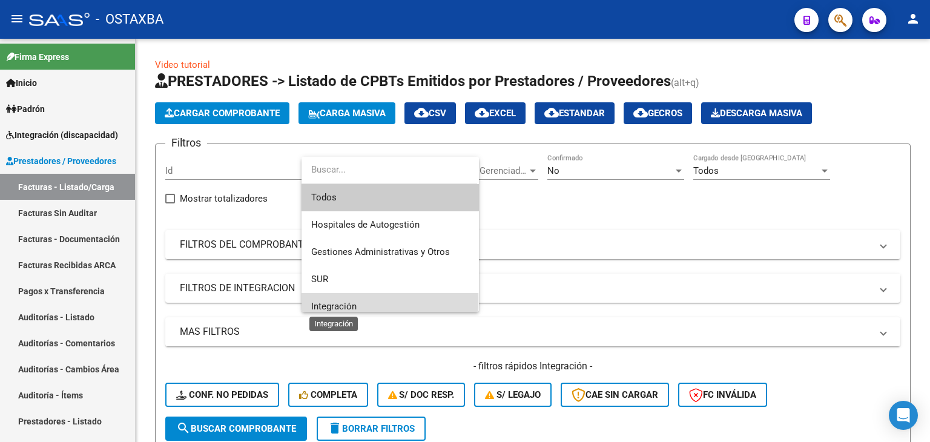
click at [350, 301] on span "Integración" at bounding box center [333, 306] width 45 height 11
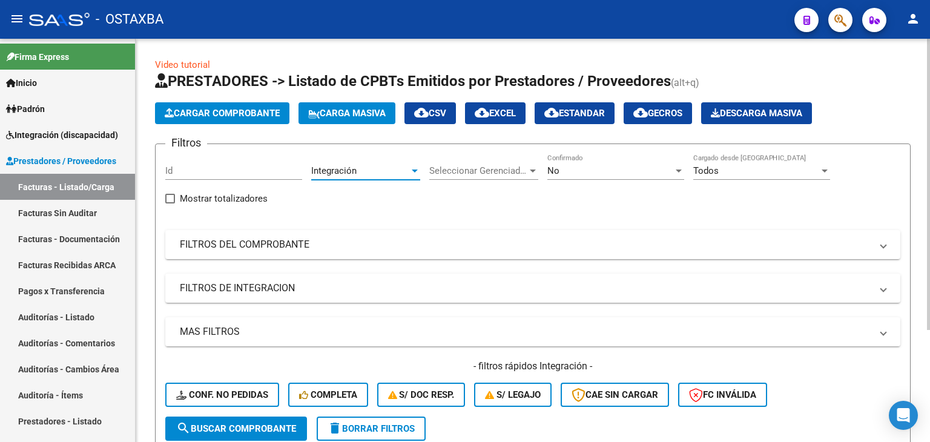
click at [563, 163] on div "No Confirmado" at bounding box center [615, 167] width 137 height 26
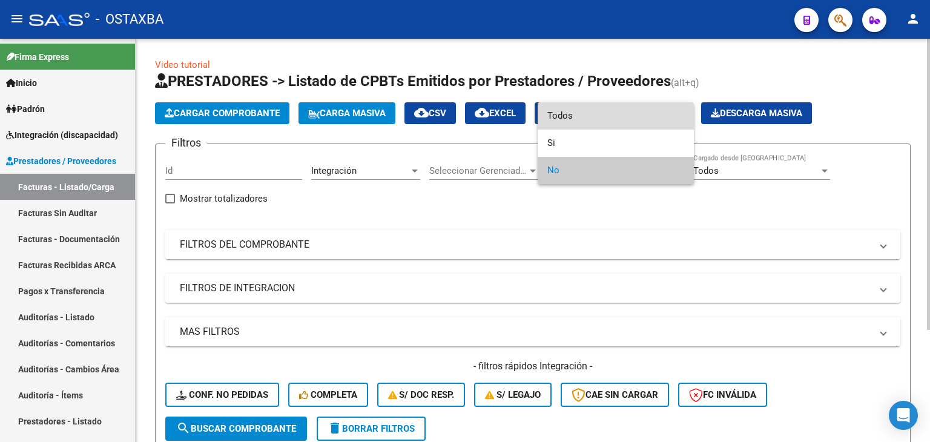
drag, startPoint x: 566, startPoint y: 111, endPoint x: 545, endPoint y: 124, distance: 24.7
click at [567, 111] on span "Todos" at bounding box center [615, 115] width 137 height 27
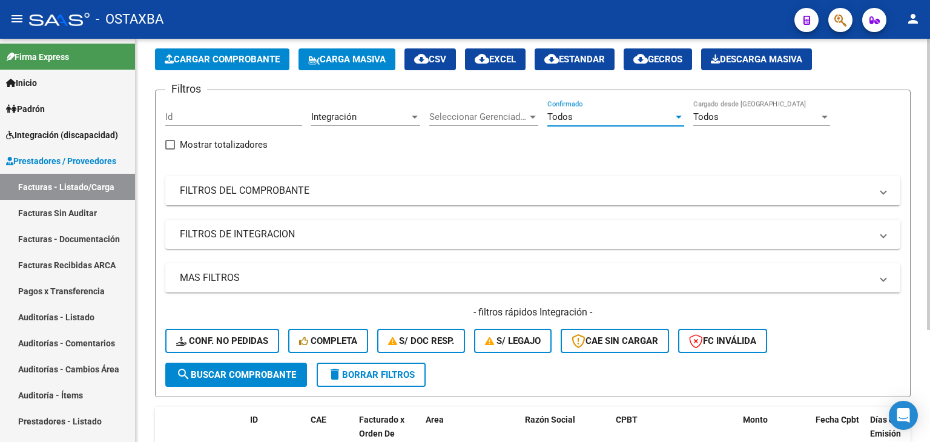
scroll to position [121, 0]
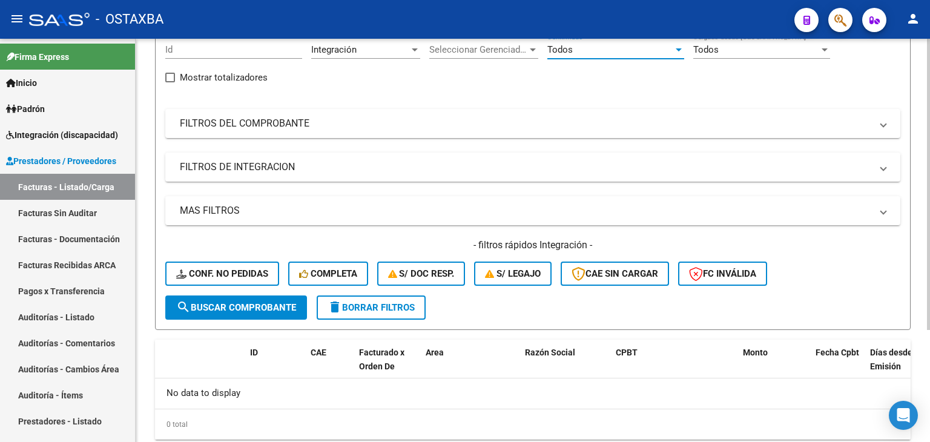
click at [256, 303] on span "search Buscar Comprobante" at bounding box center [236, 307] width 120 height 11
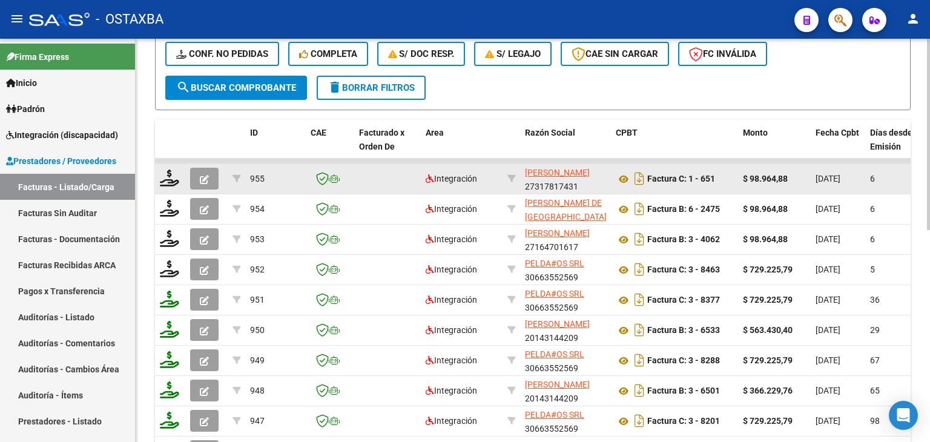
scroll to position [363, 0]
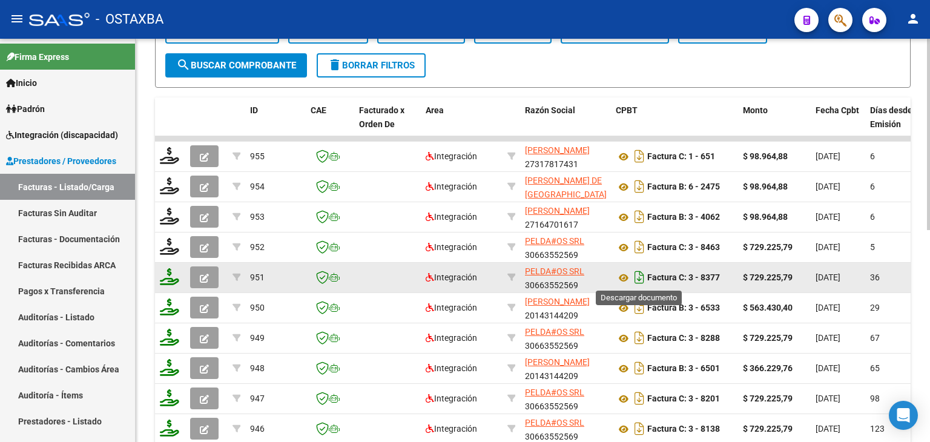
click at [641, 275] on icon "Descargar documento" at bounding box center [639, 276] width 16 height 19
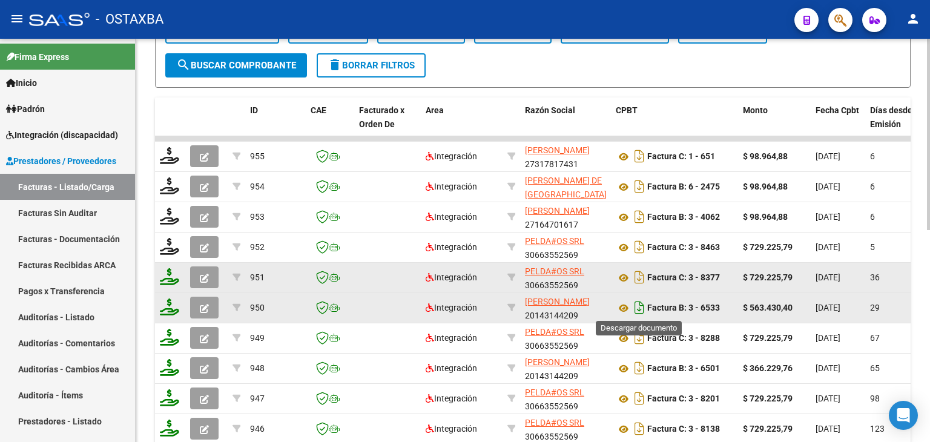
click at [639, 307] on icon "Descargar documento" at bounding box center [639, 307] width 16 height 19
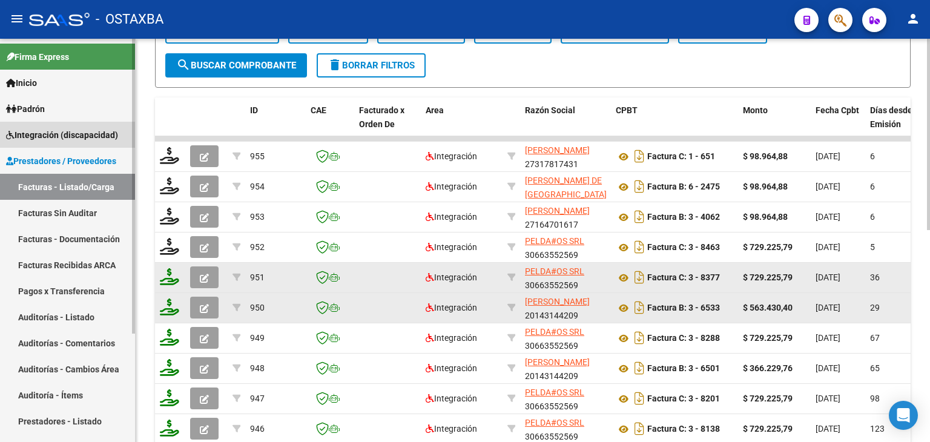
click at [58, 142] on link "Integración (discapacidad)" at bounding box center [67, 135] width 135 height 26
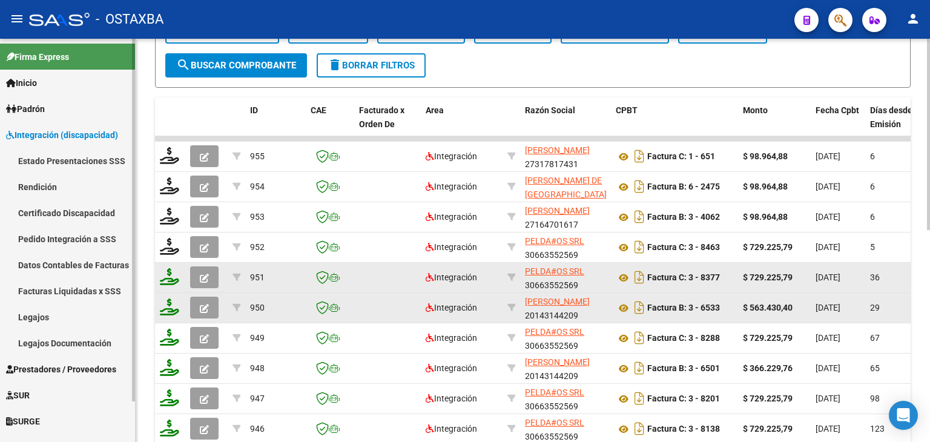
click at [70, 163] on link "Estado Presentaciones SSS" at bounding box center [67, 161] width 135 height 26
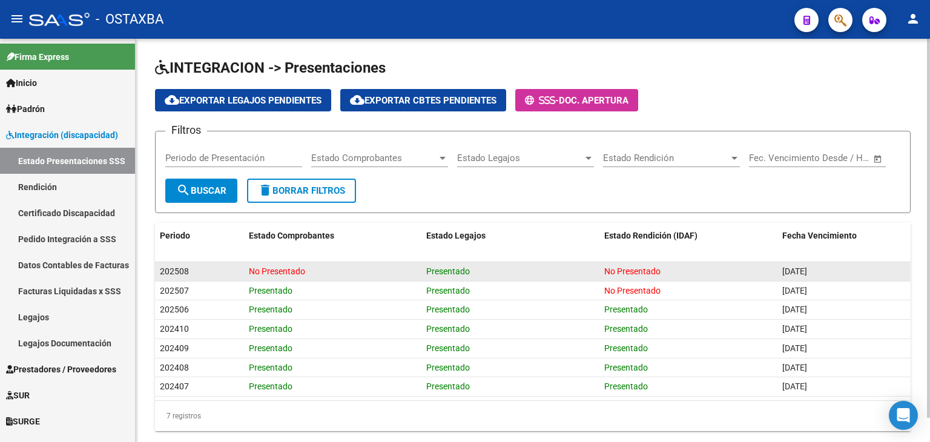
drag, startPoint x: 779, startPoint y: 270, endPoint x: 839, endPoint y: 264, distance: 60.2
click at [839, 264] on datatable-body-cell "[DATE]" at bounding box center [843, 271] width 133 height 19
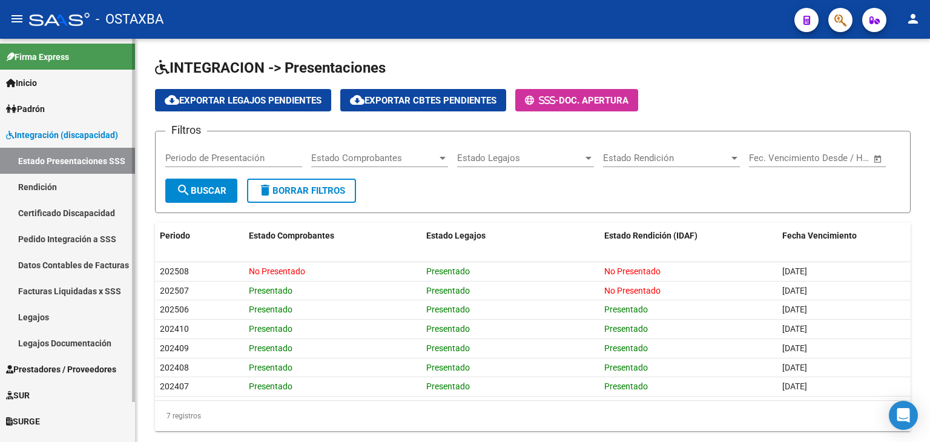
copy span "[DATE]"
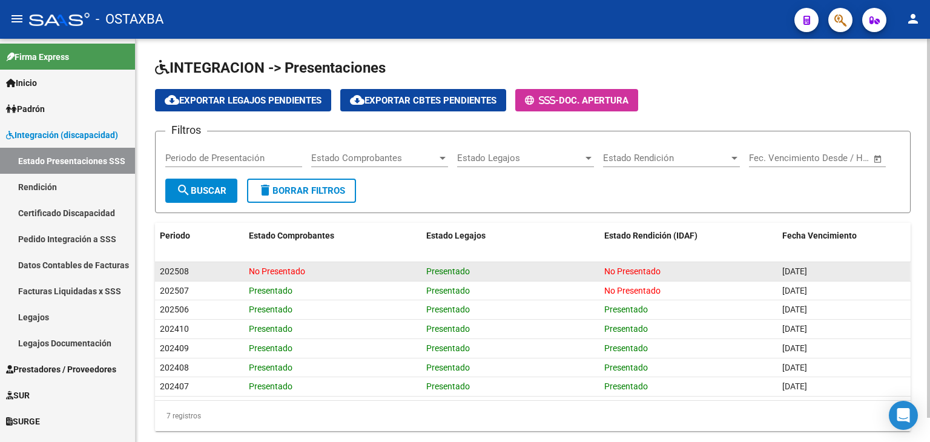
click at [793, 267] on span "[DATE]" at bounding box center [794, 271] width 25 height 10
drag, startPoint x: 784, startPoint y: 270, endPoint x: 826, endPoint y: 267, distance: 42.4
click at [807, 267] on span "[DATE]" at bounding box center [794, 271] width 25 height 10
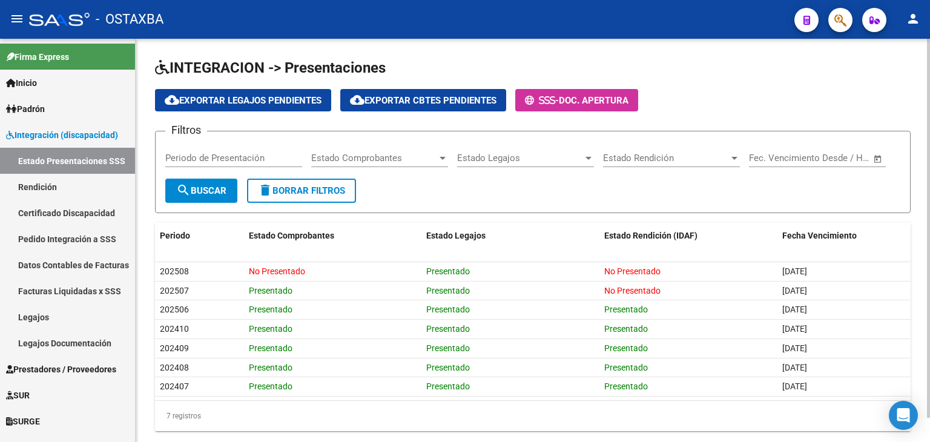
copy span "[DATE]"
